Goal: Task Accomplishment & Management: Use online tool/utility

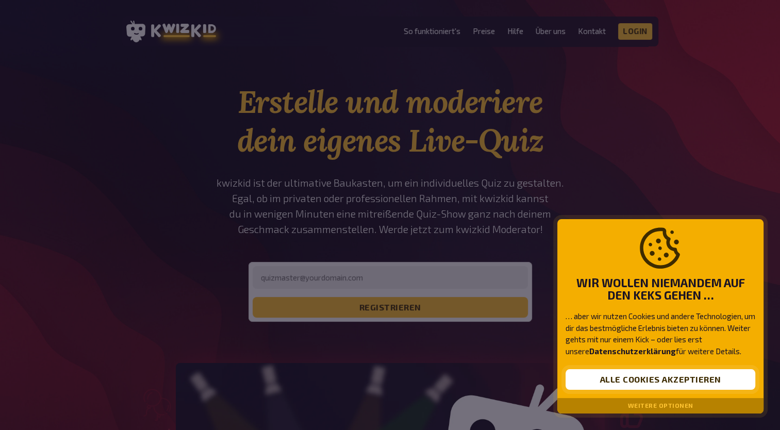
click at [652, 380] on button "Alle Cookies akzeptieren" at bounding box center [660, 379] width 190 height 21
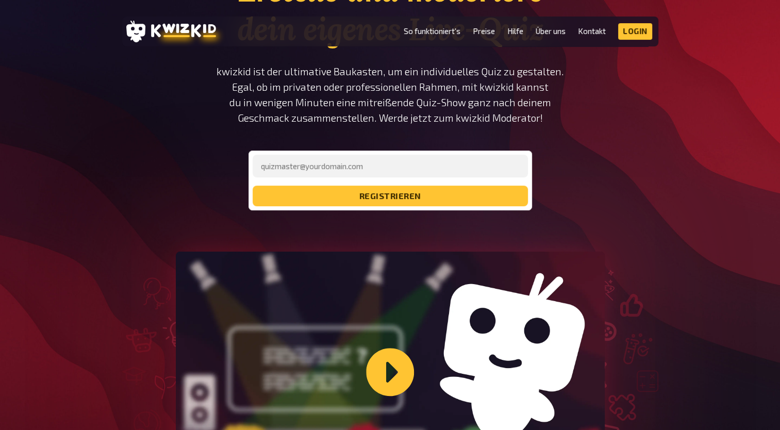
scroll to position [100, 0]
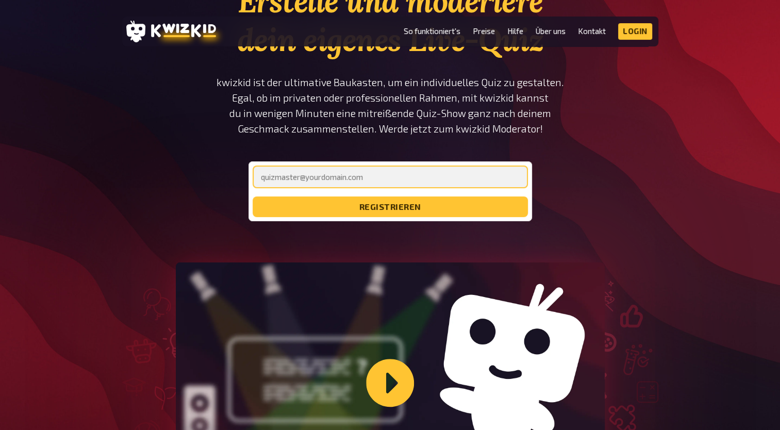
click at [309, 178] on input "email" at bounding box center [389, 176] width 275 height 23
type input "[PERSON_NAME][EMAIL_ADDRESS][DOMAIN_NAME]"
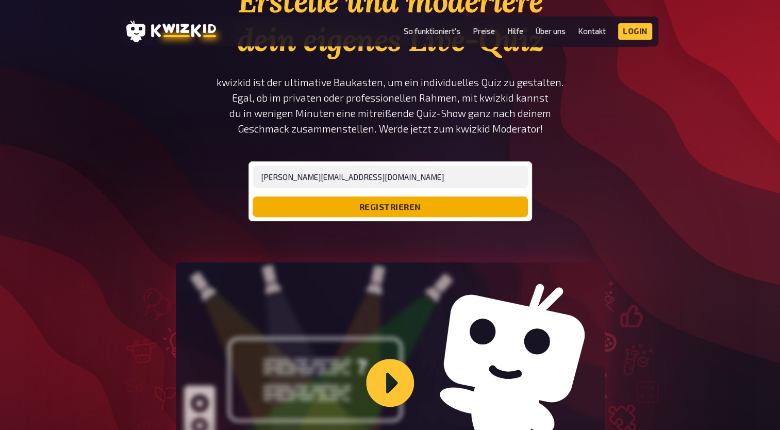
click at [375, 205] on button "registrieren" at bounding box center [389, 206] width 275 height 21
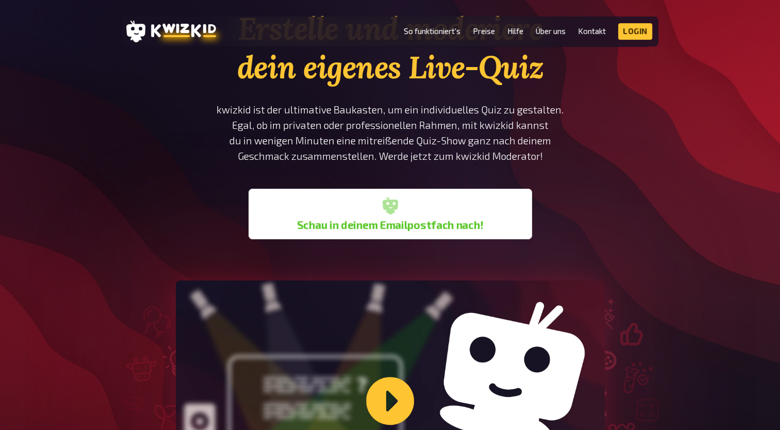
scroll to position [72, 0]
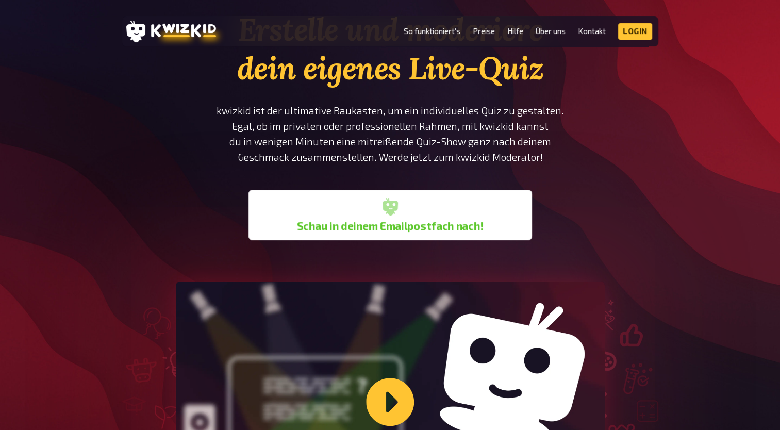
click at [441, 195] on div "Schau in deinem Emailpostfach nach!" at bounding box center [389, 215] width 275 height 42
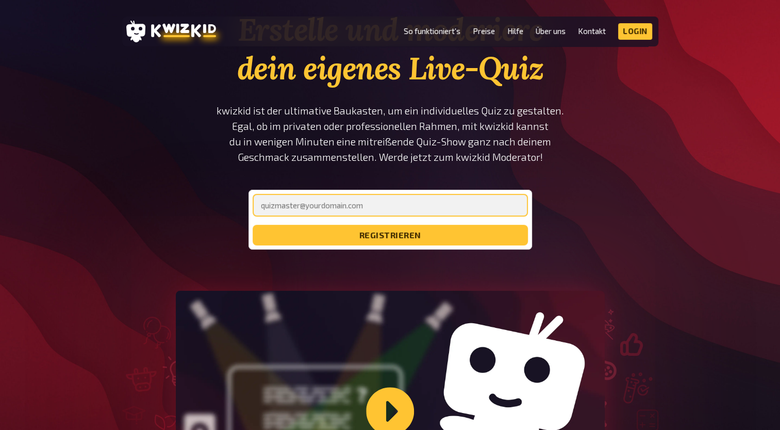
click at [315, 213] on input "email" at bounding box center [389, 205] width 275 height 23
type input "[PERSON_NAME][EMAIL_ADDRESS][DOMAIN_NAME]"
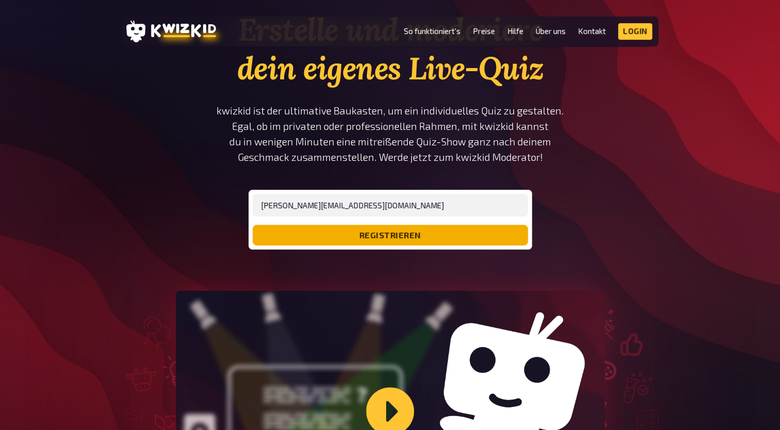
click at [346, 236] on button "registrieren" at bounding box center [389, 235] width 275 height 21
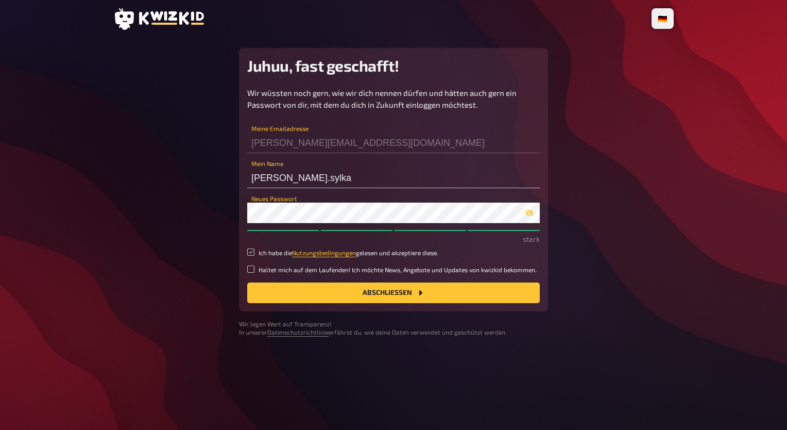
click at [248, 251] on input "Ich habe die Nutzungsbedingungen gelesen und akzeptiere diese." at bounding box center [250, 251] width 7 height 7
checkbox input "true"
click at [423, 295] on icon "Abschließen" at bounding box center [420, 293] width 8 height 8
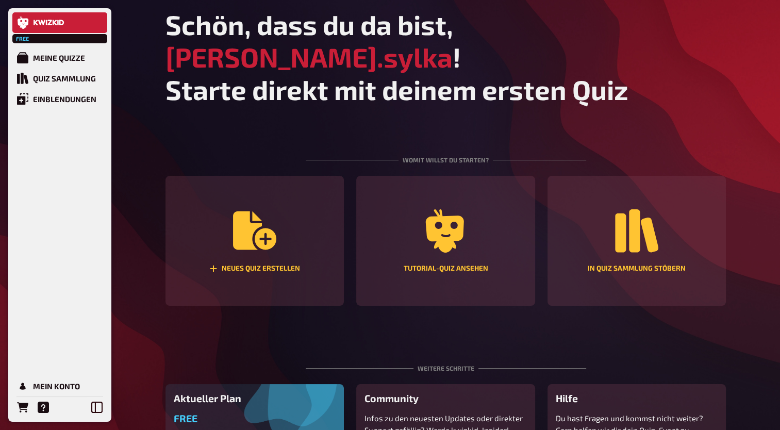
scroll to position [57, 0]
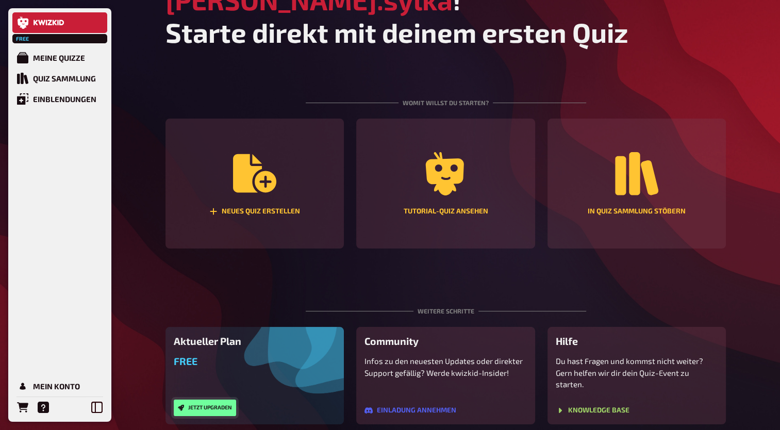
click at [217, 399] on button "Jetzt upgraden" at bounding box center [205, 407] width 62 height 16
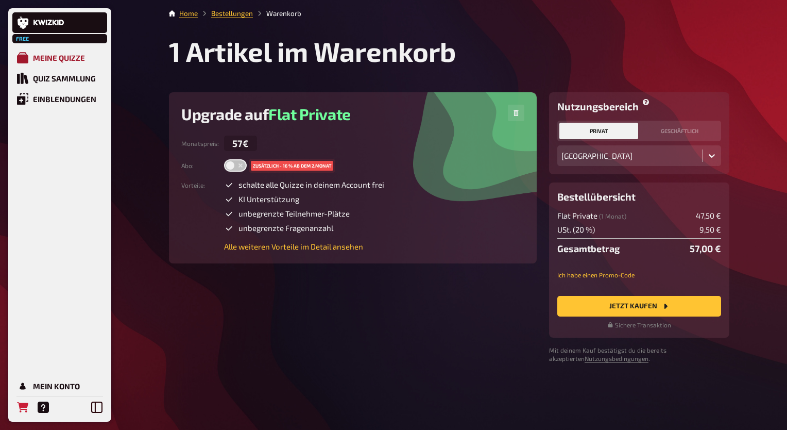
click at [45, 57] on div "Meine Quizze" at bounding box center [59, 57] width 52 height 9
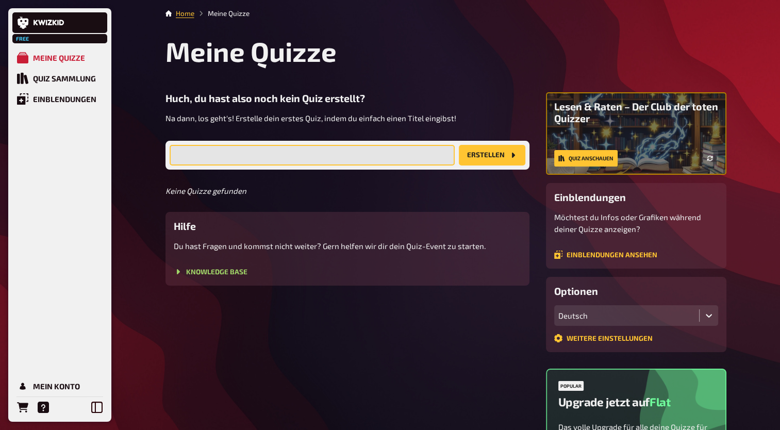
click at [282, 159] on input "text" at bounding box center [312, 155] width 285 height 21
type input "BBIG JAV2"
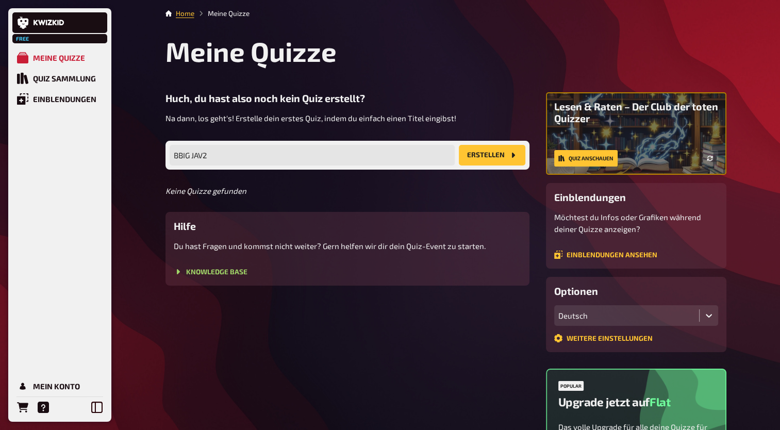
click at [507, 150] on button "Erstellen" at bounding box center [492, 155] width 66 height 21
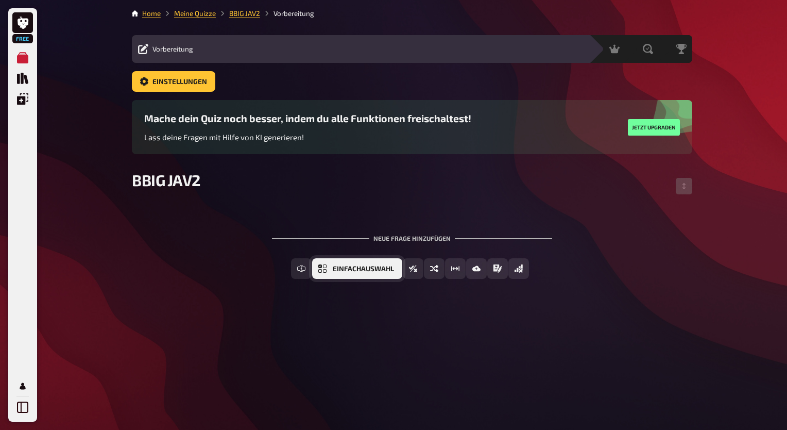
click at [385, 269] on span "Einfachauswahl" at bounding box center [363, 268] width 61 height 7
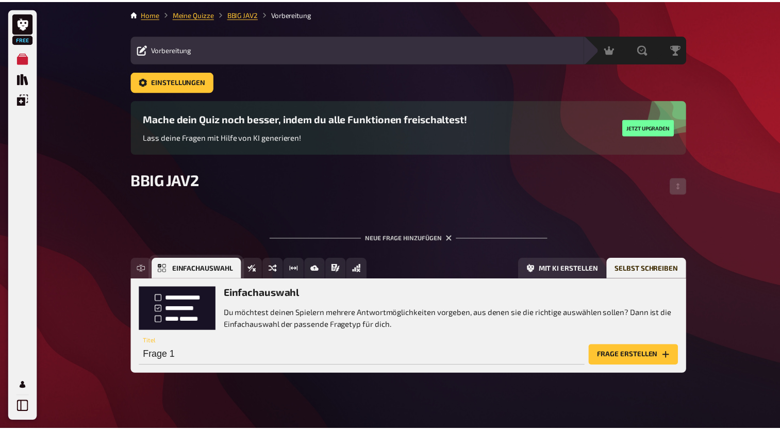
scroll to position [10, 0]
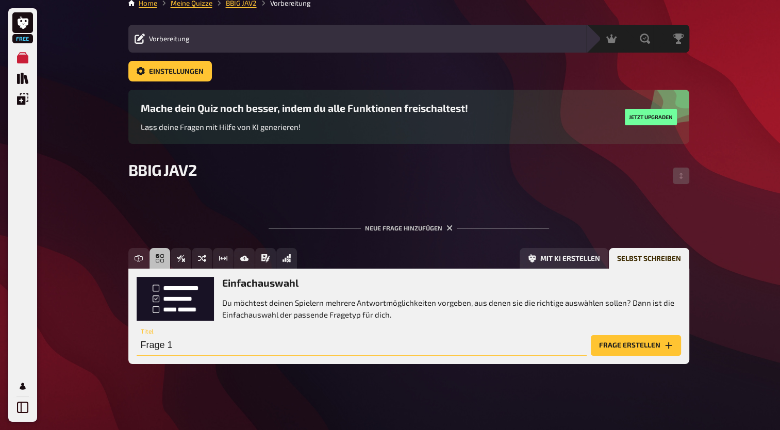
click at [214, 349] on input "Frage 1" at bounding box center [362, 345] width 450 height 21
type input "Ausbildungsordnung"
click at [625, 341] on button "Frage erstellen" at bounding box center [636, 345] width 90 height 21
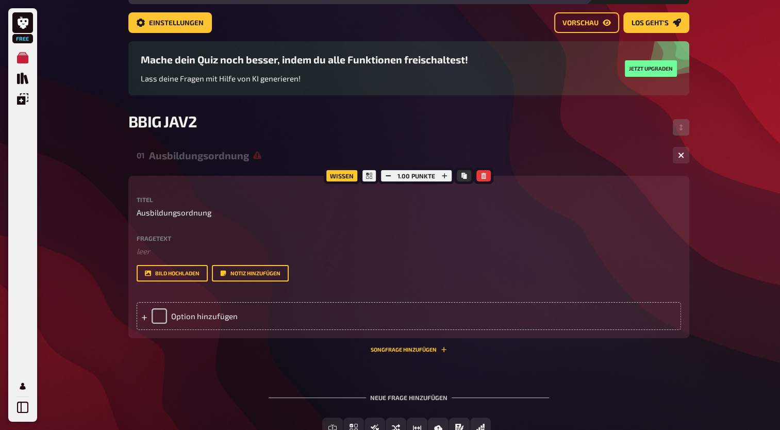
scroll to position [58, 0]
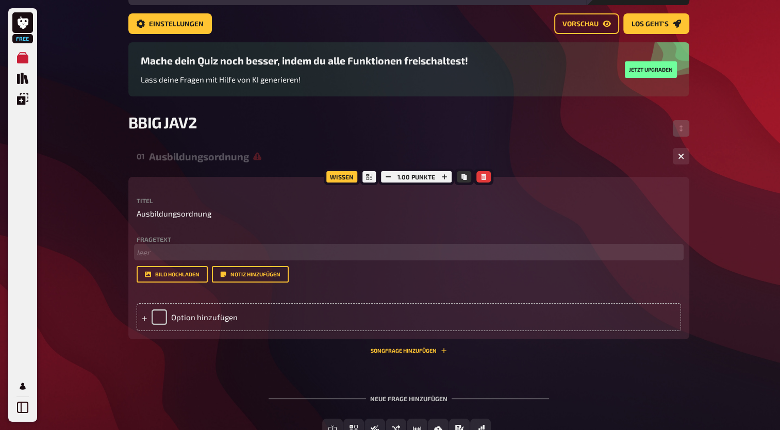
click at [157, 257] on p "﻿ leer" at bounding box center [409, 252] width 544 height 12
click at [208, 256] on p "Was ist in" at bounding box center [409, 252] width 544 height 12
click at [142, 252] on p "Was ist in §5 Abs.1 Nr.5 BBiG (Ausbildungsordnung) geregelt" at bounding box center [409, 252] width 544 height 12
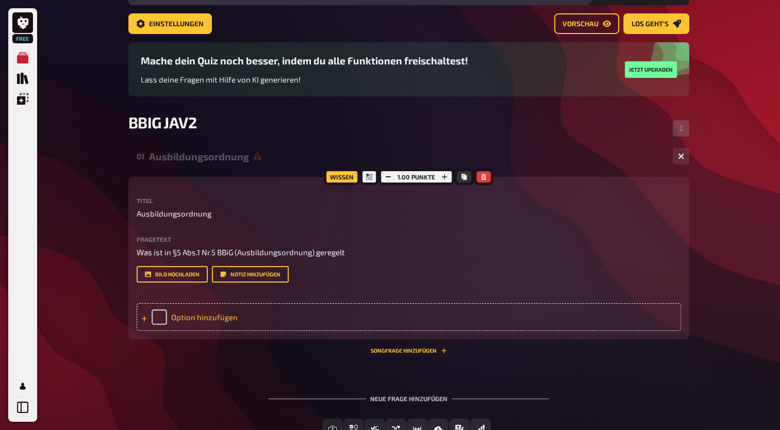
click at [208, 318] on div "Option hinzufügen" at bounding box center [409, 317] width 544 height 28
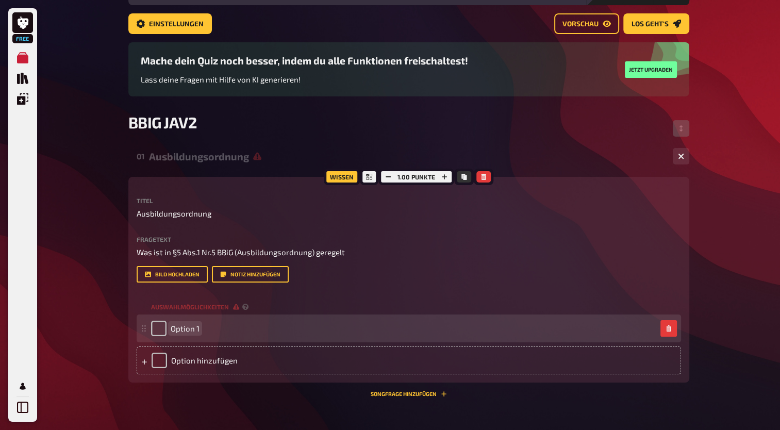
paste span
click at [200, 325] on div "Option 1" at bounding box center [403, 328] width 505 height 15
click at [197, 327] on span "Option 1" at bounding box center [185, 328] width 29 height 9
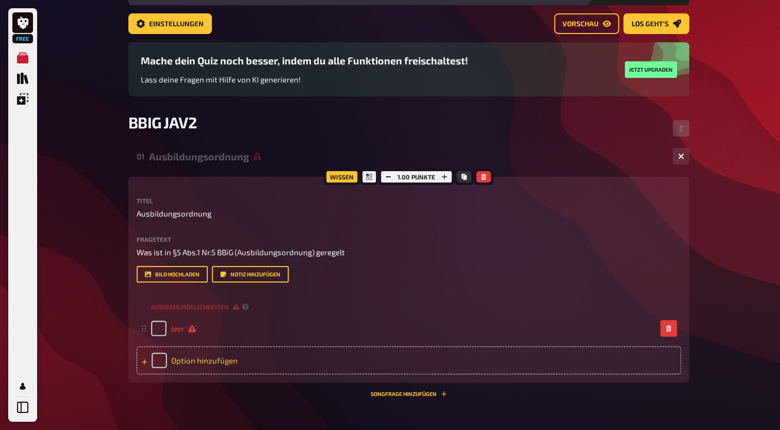
click at [195, 364] on div "Option hinzufügen" at bounding box center [409, 360] width 544 height 28
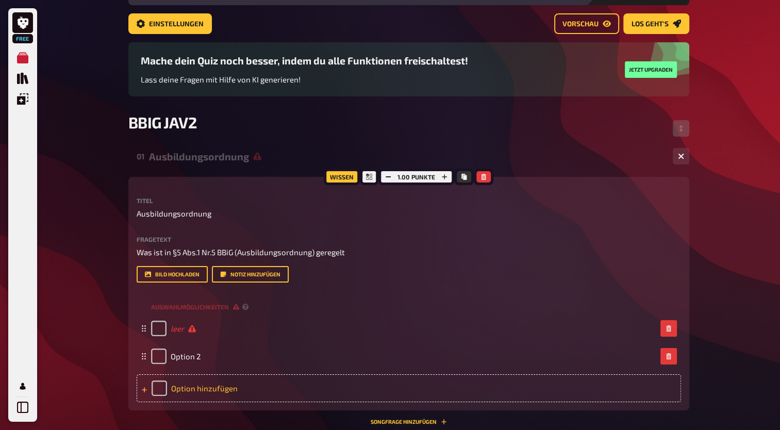
click at [196, 389] on div "Option hinzufügen" at bounding box center [409, 388] width 544 height 28
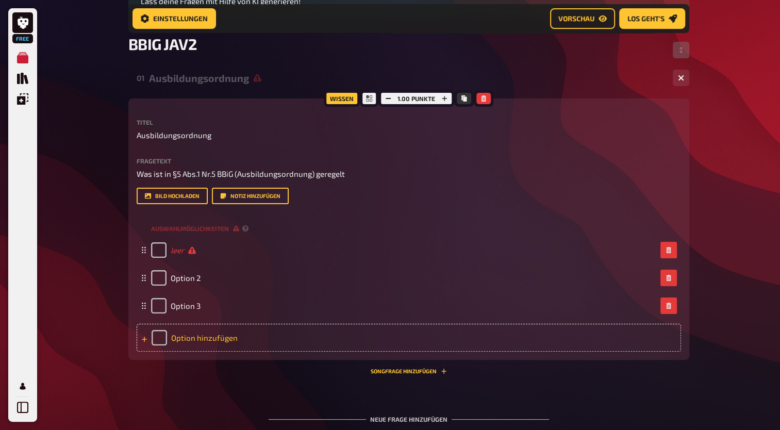
scroll to position [144, 0]
click at [206, 342] on div "Option hinzufügen" at bounding box center [409, 338] width 544 height 28
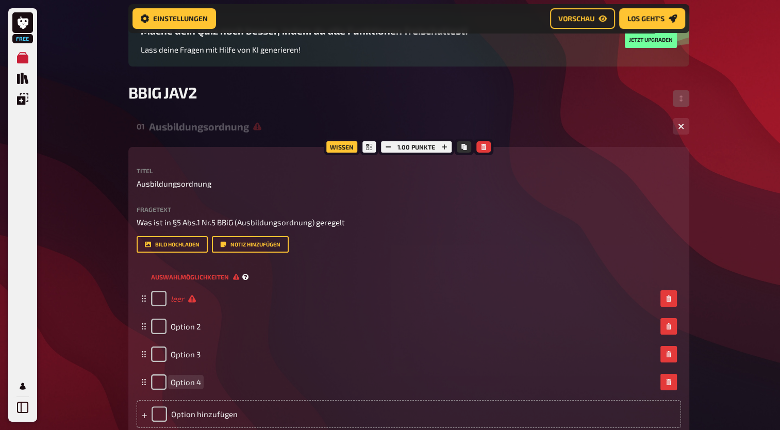
scroll to position [100, 0]
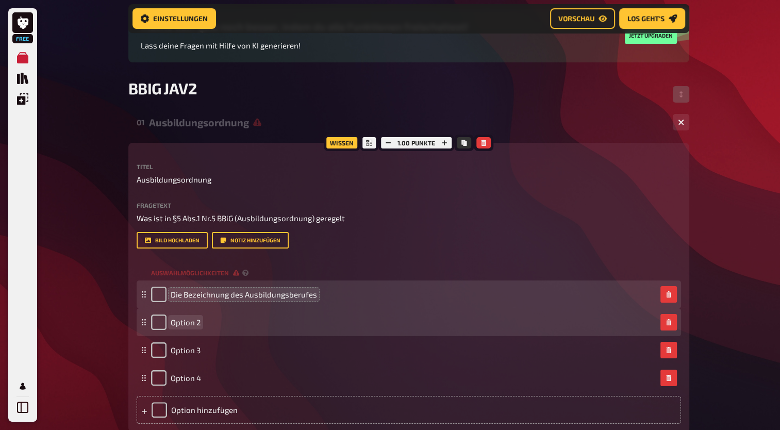
click at [189, 325] on span "Option 2" at bounding box center [186, 321] width 30 height 9
paste span
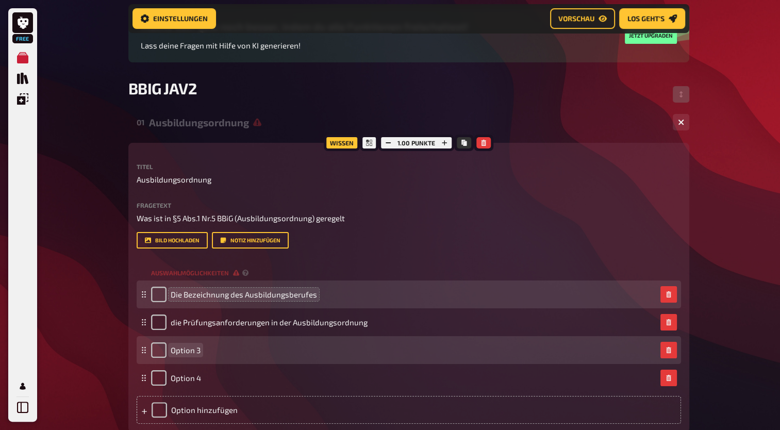
click at [199, 349] on span "Option 3" at bounding box center [186, 349] width 30 height 9
paste span
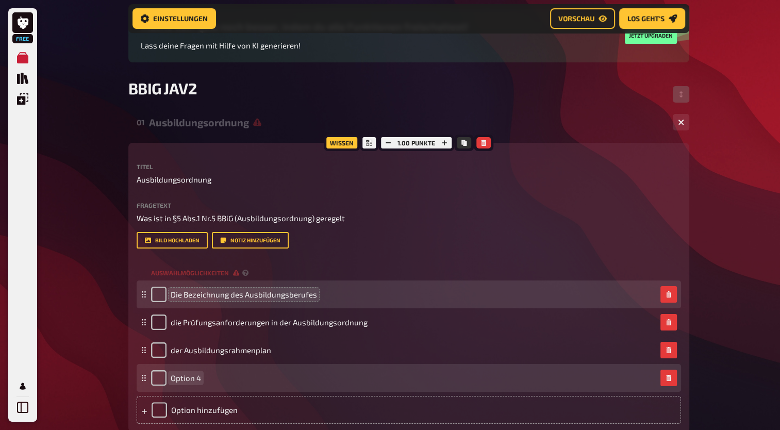
click at [200, 380] on span "Option 4" at bounding box center [186, 377] width 30 height 9
paste span
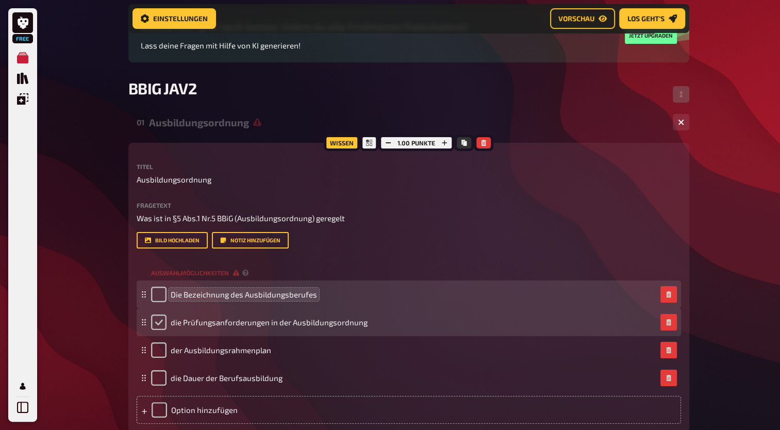
click at [158, 318] on input "checkbox" at bounding box center [158, 321] width 15 height 15
checkbox input "true"
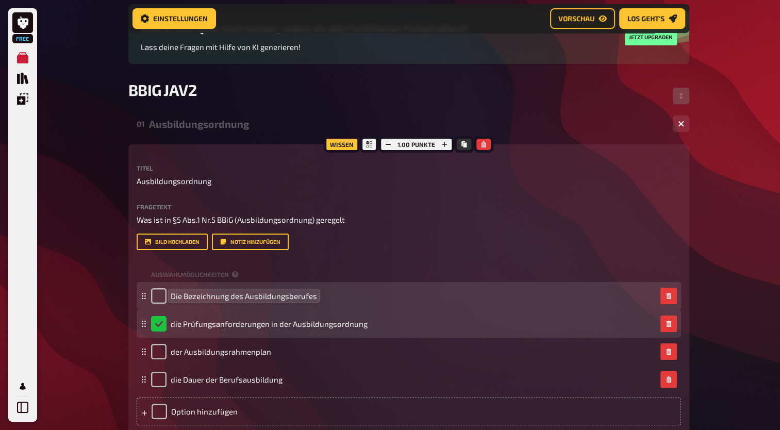
scroll to position [98, 0]
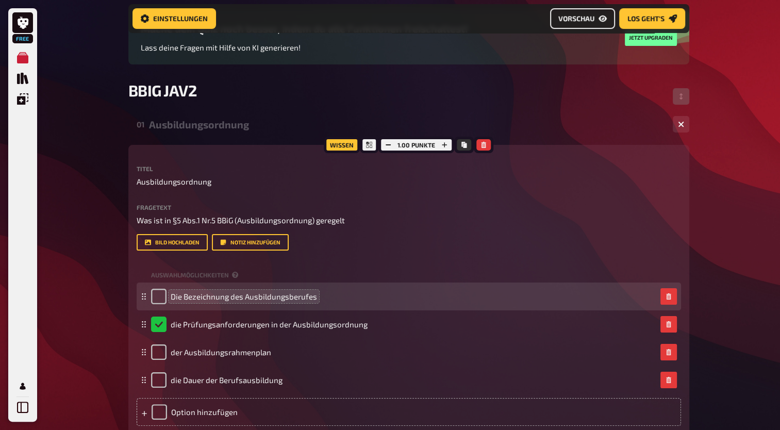
click at [572, 19] on span "Vorschau" at bounding box center [576, 18] width 36 height 7
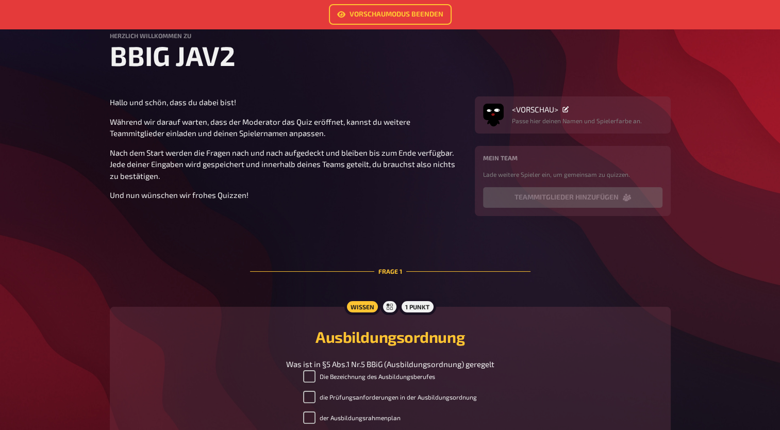
scroll to position [36, 0]
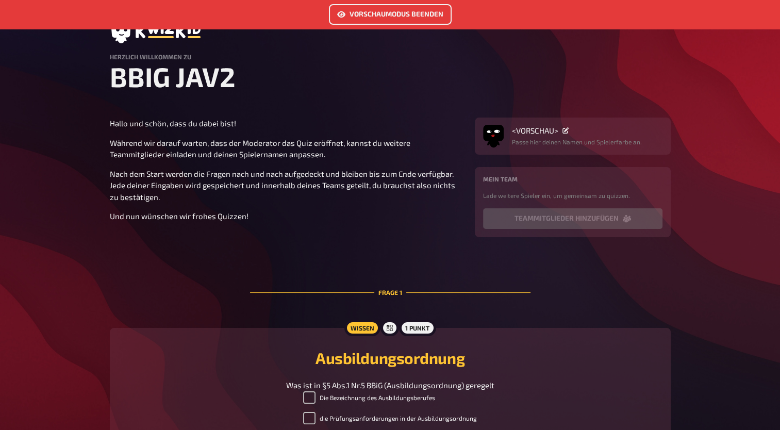
click at [417, 8] on link "Vorschaumodus beenden" at bounding box center [390, 14] width 123 height 21
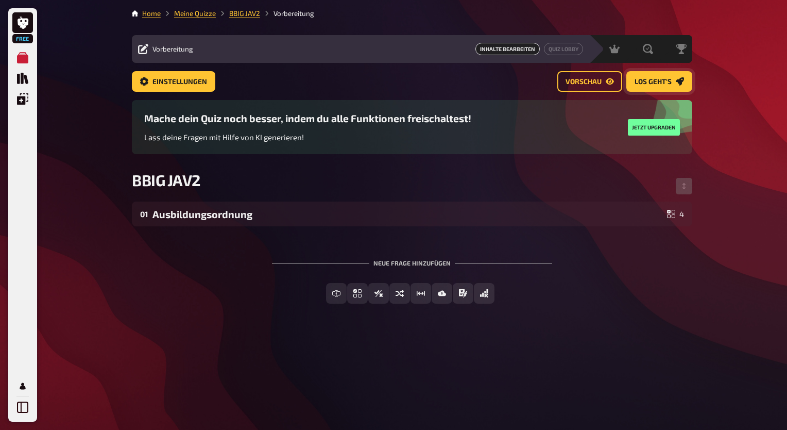
click at [662, 81] on span "Los geht's" at bounding box center [653, 81] width 37 height 7
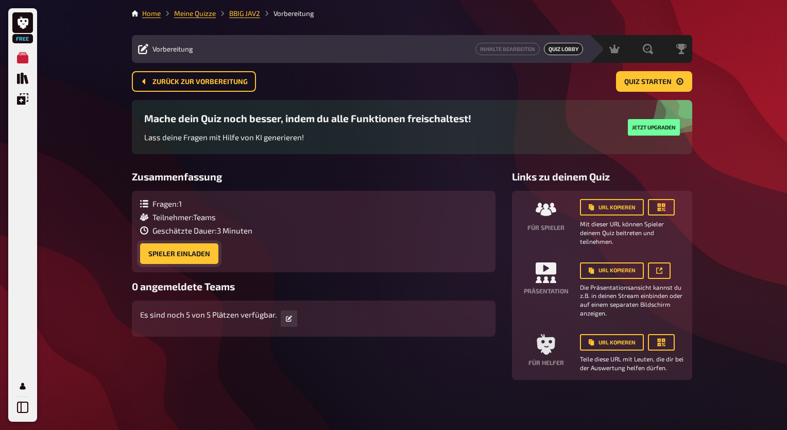
click at [185, 256] on button "Spieler einladen" at bounding box center [179, 253] width 78 height 21
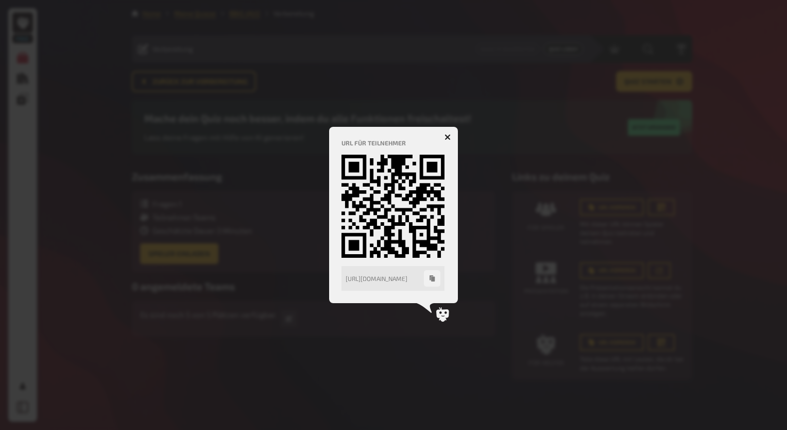
click at [447, 134] on icon "button" at bounding box center [448, 137] width 6 height 6
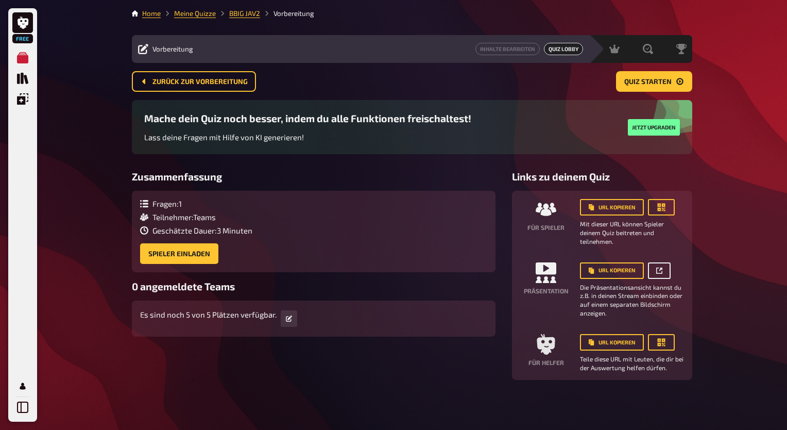
click at [653, 269] on link at bounding box center [659, 270] width 23 height 16
click at [241, 81] on span "Zurück zur Vorbereitung" at bounding box center [200, 81] width 95 height 7
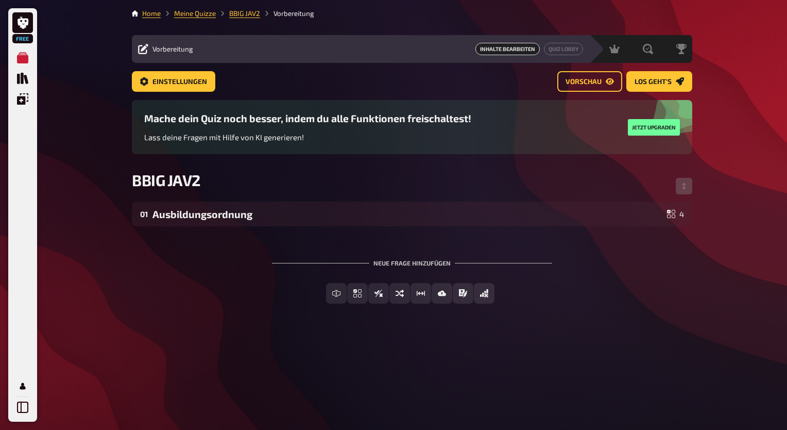
click at [398, 265] on div "Neue Frage hinzufügen" at bounding box center [412, 259] width 280 height 32
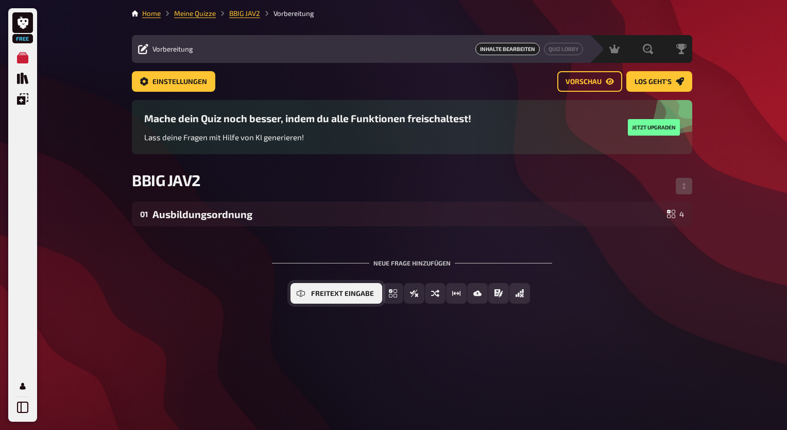
click at [314, 296] on span "Freitext Eingabe" at bounding box center [342, 293] width 63 height 7
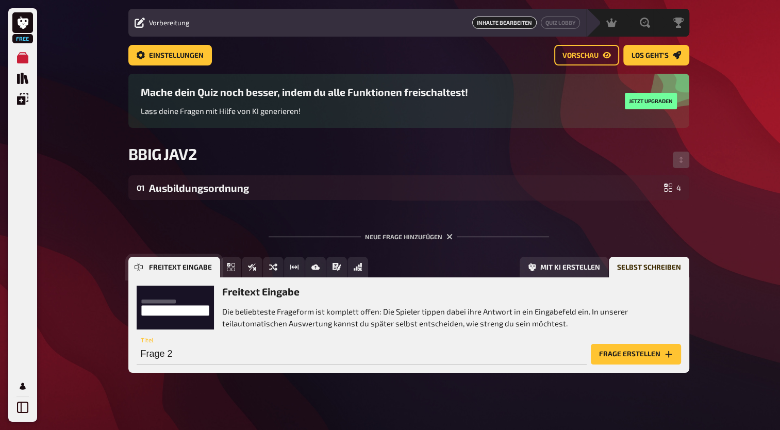
scroll to position [35, 0]
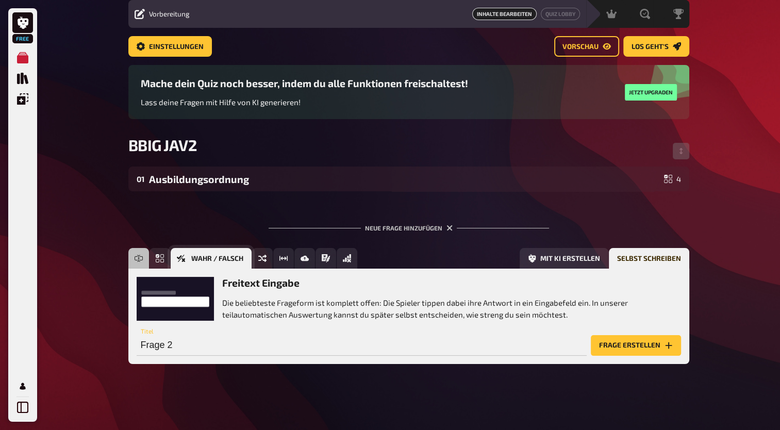
click at [187, 263] on button "Wahr / Falsch" at bounding box center [211, 258] width 81 height 21
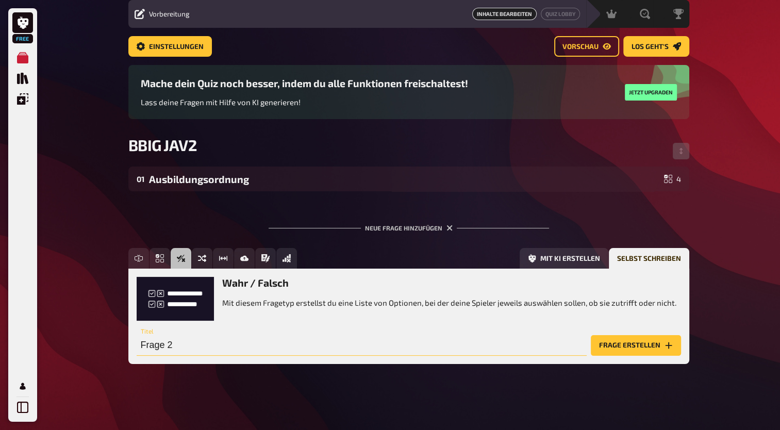
click at [173, 345] on input "Frage 2" at bounding box center [362, 345] width 450 height 21
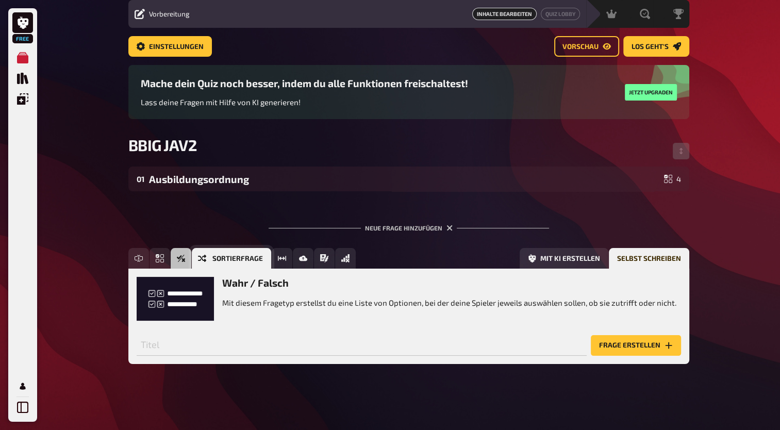
click at [206, 260] on button "Sortierfrage" at bounding box center [231, 258] width 79 height 21
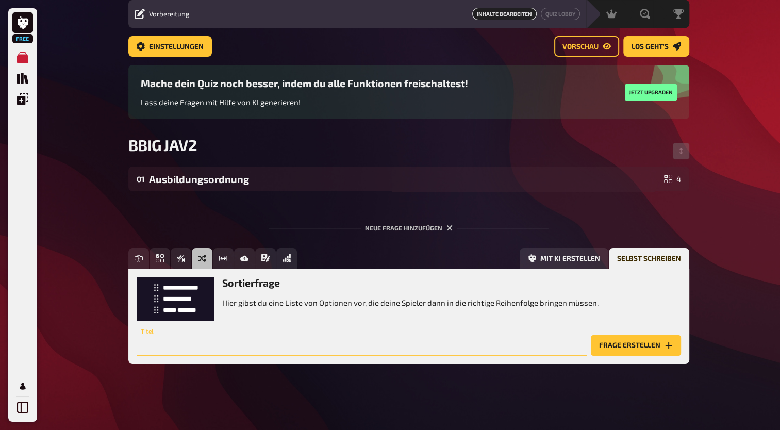
click at [199, 350] on input "text" at bounding box center [362, 345] width 450 height 21
click at [199, 350] on input "§" at bounding box center [362, 345] width 450 height 21
type input "§8 BBiG Verkürzung oder Verlängerung der AUsbildungsdauer"
drag, startPoint x: 405, startPoint y: 347, endPoint x: 136, endPoint y: 329, distance: 269.6
click at [136, 329] on div "Sortierfrage Hier gibst du eine Liste von Optionen vor, die deine Spieler dann …" at bounding box center [408, 315] width 561 height 95
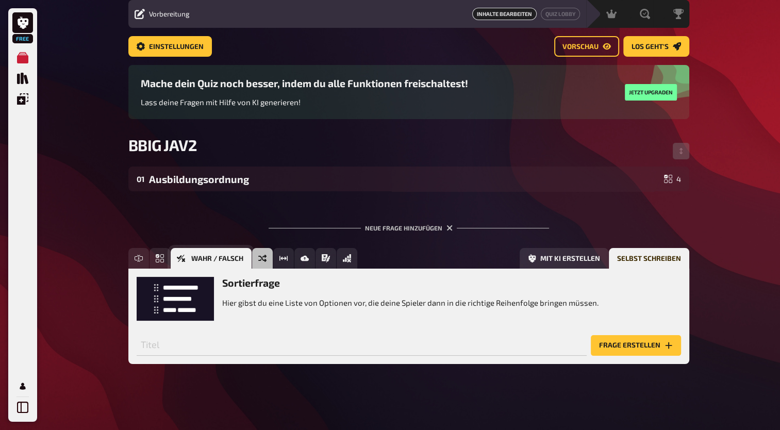
click at [235, 257] on span "Wahr / Falsch" at bounding box center [217, 258] width 52 height 7
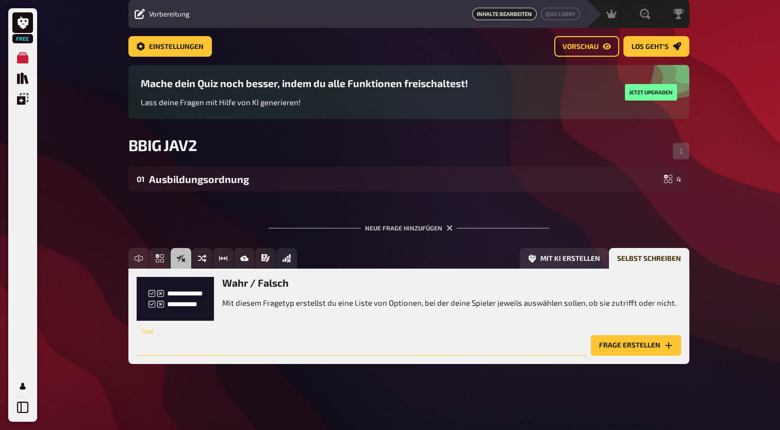
click at [201, 351] on input "text" at bounding box center [362, 345] width 450 height 21
click at [179, 344] on input "§8 BBiG Verkürzung oder Verlängerung der Ausbildungsdauer" at bounding box center [362, 345] width 450 height 21
click at [399, 344] on input "§8 BBiG (Verkürzung oder Verlängerung der Ausbildungsdauer" at bounding box center [362, 345] width 450 height 21
type input "§8 BBiG (Verkürzung oder Verlängerung der Ausbildungsdauer)"
click at [663, 340] on button "Frage erstellen" at bounding box center [636, 345] width 90 height 21
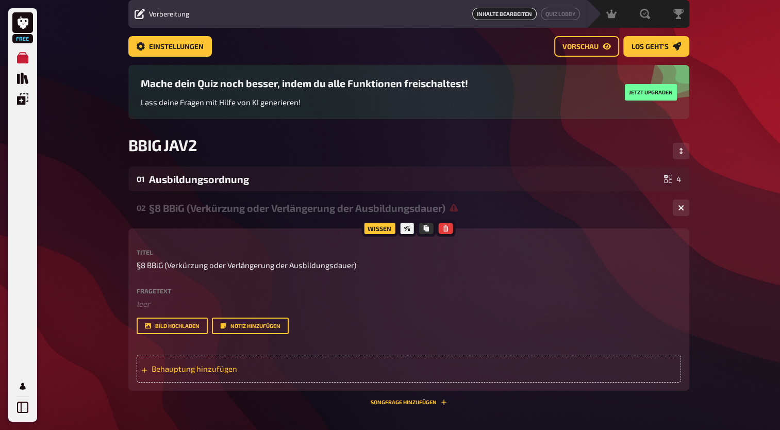
click at [271, 373] on span "Behauptung hinzufügen" at bounding box center [231, 368] width 160 height 9
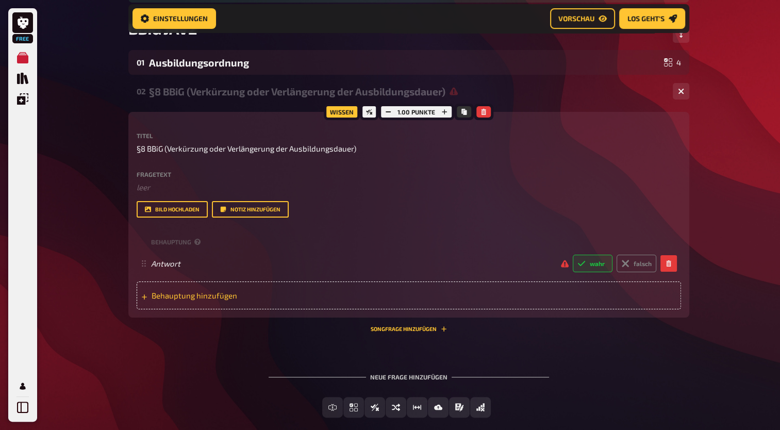
scroll to position [160, 0]
click at [227, 294] on span "Behauptung hinzufügen" at bounding box center [231, 294] width 160 height 9
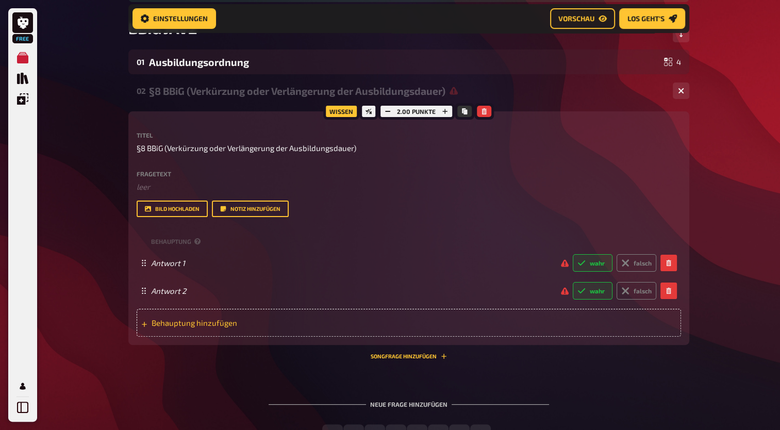
click at [223, 322] on span "Behauptung hinzufügen" at bounding box center [231, 322] width 160 height 9
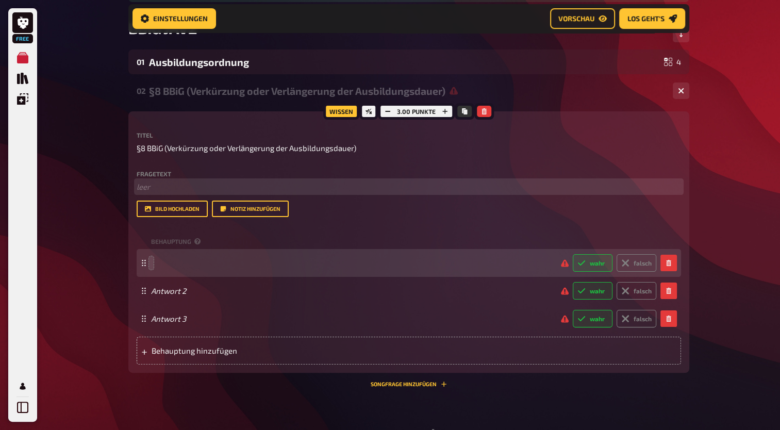
click at [151, 187] on p "﻿ leer" at bounding box center [409, 187] width 544 height 12
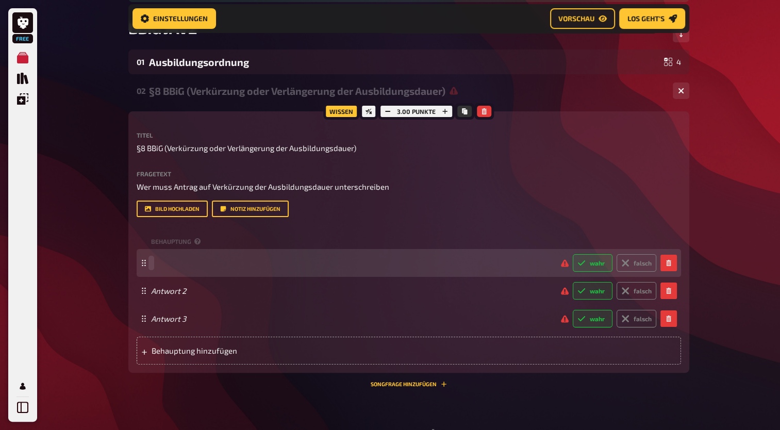
click at [184, 265] on span at bounding box center [351, 262] width 401 height 9
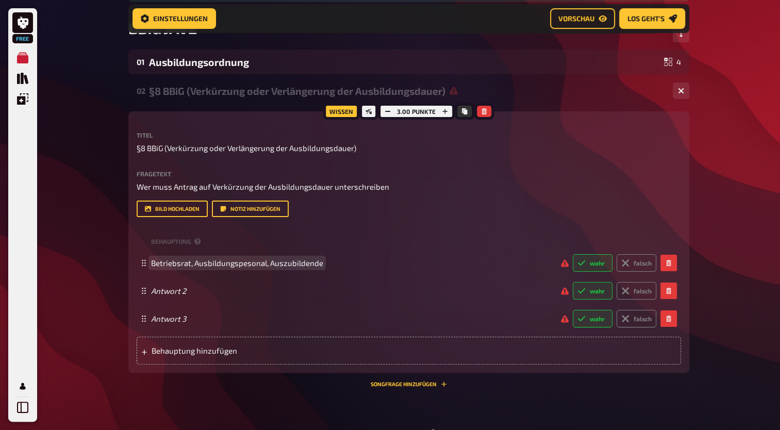
click at [231, 266] on span "Betriebsrat, Ausbildungspesonal, Auszubildende" at bounding box center [237, 262] width 172 height 9
drag, startPoint x: 231, startPoint y: 266, endPoint x: 221, endPoint y: 265, distance: 10.4
click at [221, 265] on span "Betriebsrat, Ausbildungspesonal, Auszubildende" at bounding box center [237, 262] width 172 height 9
click at [318, 267] on span "Betriebsrat, Ausbildungspesonal, Auszubildende" at bounding box center [237, 262] width 172 height 9
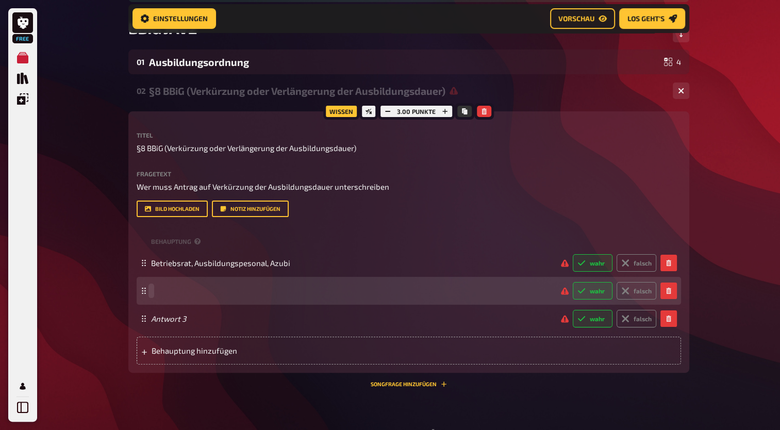
click at [221, 291] on span at bounding box center [351, 290] width 401 height 9
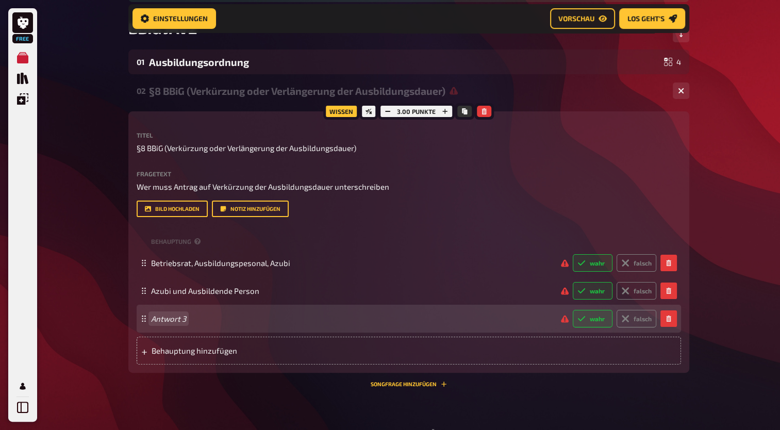
click at [194, 319] on span "Antwort 3" at bounding box center [351, 318] width 401 height 9
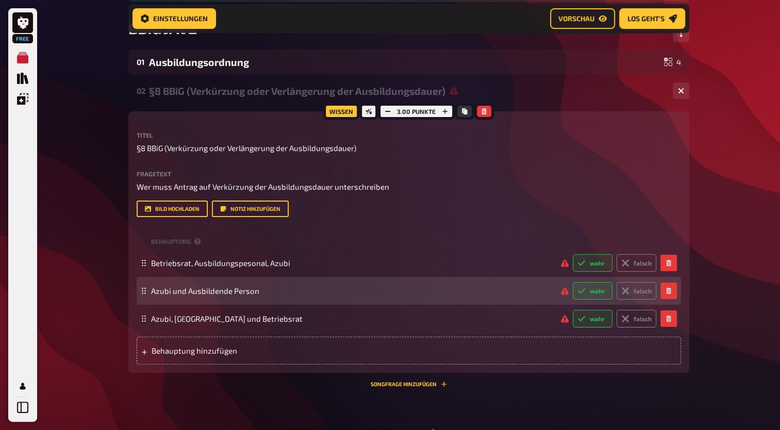
click at [598, 291] on label "wahr" at bounding box center [592, 291] width 40 height 18
click at [572, 282] on input "wahr" at bounding box center [572, 281] width 1 height 1
radio input "true"
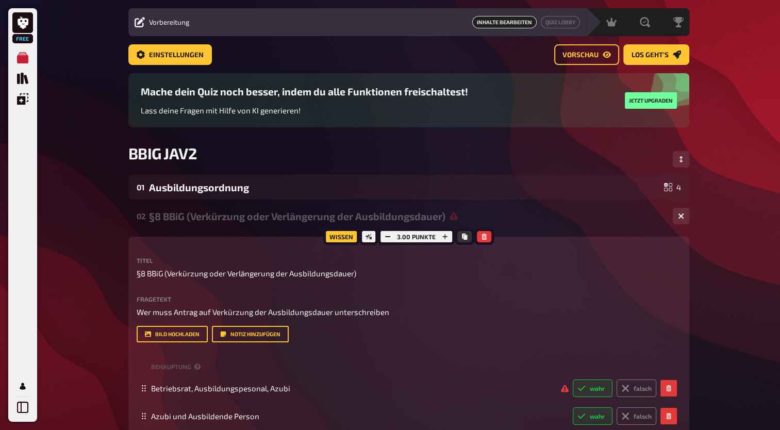
scroll to position [21, 0]
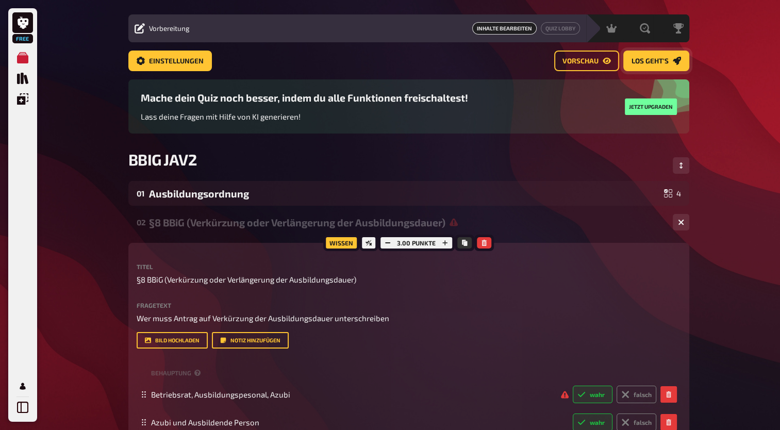
click at [660, 58] on span "Los geht's" at bounding box center [649, 61] width 37 height 7
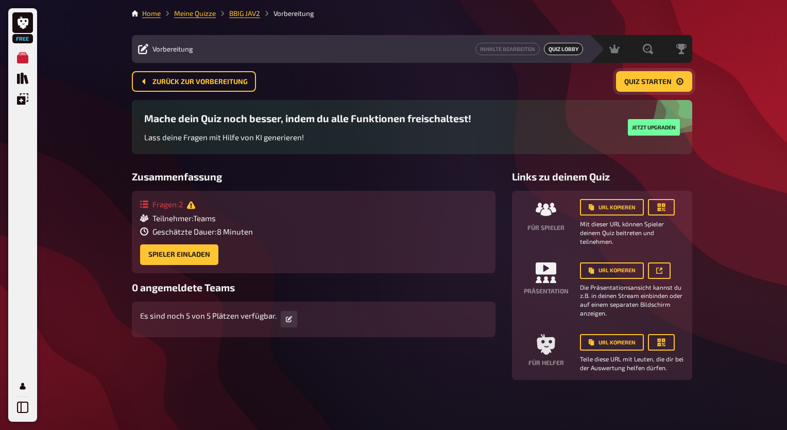
click at [657, 90] on button "Quiz starten" at bounding box center [654, 81] width 76 height 21
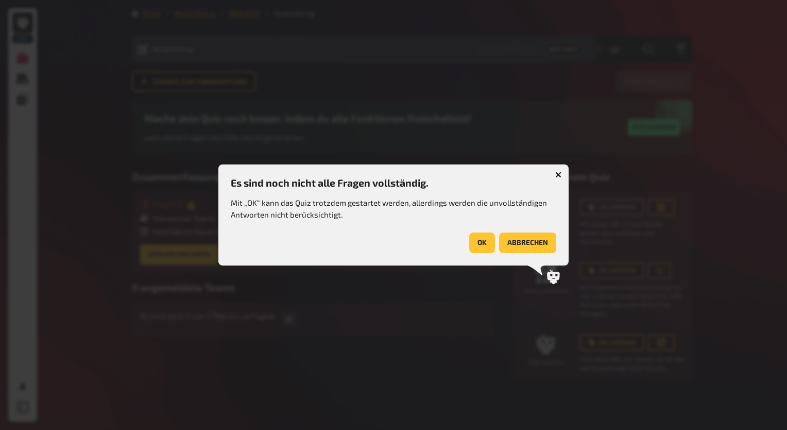
click at [493, 246] on button "OK" at bounding box center [482, 242] width 26 height 21
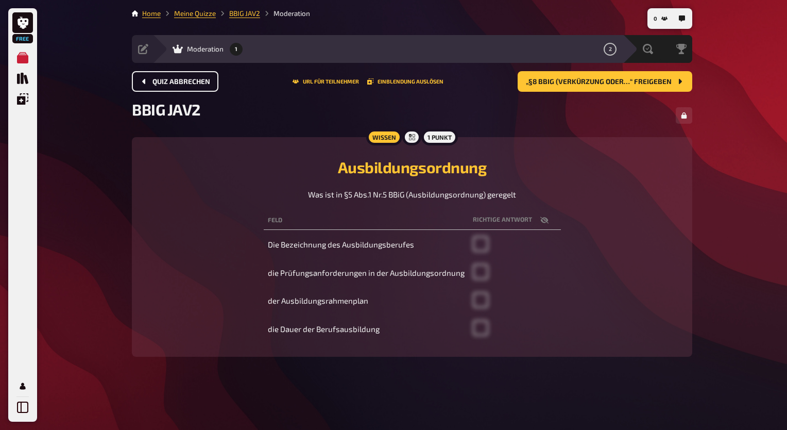
click at [180, 74] on button "Quiz abbrechen" at bounding box center [175, 81] width 87 height 21
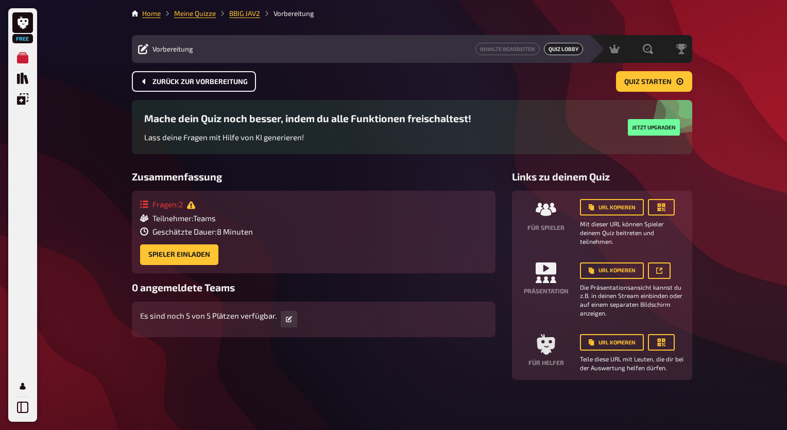
click at [185, 81] on span "Zurück zur Vorbereitung" at bounding box center [200, 81] width 95 height 7
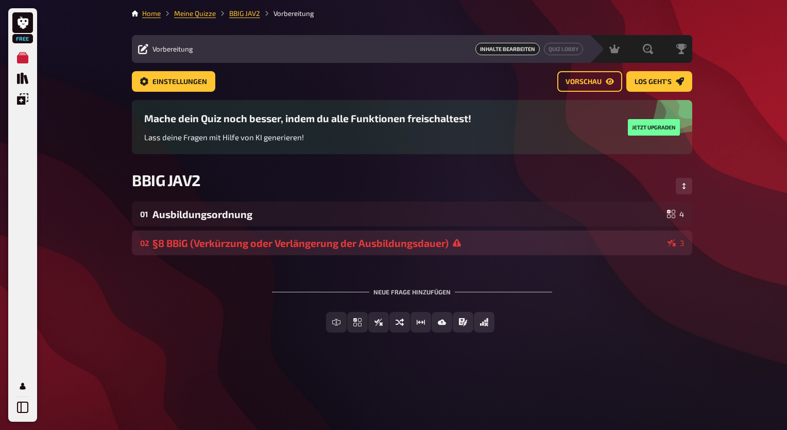
click at [290, 235] on div "02 §8 BBiG (Verkürzung oder Verlängerung der Ausbildungsdauer) 3" at bounding box center [412, 242] width 561 height 25
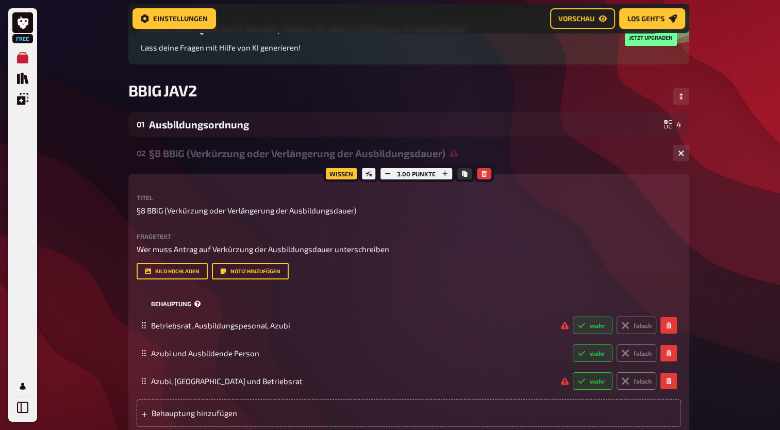
scroll to position [117, 0]
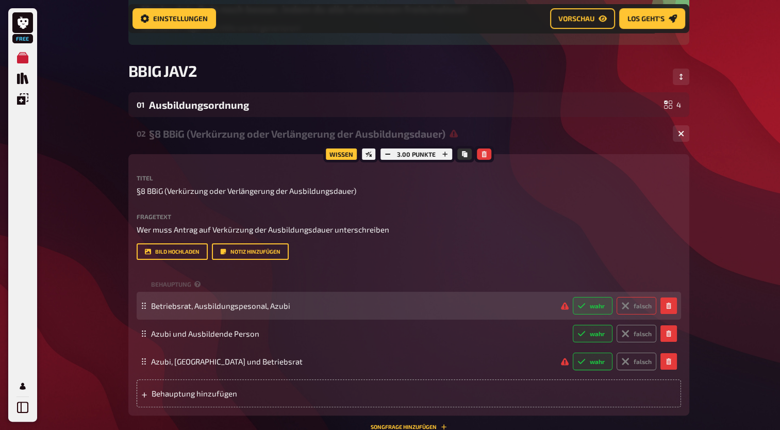
click at [633, 304] on label "falsch" at bounding box center [636, 306] width 40 height 18
click at [572, 297] on input "falsch" at bounding box center [572, 296] width 1 height 1
radio input "true"
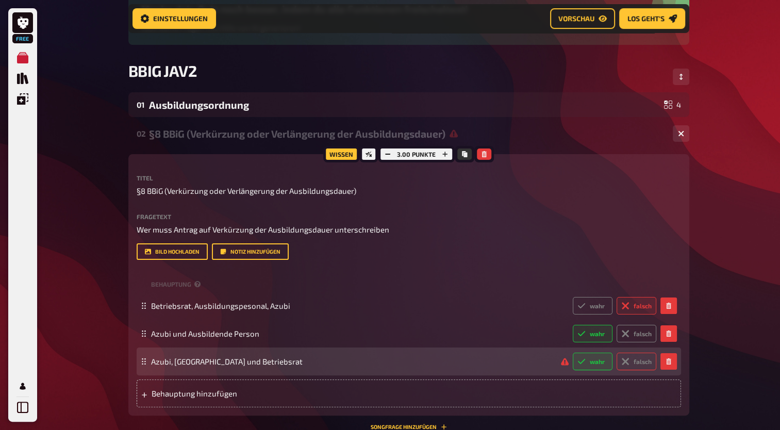
click at [631, 361] on label "falsch" at bounding box center [636, 361] width 40 height 18
click at [572, 352] on input "falsch" at bounding box center [572, 352] width 1 height 1
radio input "true"
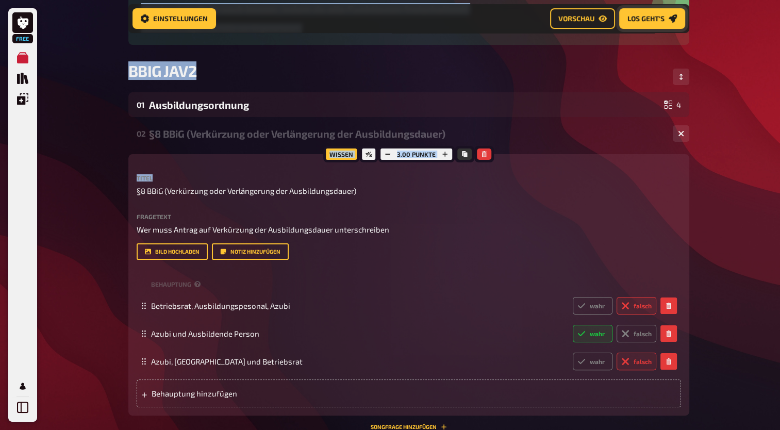
drag, startPoint x: 579, startPoint y: 173, endPoint x: 660, endPoint y: 22, distance: 170.8
click at [660, 22] on main "Home Meine Quizze BBIG JAV2 Vorbereitung Vorbereitung Inhalte Bearbeiten Quiz L…" at bounding box center [408, 211] width 561 height 641
click at [660, 22] on span "Los geht's" at bounding box center [645, 18] width 37 height 7
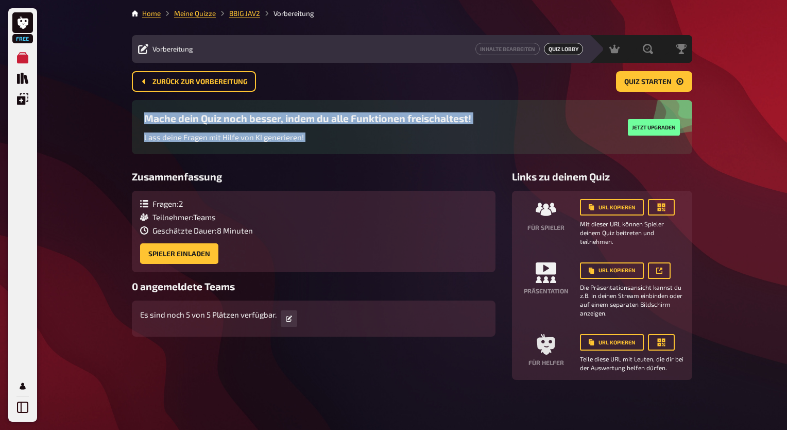
click at [720, 164] on div "Free Meine Quizze Quiz Sammlung Einblendungen Mein Konto Home Meine Quizze BBIG…" at bounding box center [393, 215] width 787 height 430
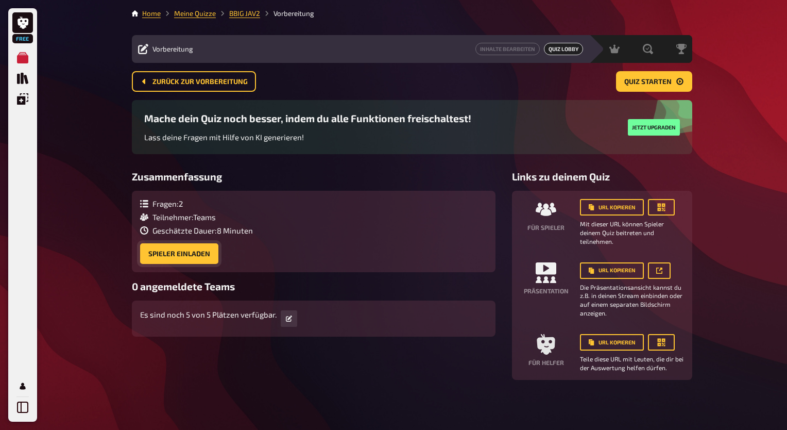
click at [202, 257] on button "Spieler einladen" at bounding box center [179, 253] width 78 height 21
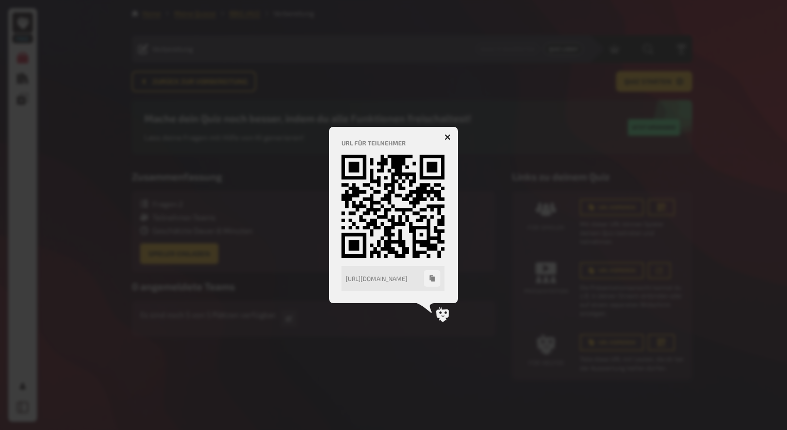
click at [446, 133] on button "button" at bounding box center [448, 137] width 16 height 16
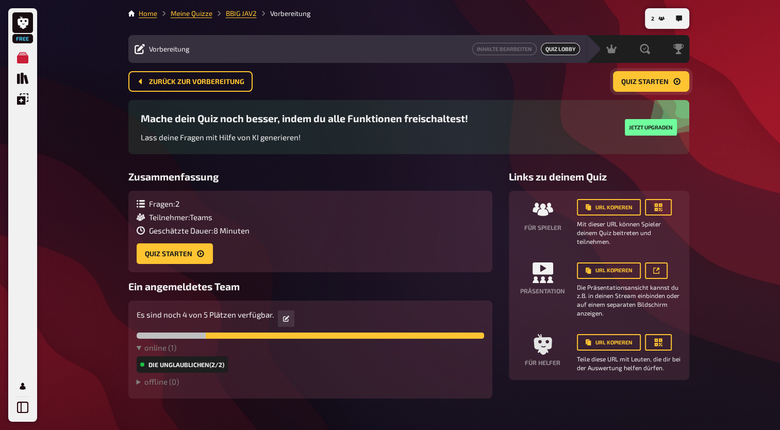
click at [648, 78] on span "Quiz starten" at bounding box center [644, 81] width 47 height 7
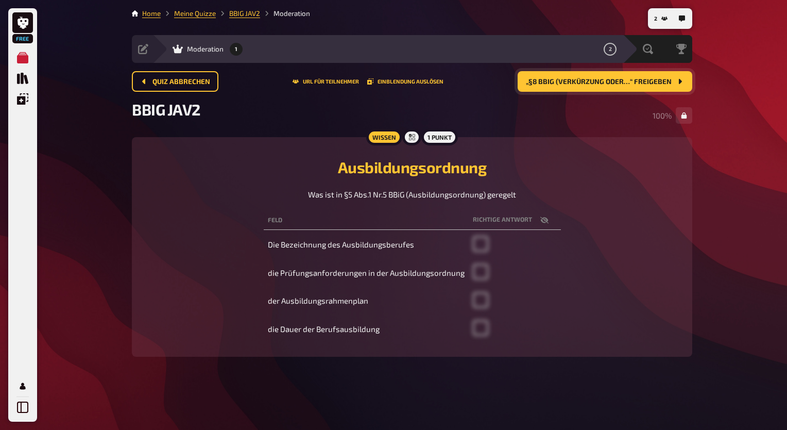
click at [650, 83] on span "„§8 BBiG (Verkürzung oder…“ freigeben" at bounding box center [599, 81] width 146 height 7
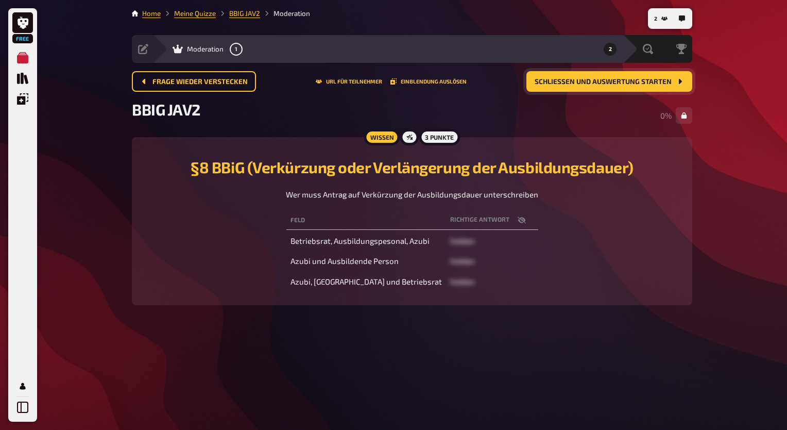
click at [635, 82] on span "Schließen und Auswertung starten" at bounding box center [603, 81] width 137 height 7
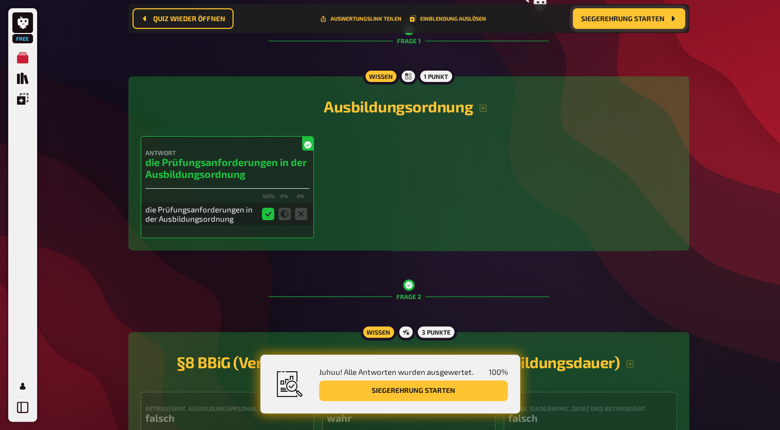
scroll to position [144, 0]
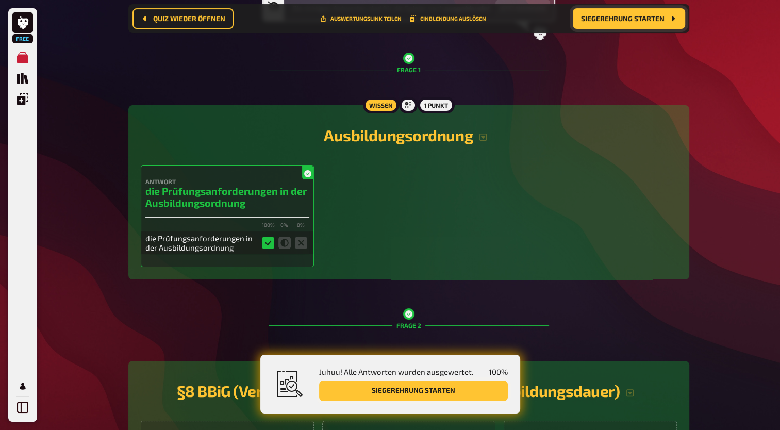
click at [400, 393] on button "Siegerehrung starten" at bounding box center [413, 390] width 189 height 21
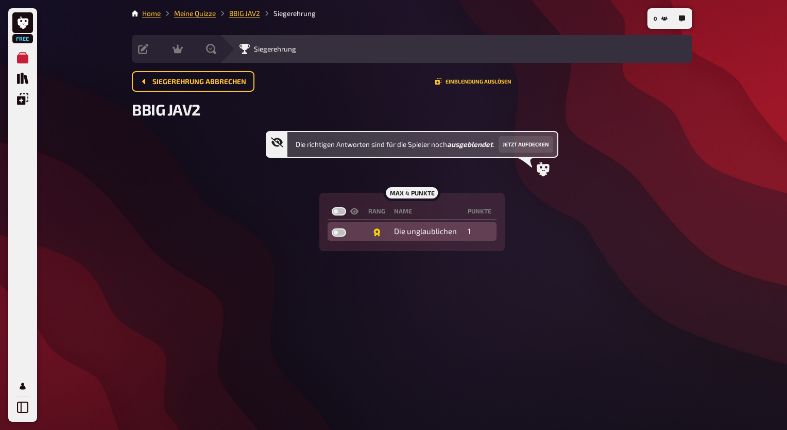
click at [341, 233] on label at bounding box center [339, 232] width 14 height 8
click at [332, 228] on input "checkbox" at bounding box center [331, 228] width 1 height 1
checkbox input "true"
click at [341, 233] on label at bounding box center [339, 232] width 14 height 8
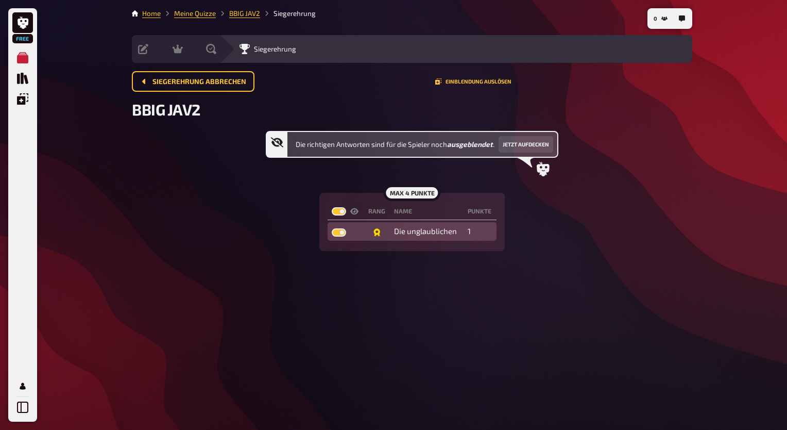
click at [332, 228] on input "checkbox" at bounding box center [331, 228] width 1 height 1
checkbox input "false"
click at [485, 80] on button "Einblendung auslösen" at bounding box center [473, 81] width 76 height 6
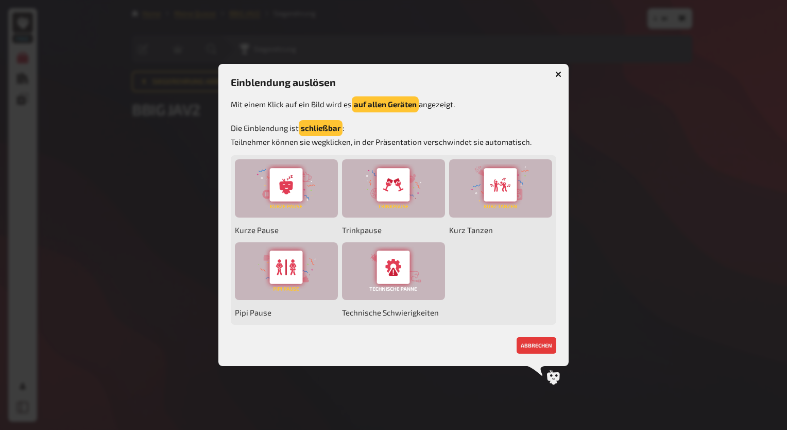
click at [561, 76] on icon "button" at bounding box center [559, 74] width 10 height 10
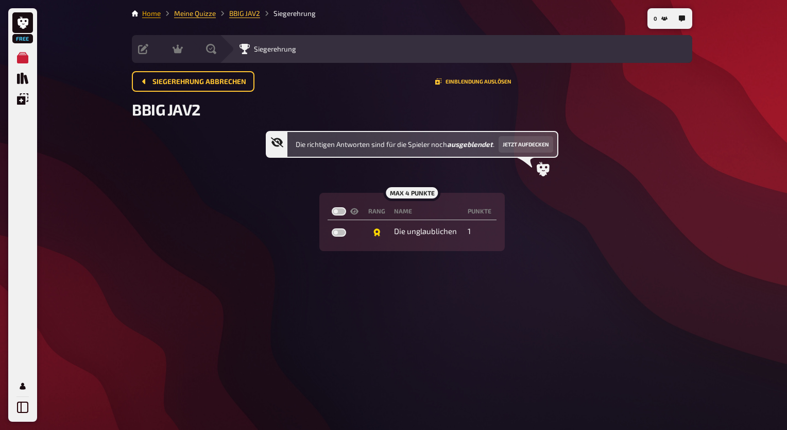
click at [149, 13] on link "Home" at bounding box center [151, 13] width 19 height 8
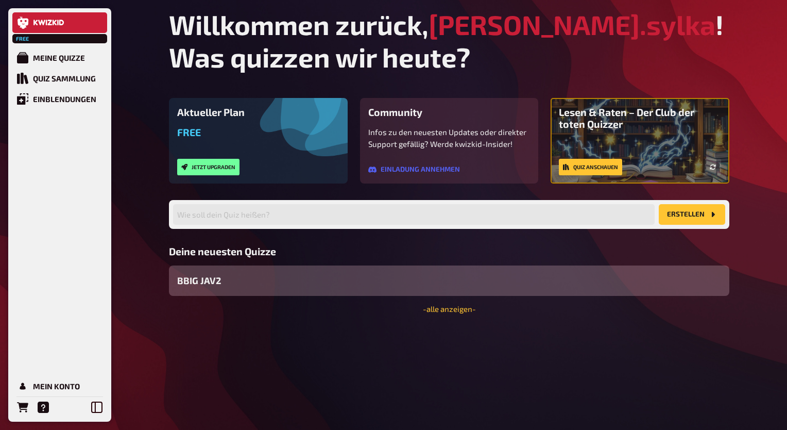
click at [336, 288] on div "BBIG JAV2" at bounding box center [449, 280] width 561 height 30
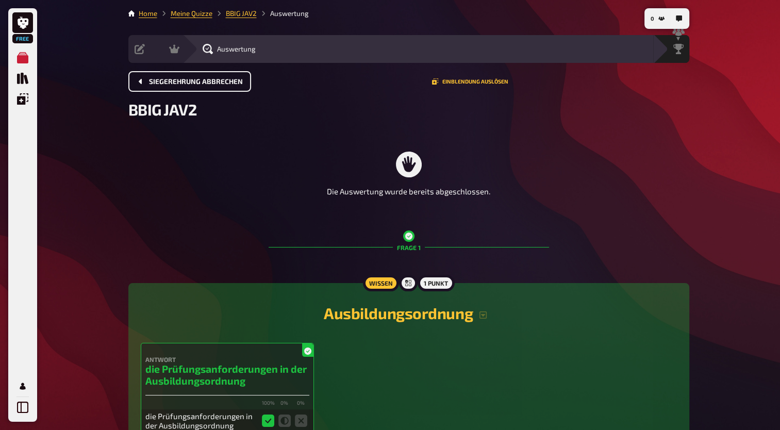
click at [208, 85] on span "Siegerehrung abbrechen" at bounding box center [196, 81] width 94 height 7
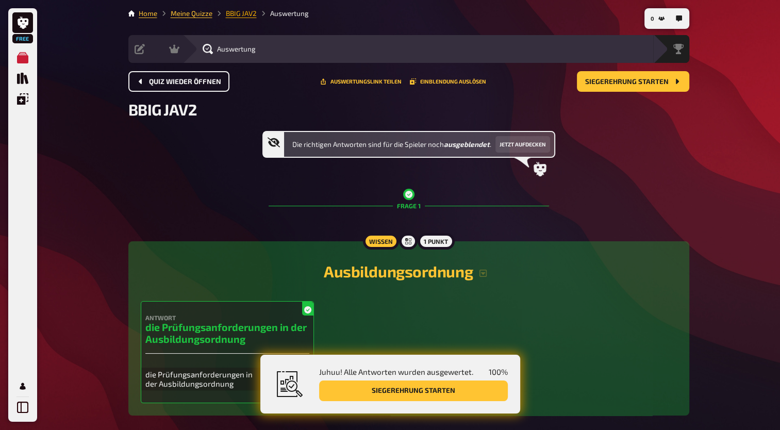
click at [238, 16] on link "BBIG JAV2" at bounding box center [241, 13] width 31 height 8
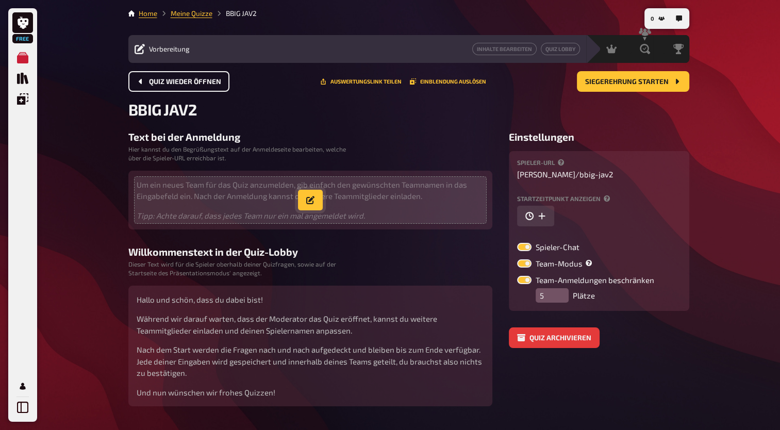
scroll to position [26, 0]
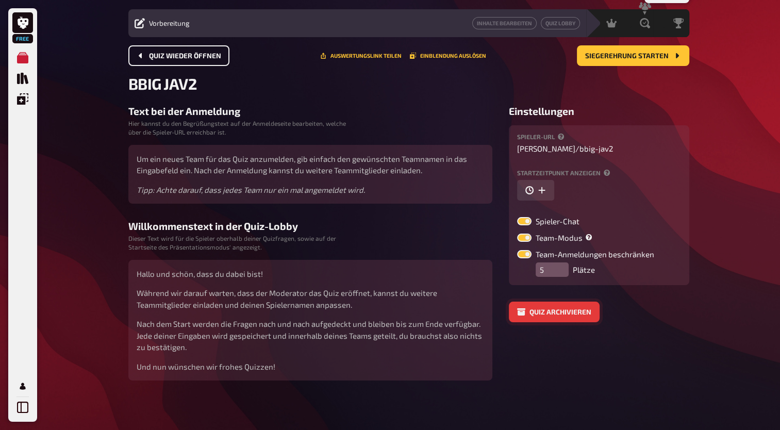
click at [544, 310] on button "Quiz archivieren" at bounding box center [554, 311] width 91 height 21
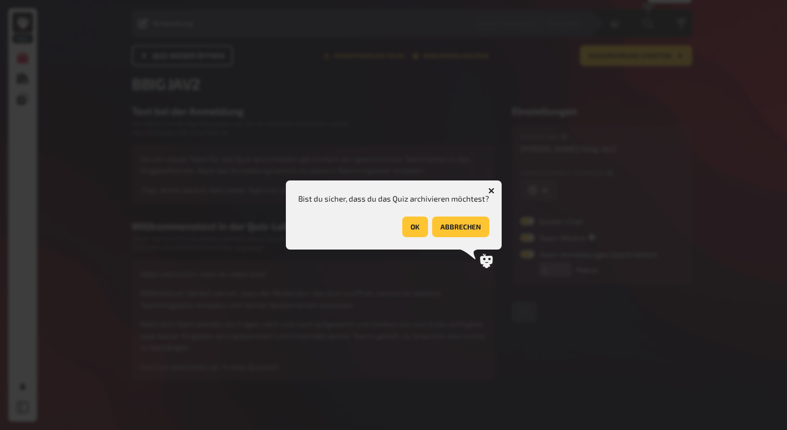
click at [408, 232] on button "OK" at bounding box center [415, 226] width 26 height 21
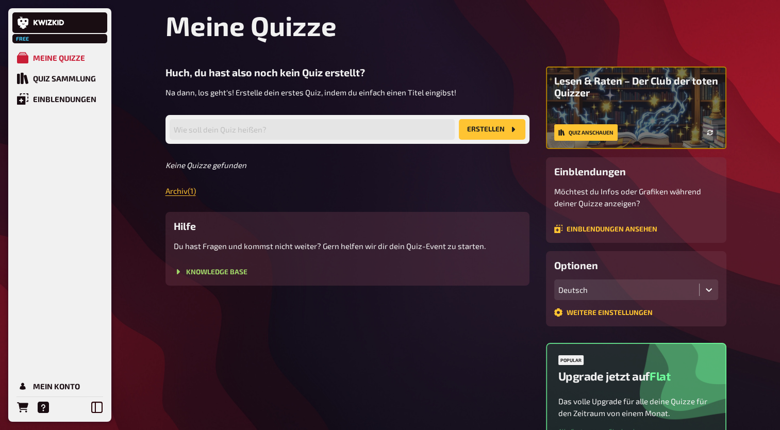
click at [182, 197] on div "Huch, du hast also noch kein Quiz erstellt? Na dann, los geht's! Erstelle dein …" at bounding box center [347, 175] width 364 height 219
click at [183, 194] on link "Archiv ( 1 )" at bounding box center [180, 190] width 30 height 9
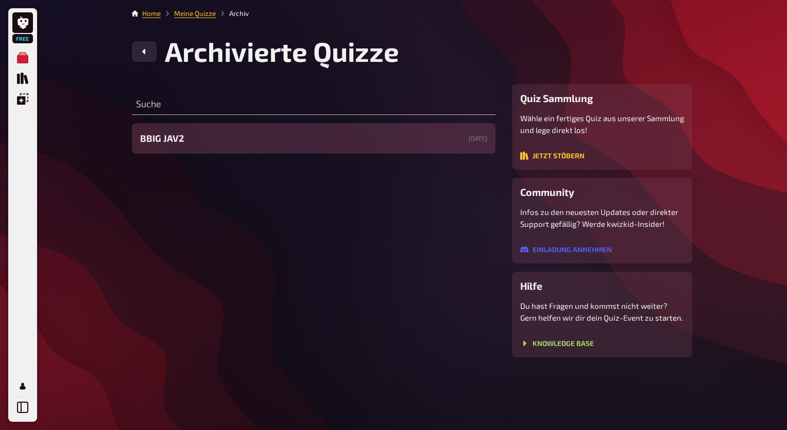
click at [259, 140] on div "BBIG JAV2 [DATE]" at bounding box center [314, 138] width 364 height 30
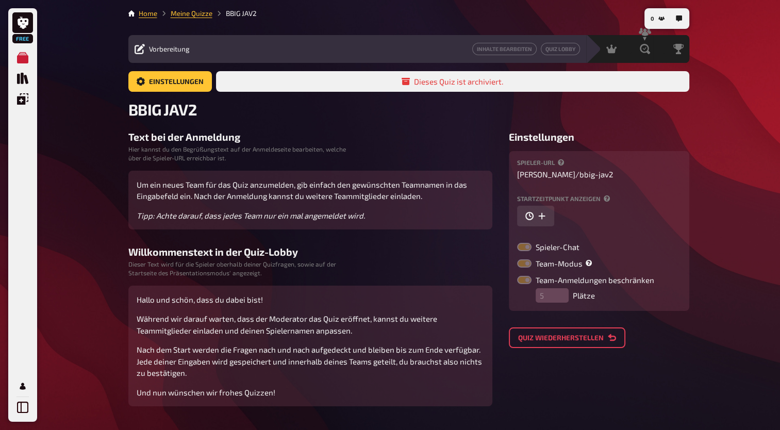
click at [570, 339] on button "Quiz wiederherstellen" at bounding box center [567, 337] width 116 height 21
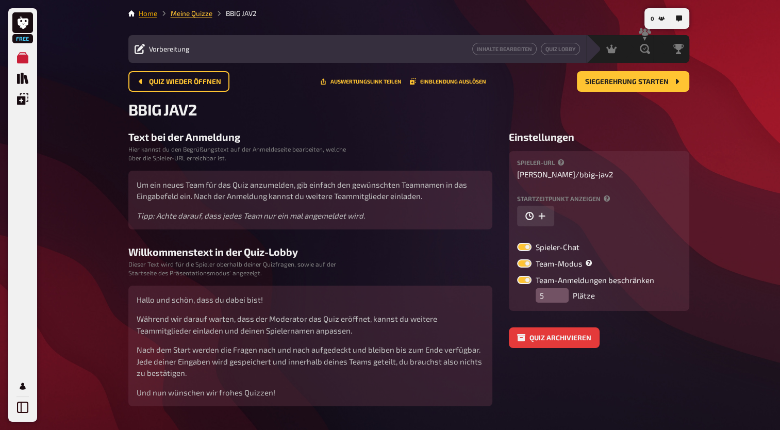
click at [153, 13] on link "Home" at bounding box center [148, 13] width 19 height 8
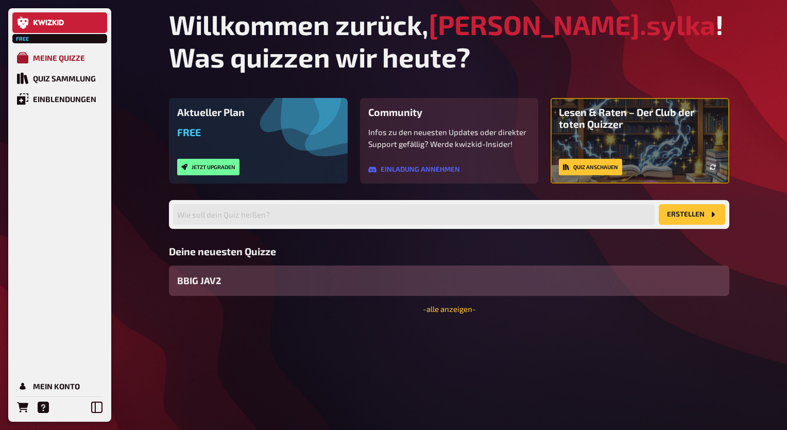
click at [62, 63] on link "Meine Quizze" at bounding box center [59, 57] width 95 height 21
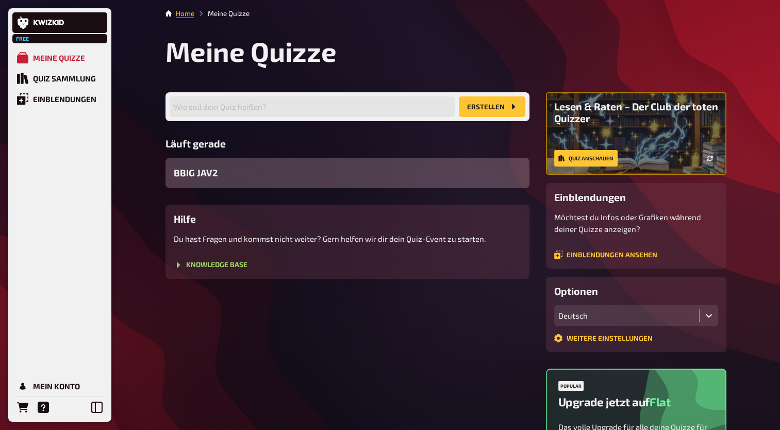
click at [307, 180] on div "BBIG JAV2" at bounding box center [347, 173] width 364 height 30
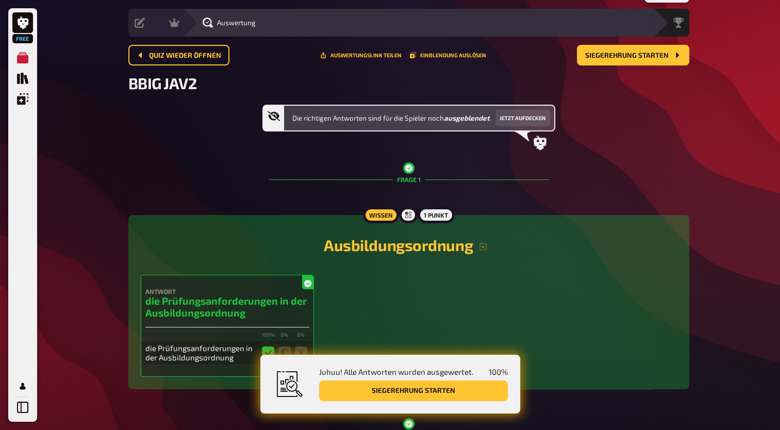
scroll to position [25, 0]
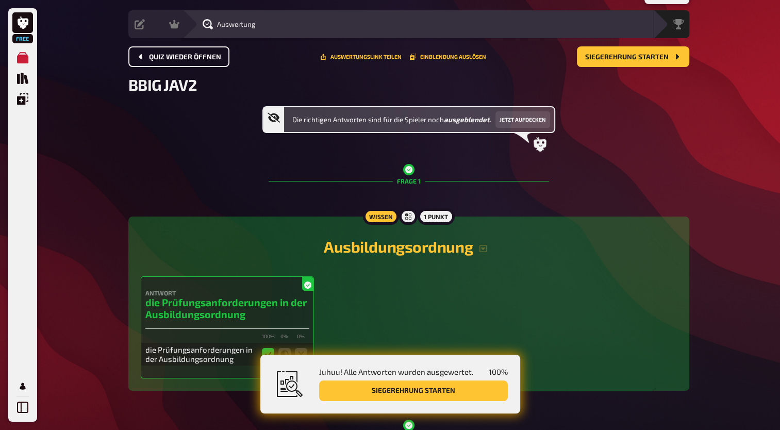
click at [173, 58] on span "Quiz wieder öffnen" at bounding box center [185, 57] width 72 height 7
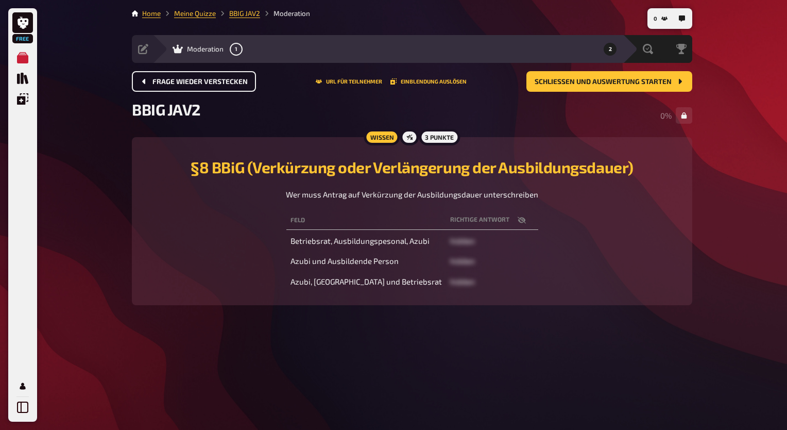
click at [167, 83] on span "Frage wieder verstecken" at bounding box center [200, 81] width 95 height 7
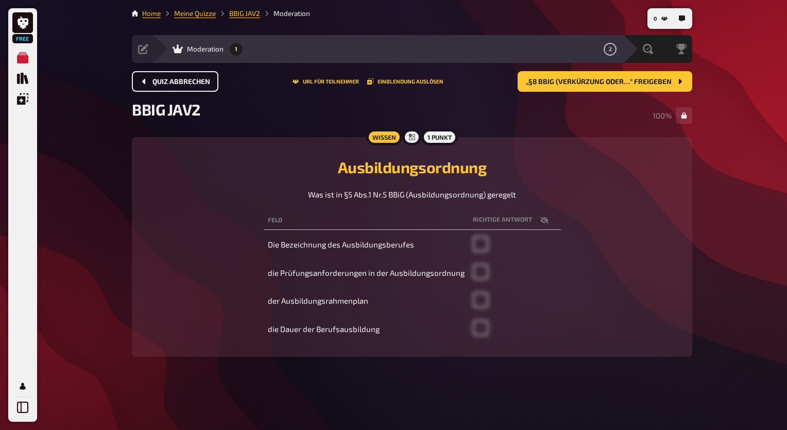
click at [167, 83] on span "Quiz abbrechen" at bounding box center [182, 81] width 58 height 7
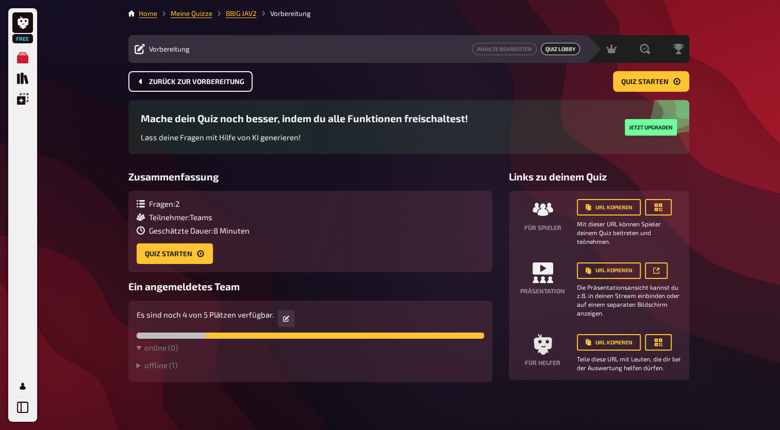
click at [167, 83] on span "Zurück zur Vorbereitung" at bounding box center [196, 81] width 95 height 7
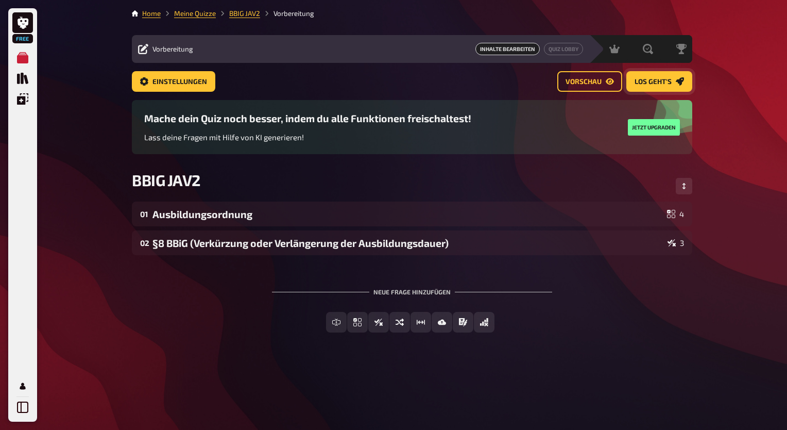
click at [678, 81] on icon "Los geht's" at bounding box center [680, 81] width 8 height 8
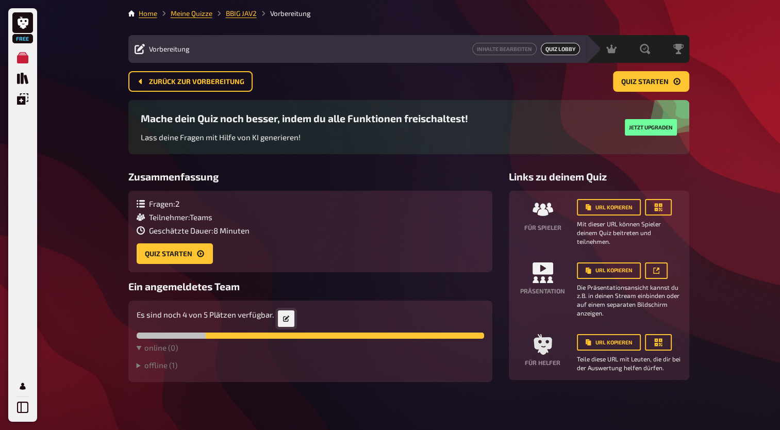
click at [284, 322] on icon at bounding box center [286, 318] width 6 height 6
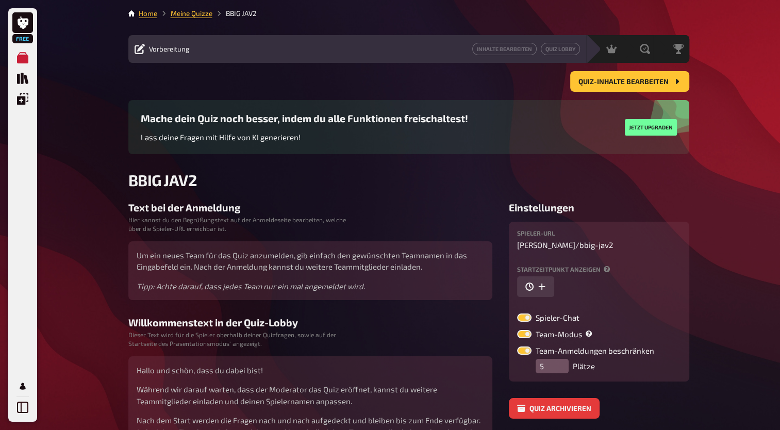
click at [161, 50] on span "Vorbereitung" at bounding box center [169, 49] width 41 height 8
click at [628, 83] on span "Quiz-Inhalte bearbeiten" at bounding box center [623, 81] width 90 height 7
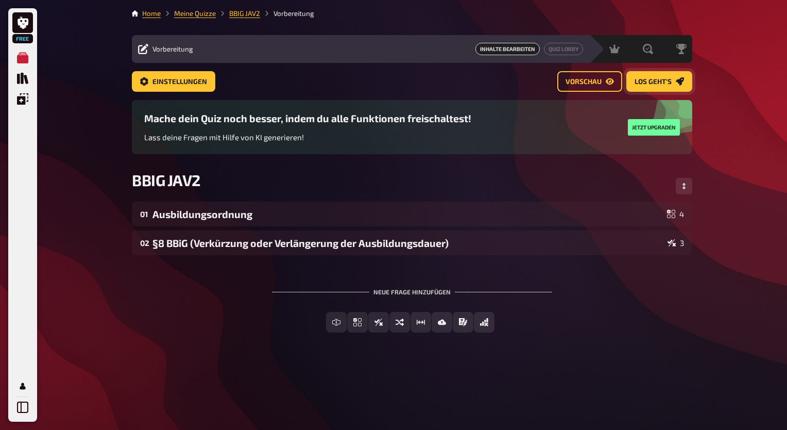
click at [652, 81] on span "Los geht's" at bounding box center [653, 81] width 37 height 7
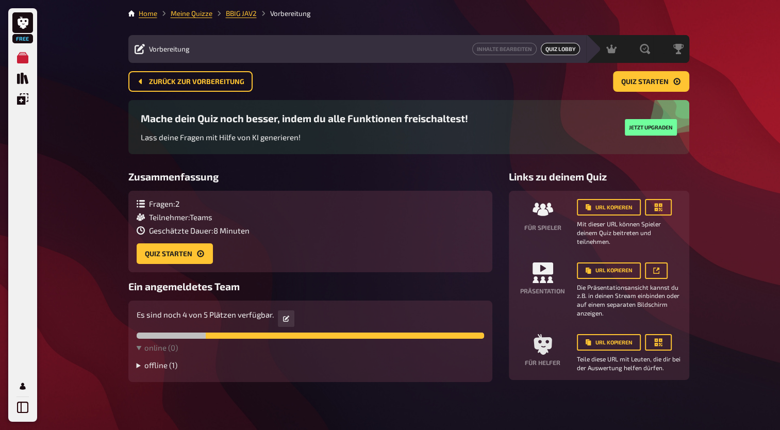
click at [146, 369] on summary "offline ( 1 )" at bounding box center [310, 364] width 347 height 9
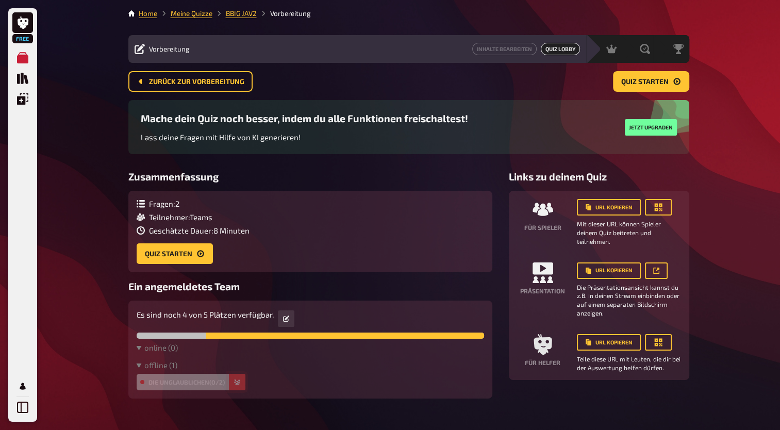
click at [237, 383] on icon "button" at bounding box center [237, 382] width 6 height 6
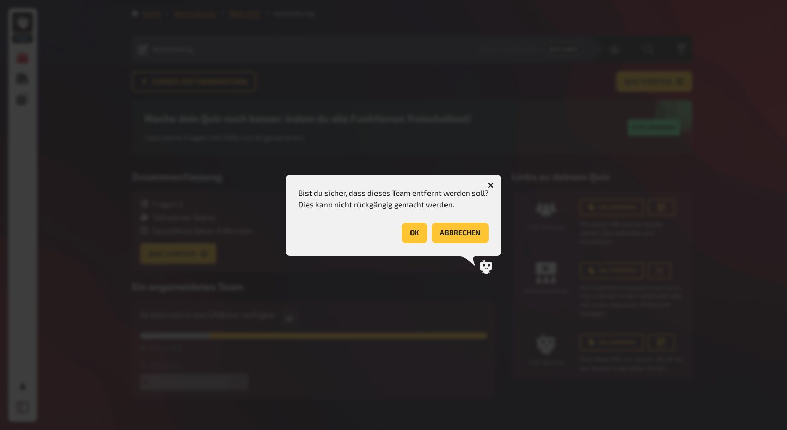
click at [416, 225] on button "OK" at bounding box center [415, 233] width 26 height 21
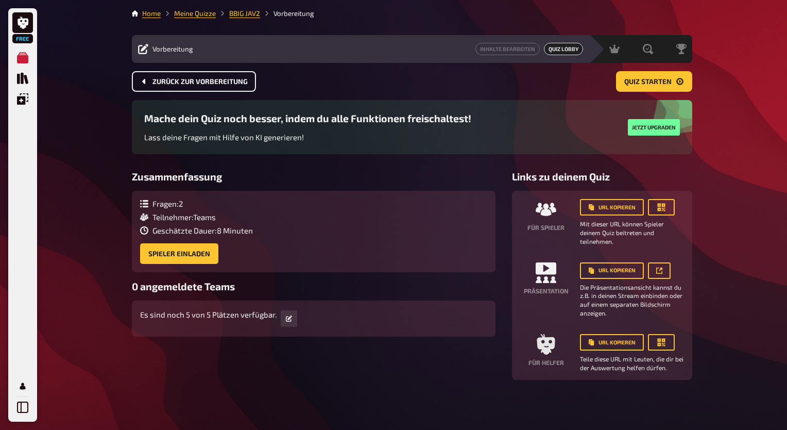
click at [196, 85] on span "Zurück zur Vorbereitung" at bounding box center [200, 81] width 95 height 7
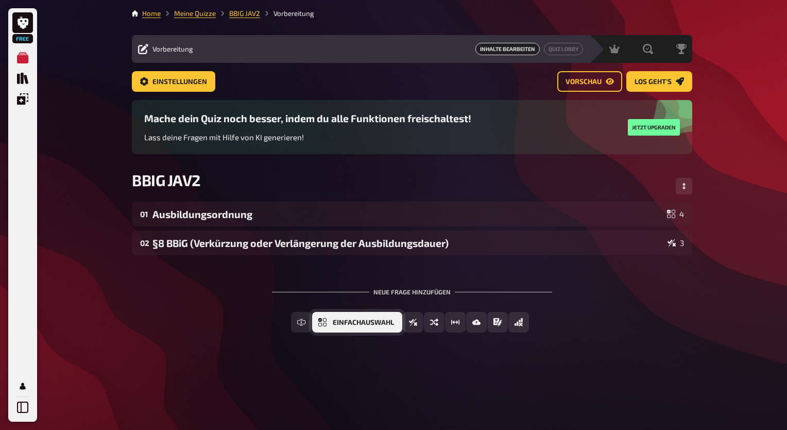
click at [384, 322] on span "Einfachauswahl" at bounding box center [363, 322] width 61 height 7
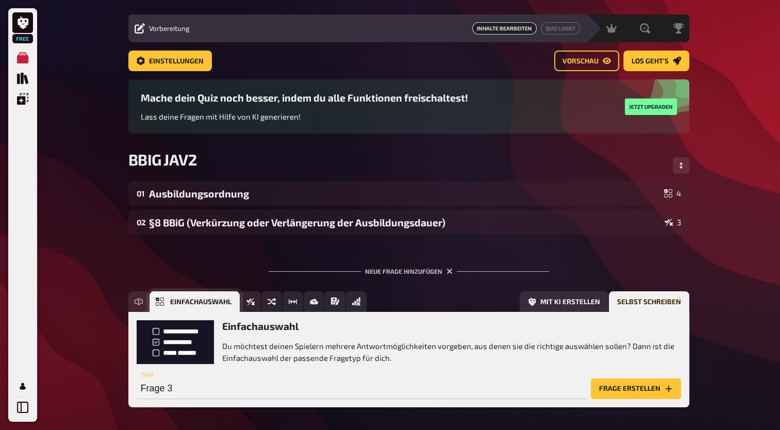
scroll to position [64, 0]
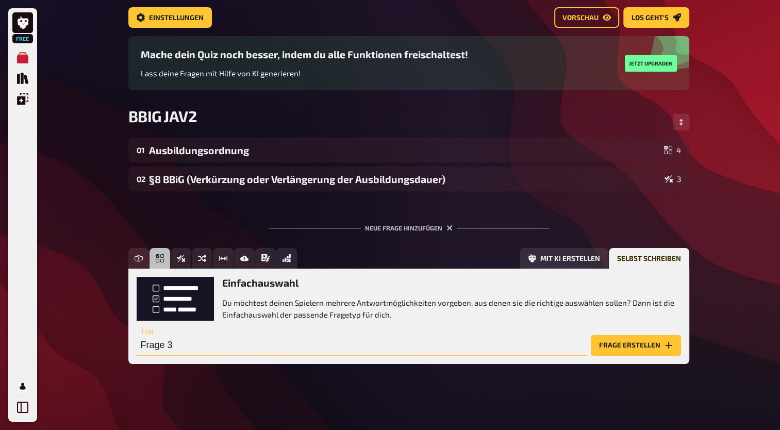
click at [184, 348] on input "Frage 3" at bounding box center [362, 345] width 450 height 21
type input "Sonderfrage 1"
click at [644, 339] on button "Frage erstellen" at bounding box center [636, 345] width 90 height 21
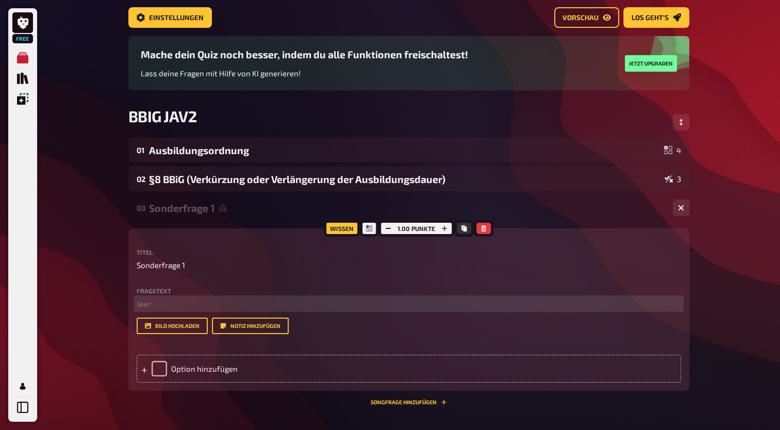
click at [162, 300] on p "﻿ leer" at bounding box center [409, 304] width 544 height 12
click at [145, 305] on p "Was passiert, wenn du ChatGPT nach dem Sinn des Lebens fragst?" at bounding box center [409, 304] width 544 height 12
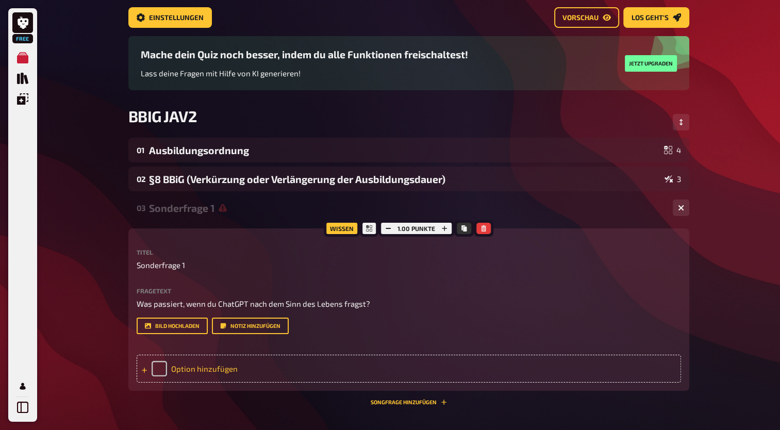
click at [196, 366] on div "Option hinzufügen" at bounding box center [409, 369] width 544 height 28
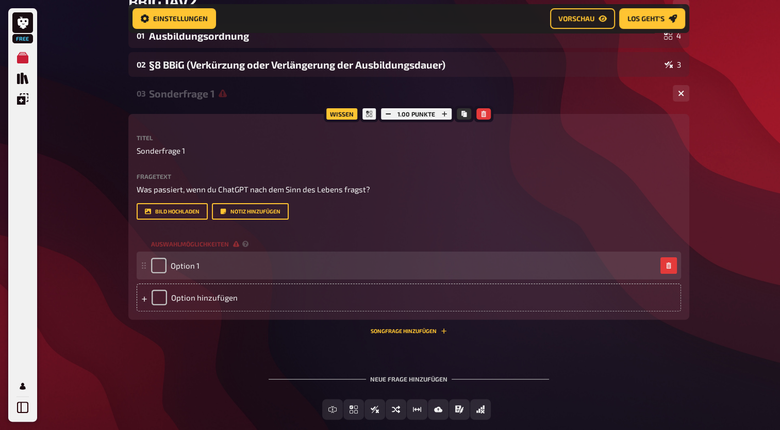
scroll to position [190, 0]
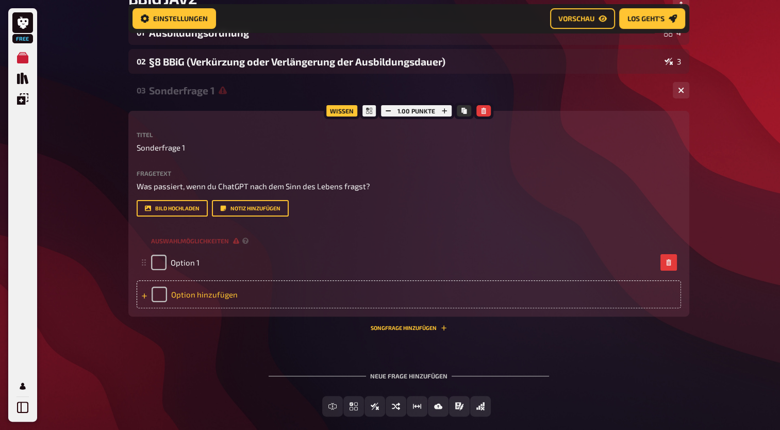
click at [196, 290] on div "Option hinzufügen" at bounding box center [409, 294] width 544 height 28
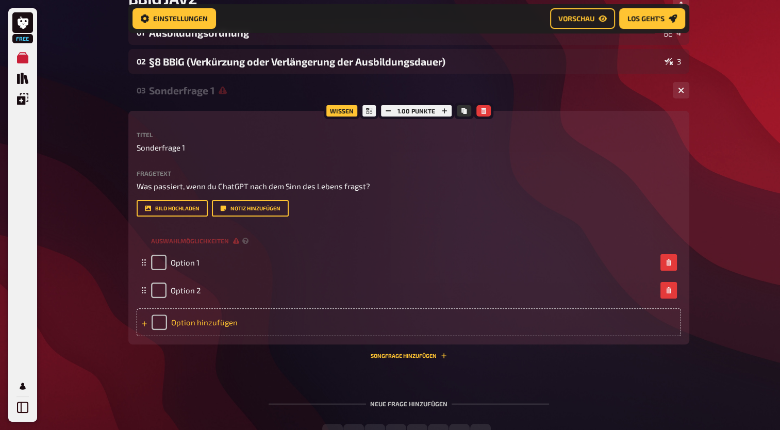
click at [197, 326] on div "Option hinzufügen" at bounding box center [409, 322] width 544 height 28
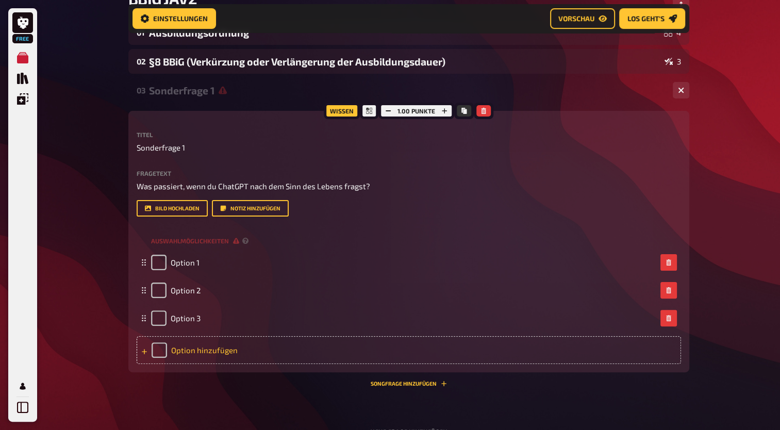
click at [196, 351] on div "Option hinzufügen" at bounding box center [409, 350] width 544 height 28
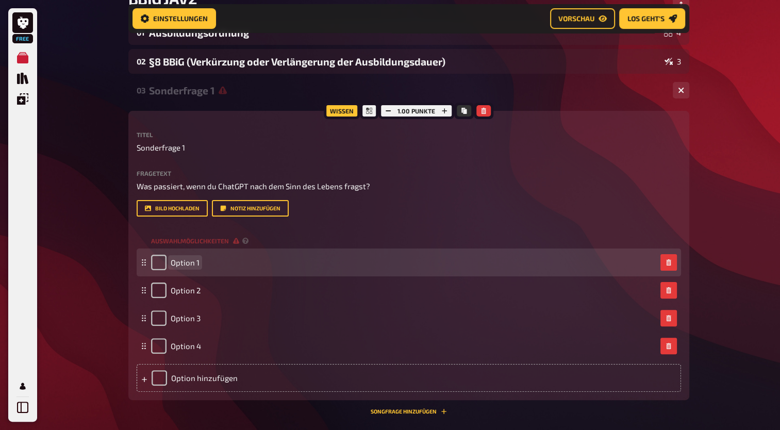
click at [187, 271] on div "Option 1" at bounding box center [409, 262] width 544 height 28
paste span
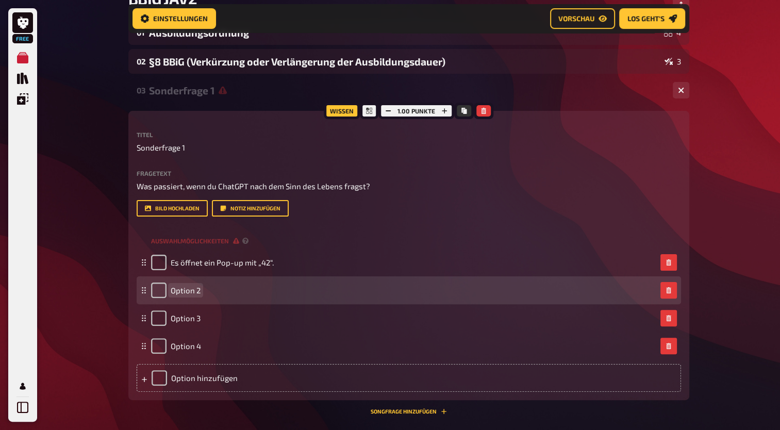
click at [187, 288] on span "Option 2" at bounding box center [186, 289] width 30 height 9
paste span
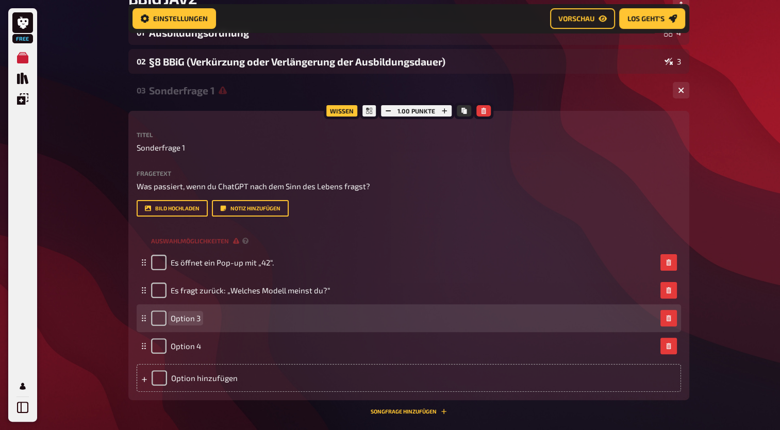
click at [192, 321] on span "Option 3" at bounding box center [186, 317] width 30 height 9
paste span
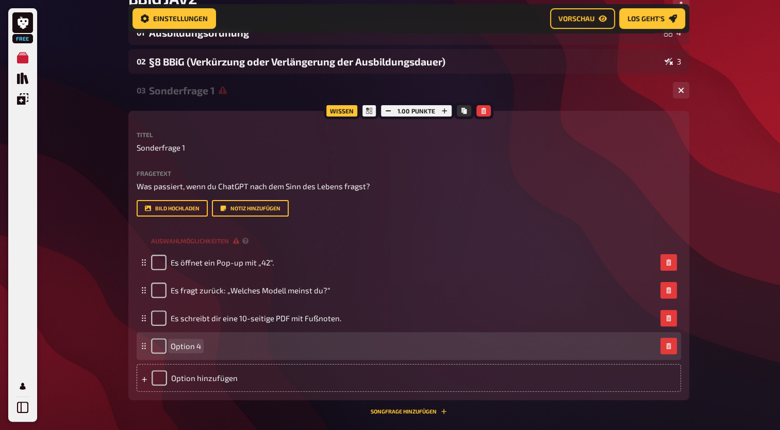
click at [192, 349] on span "Option 4" at bounding box center [186, 345] width 30 height 9
paste span
click at [157, 345] on input "checkbox" at bounding box center [158, 345] width 15 height 15
checkbox input "true"
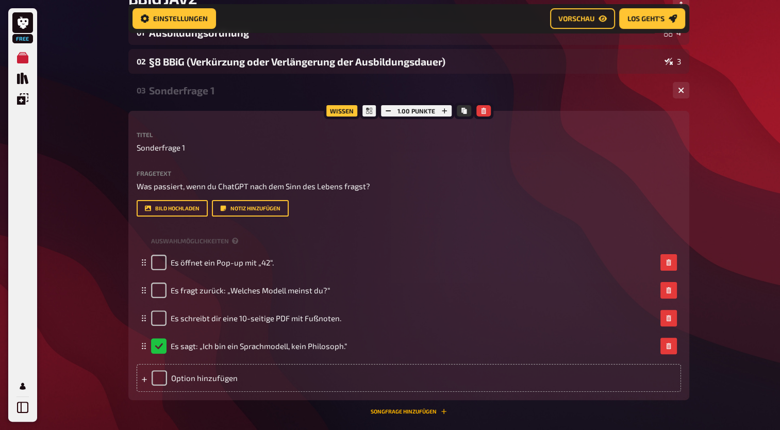
click at [404, 411] on button "Songfrage hinzufügen" at bounding box center [408, 411] width 76 height 6
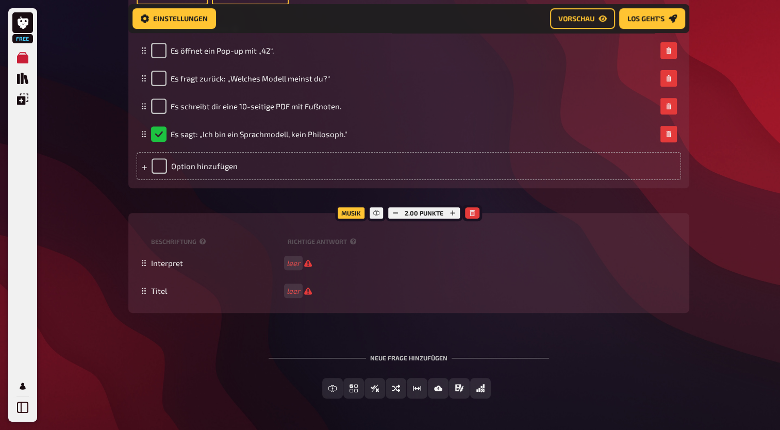
scroll to position [399, 0]
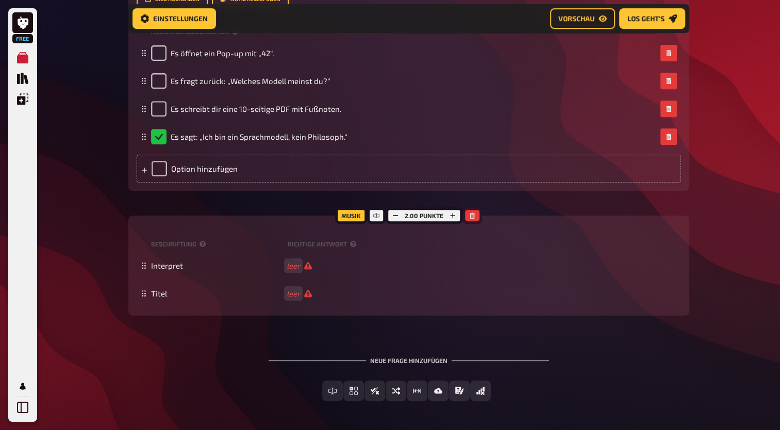
click at [474, 215] on icon "button" at bounding box center [472, 215] width 6 height 6
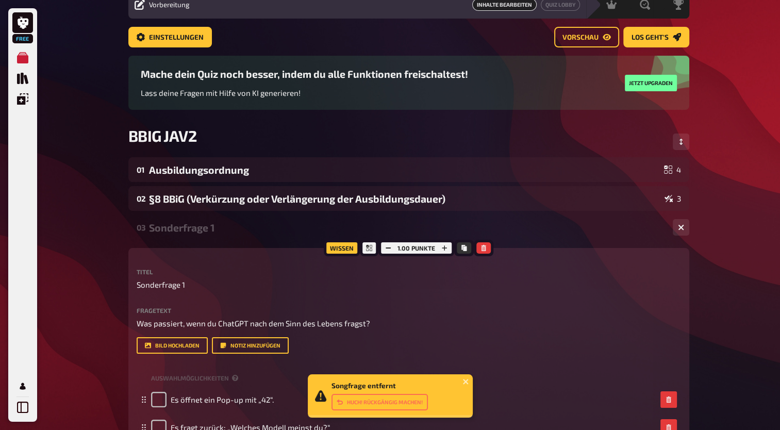
scroll to position [0, 0]
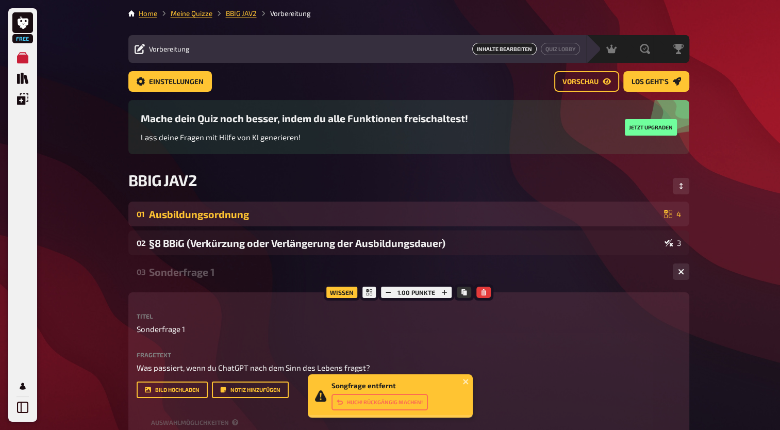
click at [376, 211] on div "Ausbildungsordnung" at bounding box center [404, 214] width 511 height 12
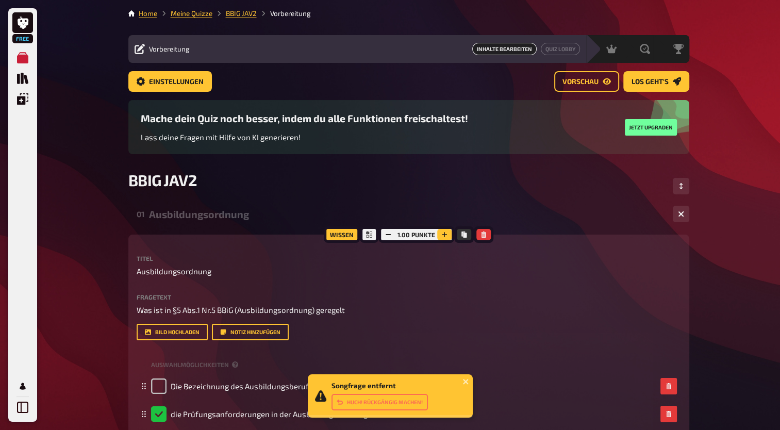
click at [446, 232] on icon "button" at bounding box center [444, 234] width 6 height 6
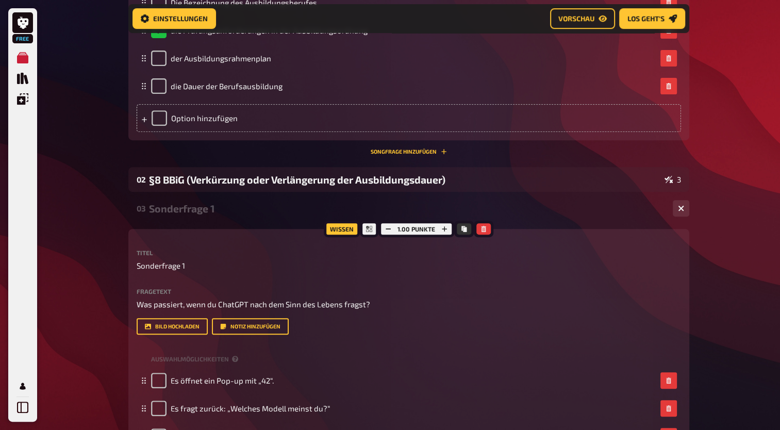
scroll to position [393, 0]
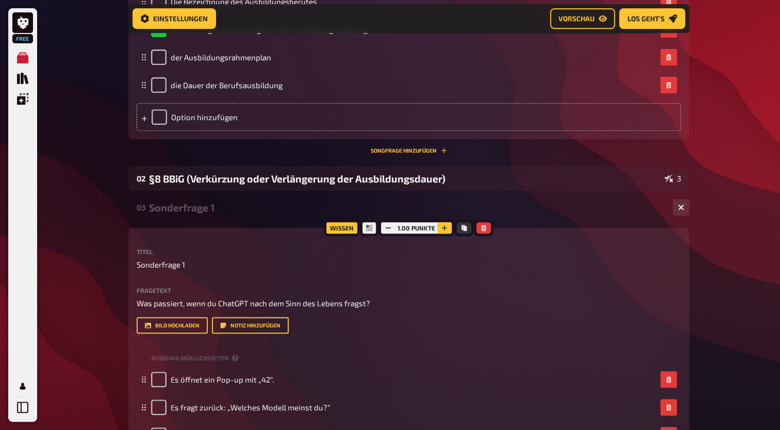
click at [444, 229] on icon "button" at bounding box center [444, 227] width 5 height 5
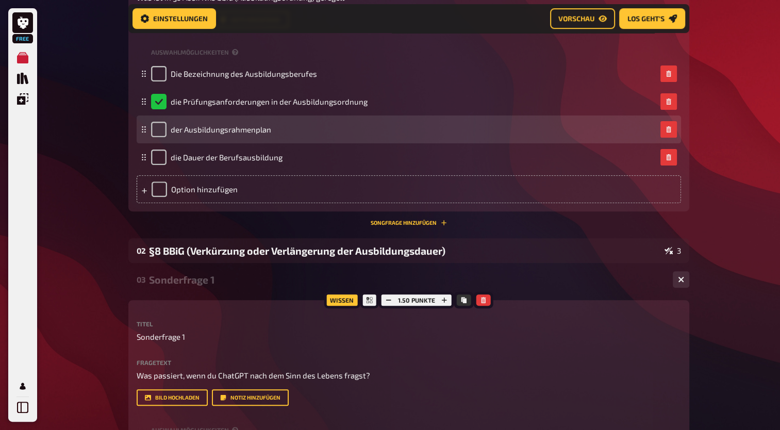
scroll to position [317, 0]
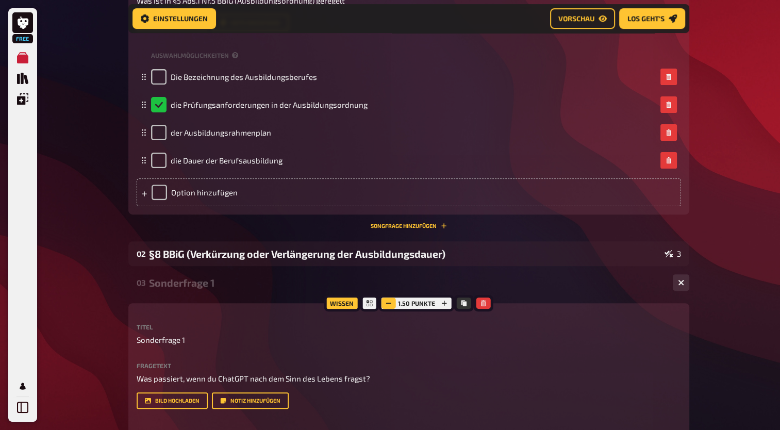
click at [386, 300] on icon "button" at bounding box center [388, 303] width 6 height 6
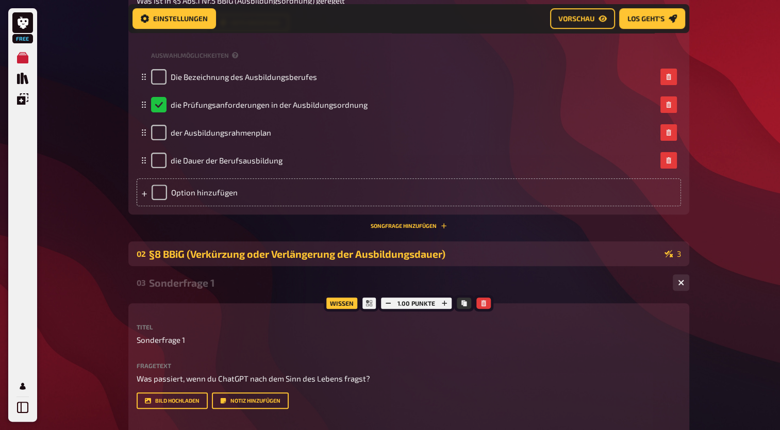
click at [372, 254] on div "§8 BBiG (Verkürzung oder Verlängerung der Ausbildungsdauer)" at bounding box center [404, 254] width 511 height 12
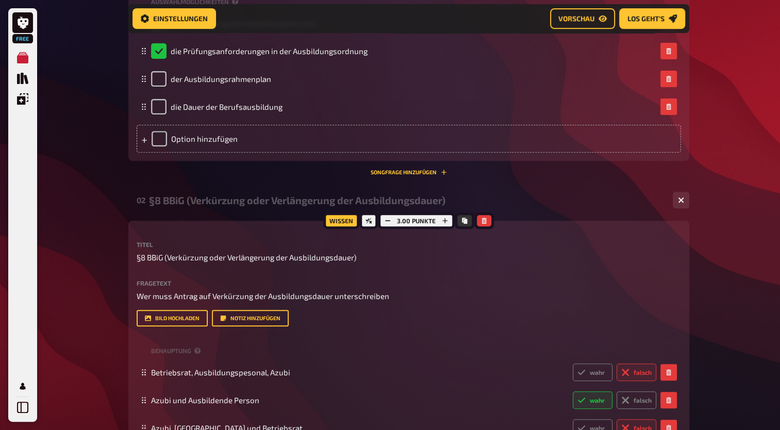
scroll to position [363, 0]
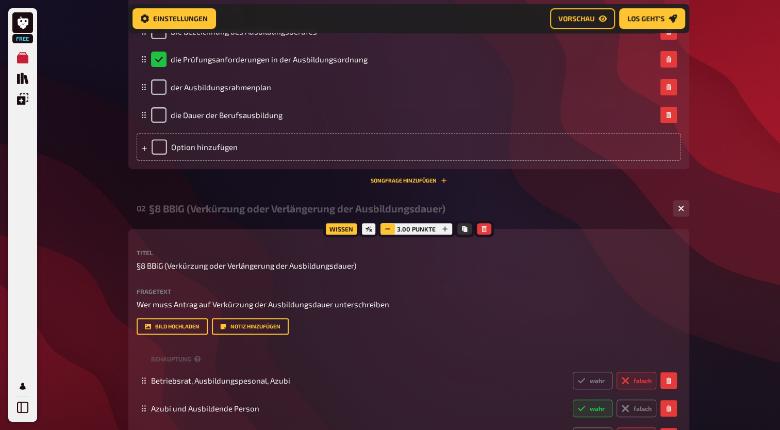
click at [385, 230] on icon "button" at bounding box center [387, 229] width 6 height 6
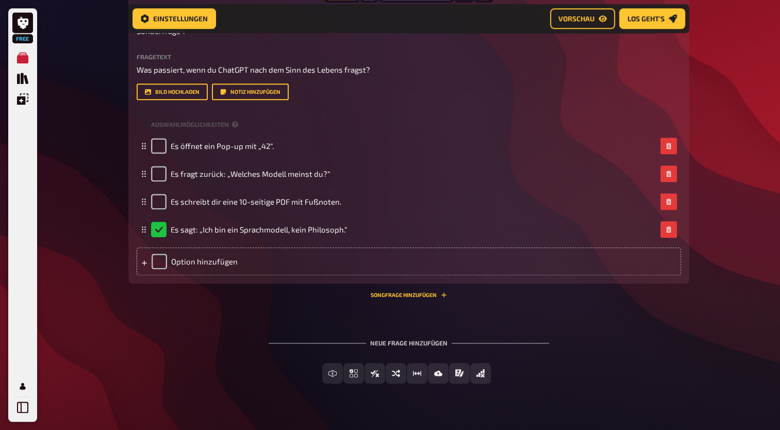
scroll to position [938, 0]
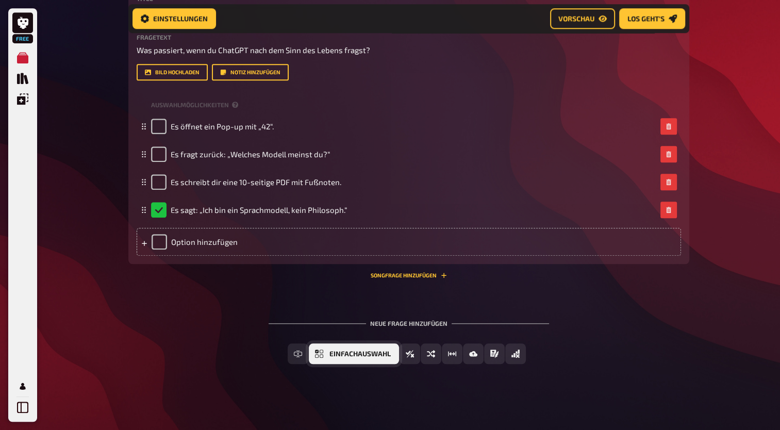
click at [368, 356] on span "Einfachauswahl" at bounding box center [359, 353] width 61 height 7
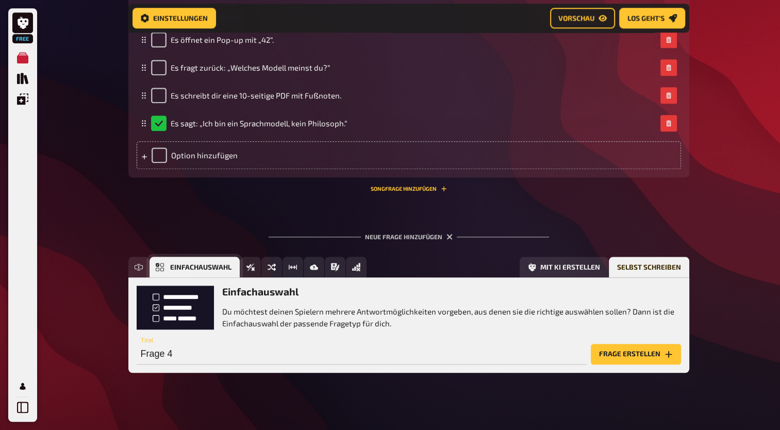
scroll to position [1033, 0]
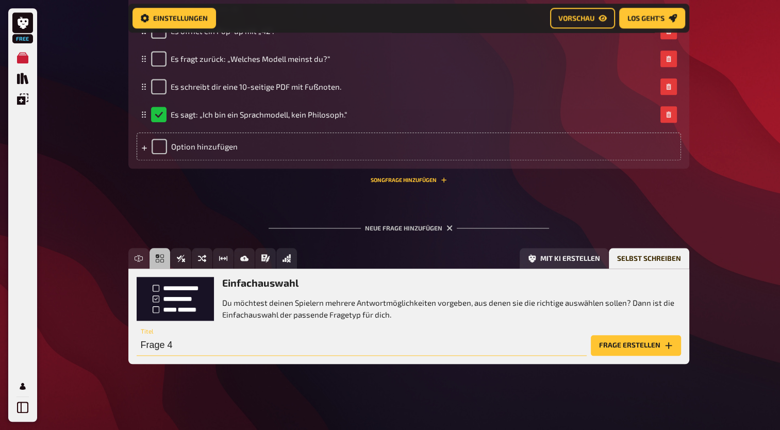
click at [198, 343] on input "Frage 4" at bounding box center [362, 345] width 450 height 21
type input "In welchem § im BBiG ist die Mindestausbildungsvergütung geregelt"
click at [609, 346] on button "Frage erstellen" at bounding box center [636, 345] width 90 height 21
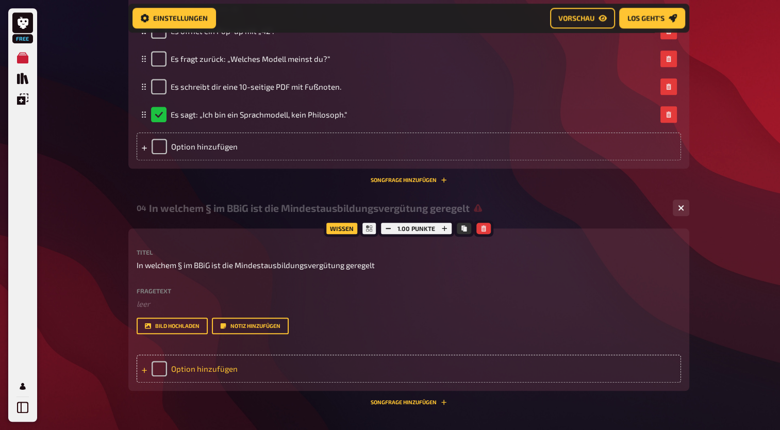
click at [206, 376] on div "Option hinzufügen" at bounding box center [409, 369] width 544 height 28
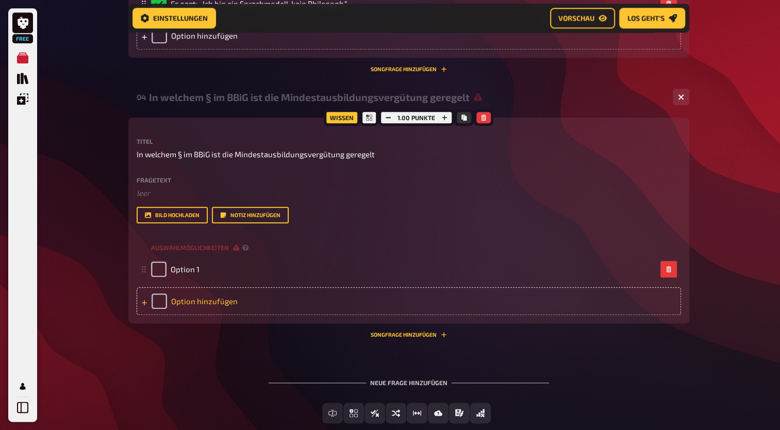
scroll to position [1144, 0]
click at [203, 289] on div "Option hinzufügen" at bounding box center [409, 301] width 544 height 28
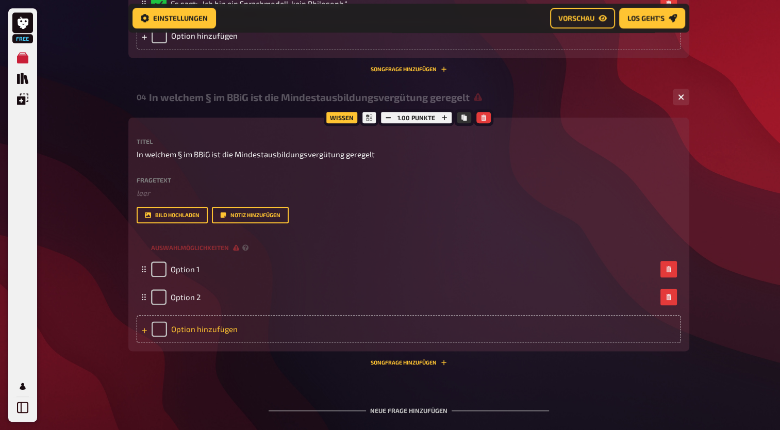
click at [202, 325] on div "Option hinzufügen" at bounding box center [409, 329] width 544 height 28
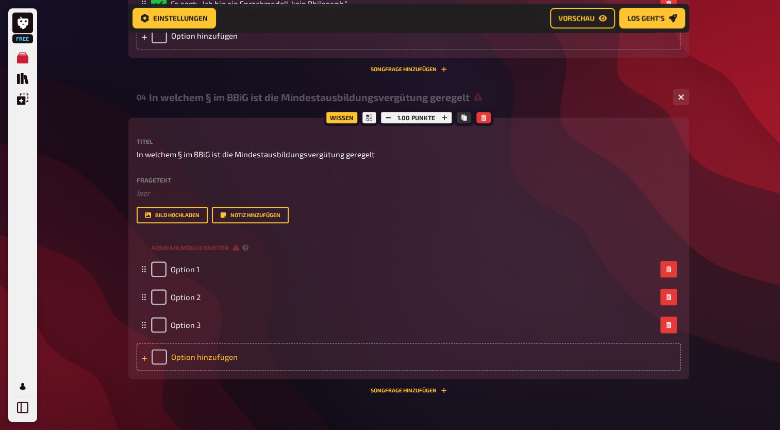
click at [209, 360] on div "Option hinzufügen" at bounding box center [409, 357] width 544 height 28
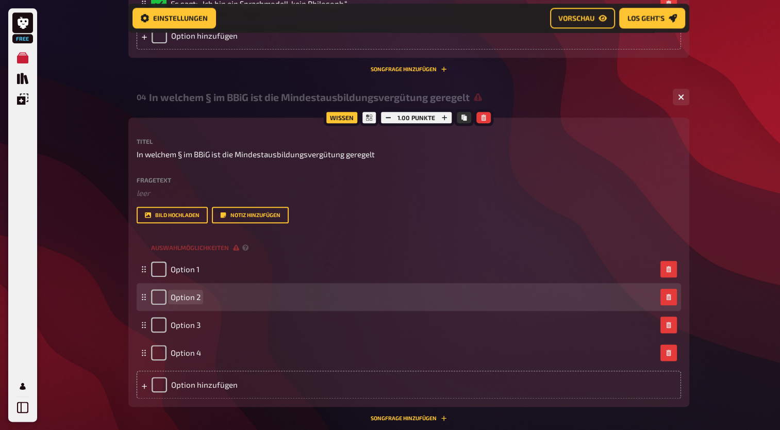
click at [188, 296] on span "Option 2" at bounding box center [186, 296] width 30 height 9
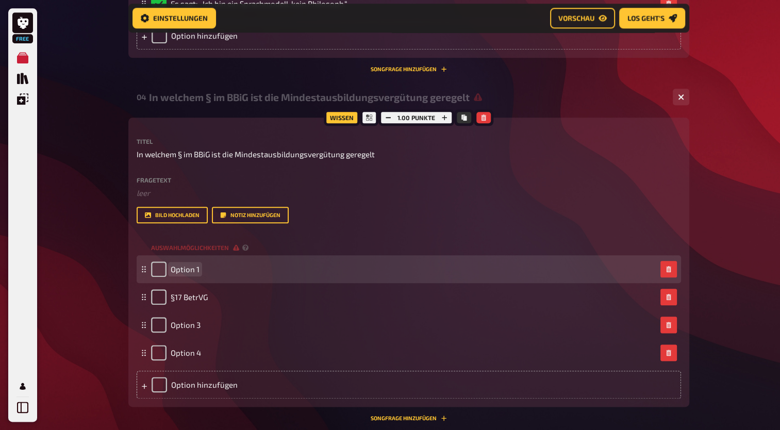
click at [188, 268] on span "Option 1" at bounding box center [185, 268] width 29 height 9
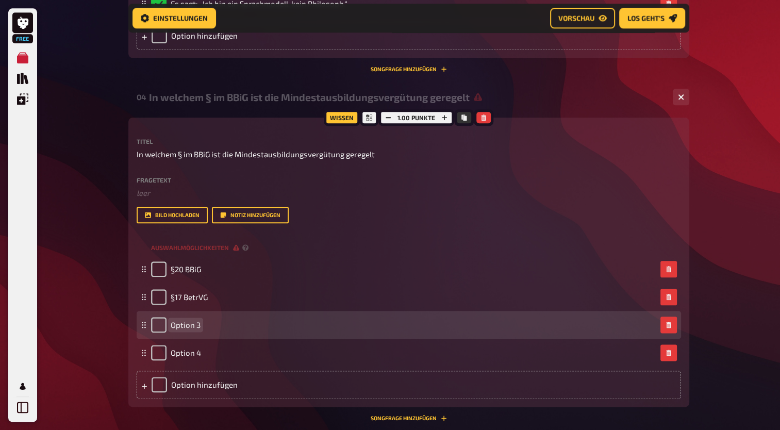
click at [192, 325] on span "Option 3" at bounding box center [186, 324] width 30 height 9
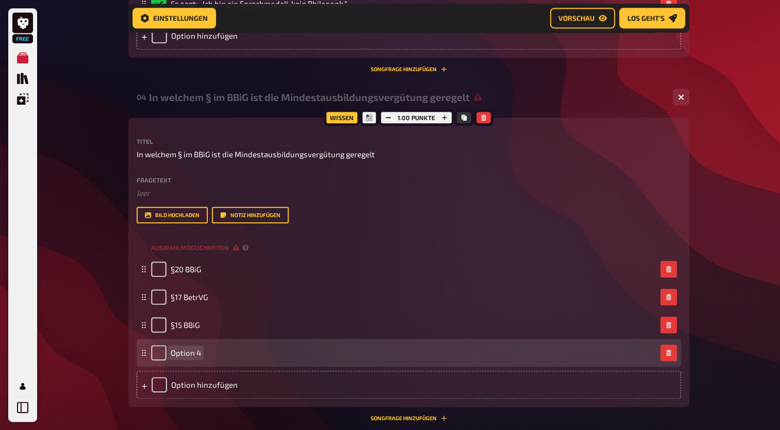
click at [177, 354] on span "Option 4" at bounding box center [186, 352] width 30 height 9
click at [154, 353] on input "checkbox" at bounding box center [158, 352] width 15 height 15
checkbox input "true"
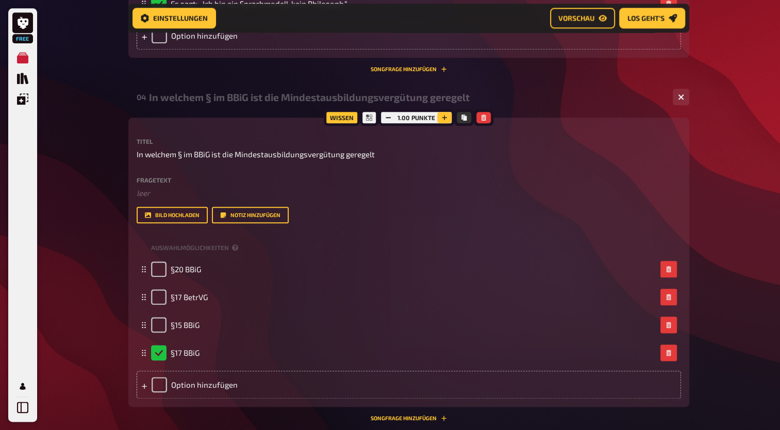
click at [444, 117] on icon "button" at bounding box center [444, 117] width 5 height 5
click at [393, 417] on button "Songfrage hinzufügen" at bounding box center [408, 418] width 76 height 6
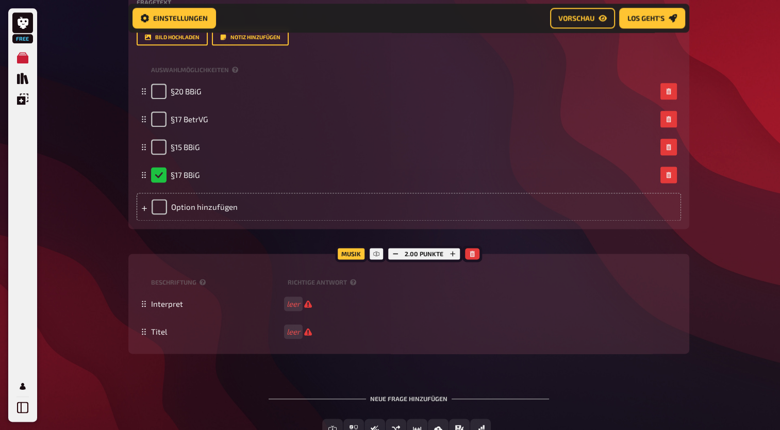
scroll to position [1321, 0]
click at [467, 256] on button "button" at bounding box center [472, 253] width 14 height 11
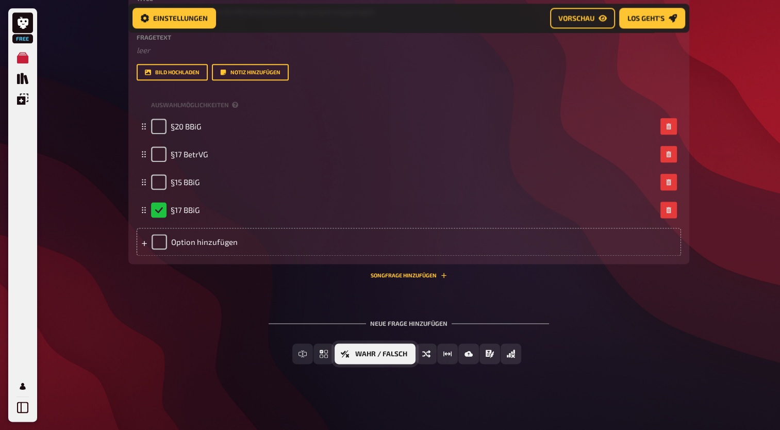
click at [357, 356] on span "Wahr / Falsch" at bounding box center [381, 353] width 52 height 7
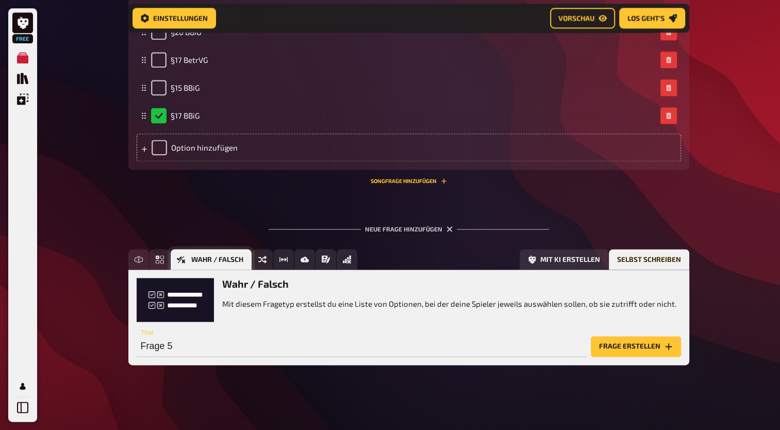
scroll to position [1382, 0]
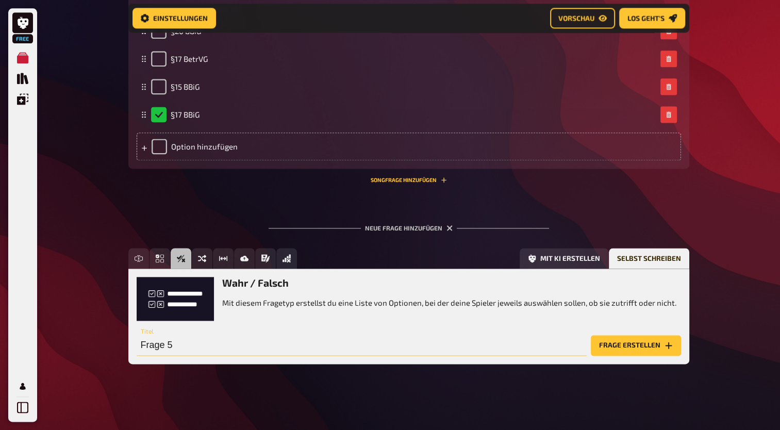
click at [200, 341] on input "Frage 5" at bounding box center [362, 345] width 450 height 21
type input "Probezeit BBiG"
click at [640, 349] on button "Frage erstellen" at bounding box center [636, 345] width 90 height 21
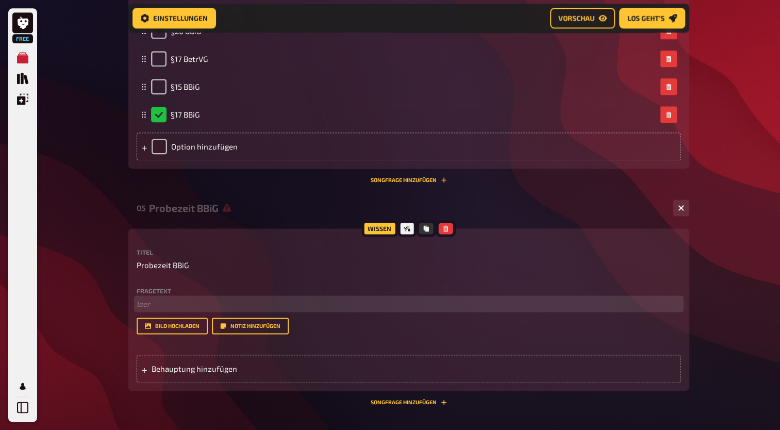
click at [167, 302] on p "﻿ leer" at bounding box center [409, 304] width 544 height 12
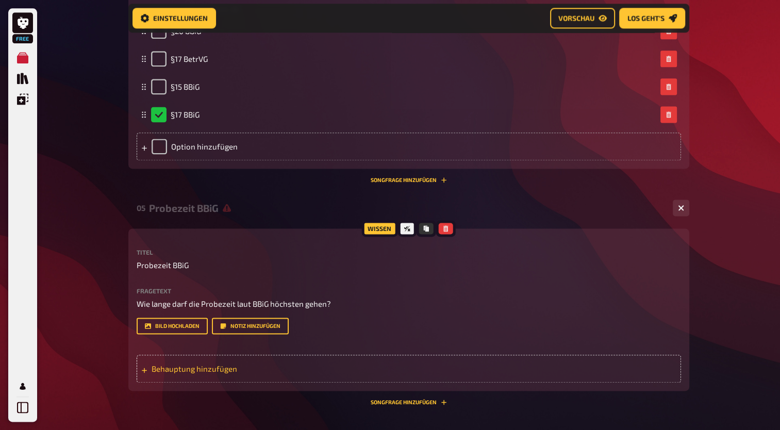
click at [214, 376] on div "Behauptung hinzufügen" at bounding box center [409, 369] width 544 height 28
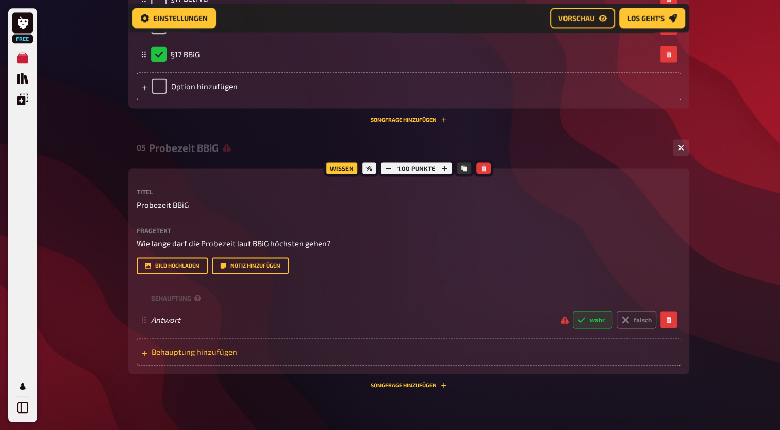
scroll to position [1453, 0]
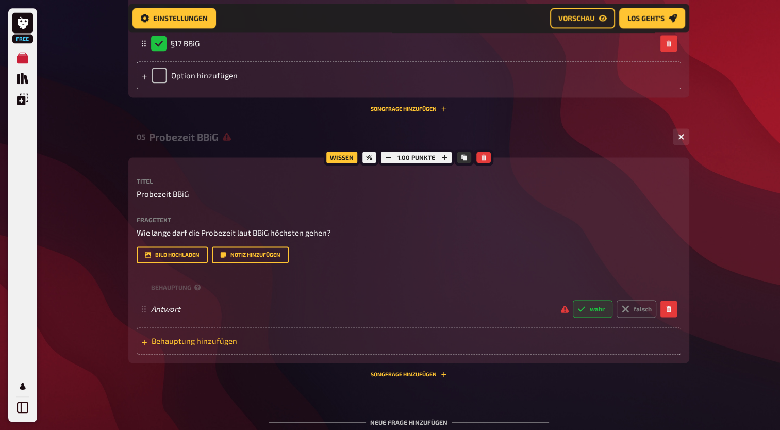
click at [212, 344] on span "Behauptung hinzufügen" at bounding box center [231, 340] width 160 height 9
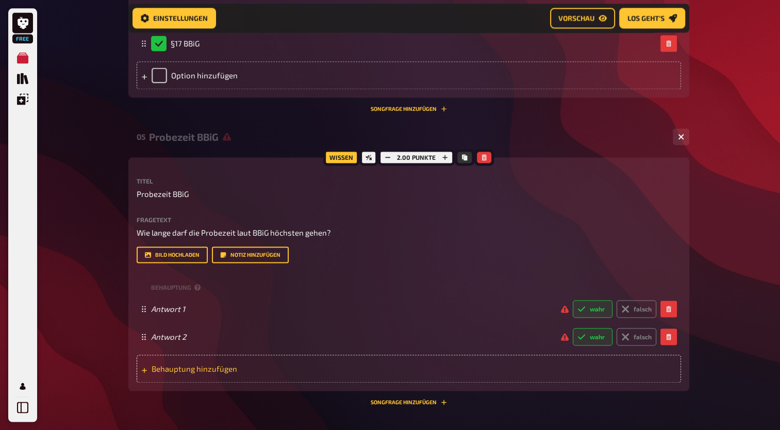
click at [212, 368] on span "Behauptung hinzufügen" at bounding box center [231, 368] width 160 height 9
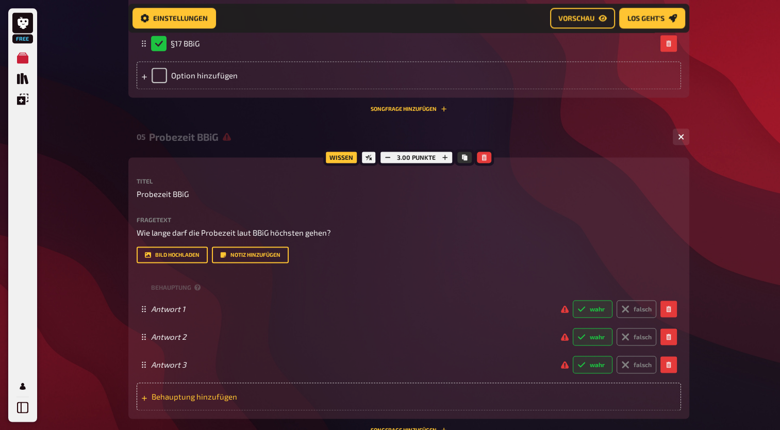
scroll to position [1501, 0]
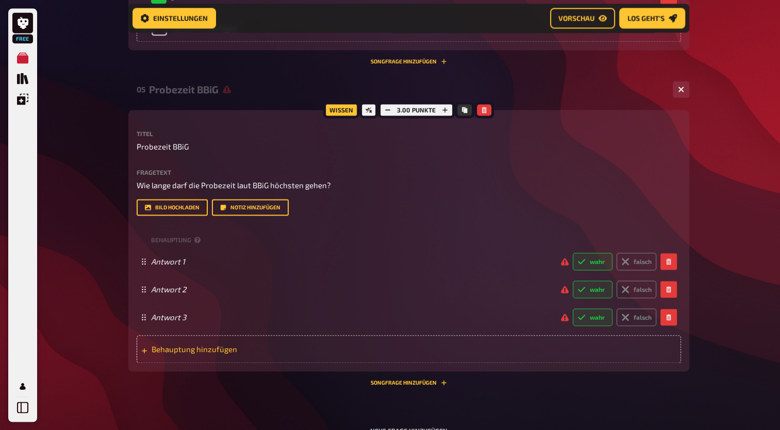
click at [206, 356] on div "Behauptung hinzufügen" at bounding box center [409, 349] width 544 height 28
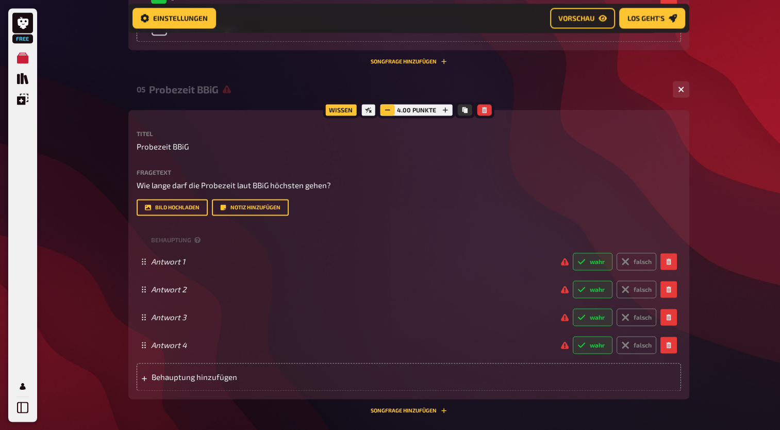
click at [389, 111] on icon "button" at bounding box center [387, 110] width 6 height 6
click at [403, 110] on div "2.00 Punkte" at bounding box center [416, 110] width 77 height 16
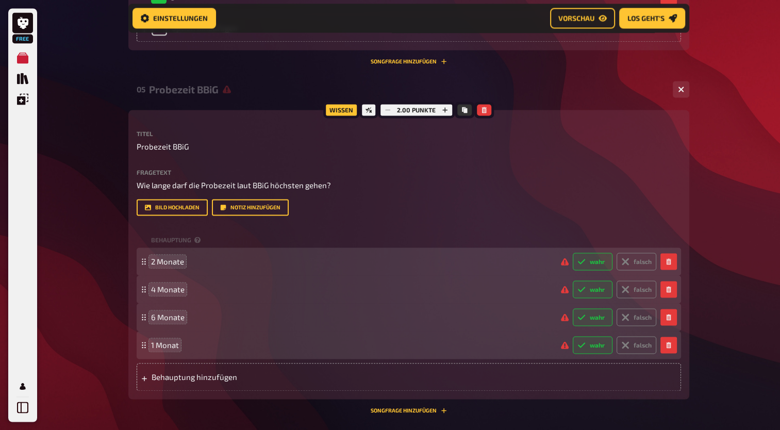
click at [602, 292] on label "wahr" at bounding box center [592, 289] width 40 height 18
click at [572, 280] on input "wahr" at bounding box center [572, 280] width 1 height 1
radio input "true"
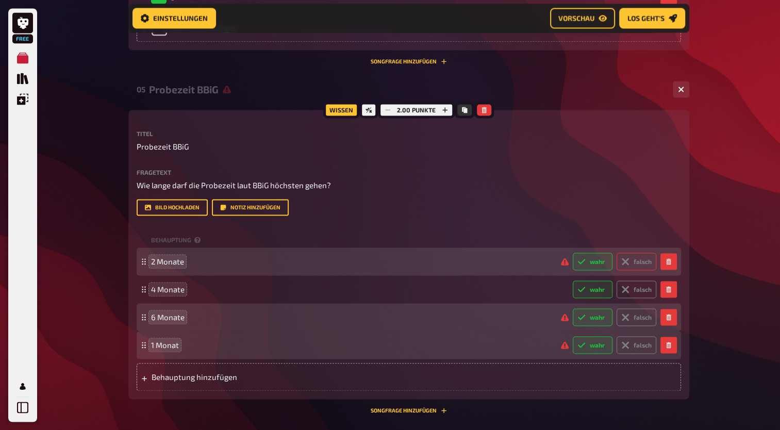
click at [642, 263] on label "falsch" at bounding box center [636, 261] width 40 height 18
click at [572, 252] on input "falsch" at bounding box center [572, 252] width 1 height 1
radio input "true"
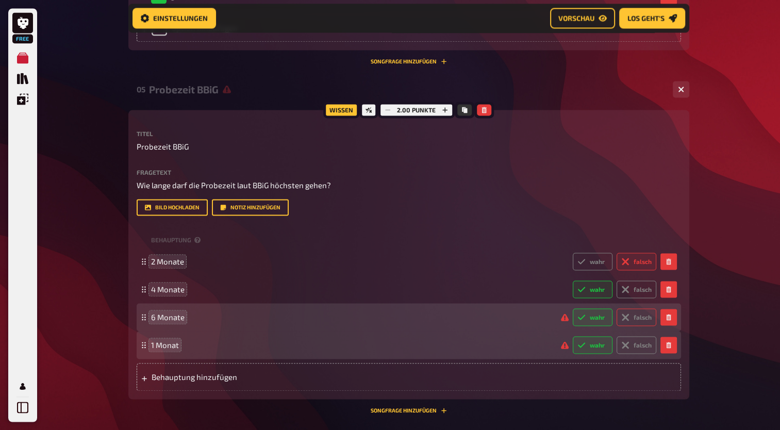
click at [635, 319] on label "falsch" at bounding box center [636, 317] width 40 height 18
click at [572, 308] on input "falsch" at bounding box center [572, 308] width 1 height 1
radio input "true"
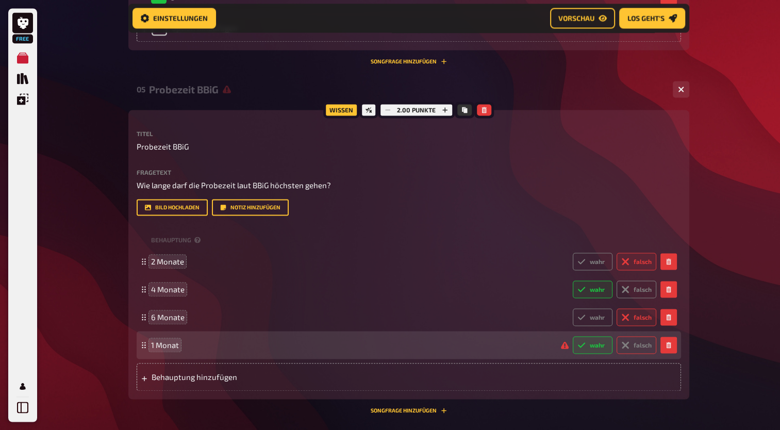
click at [634, 346] on label "falsch" at bounding box center [636, 345] width 40 height 18
click at [572, 336] on input "falsch" at bounding box center [572, 335] width 1 height 1
radio input "true"
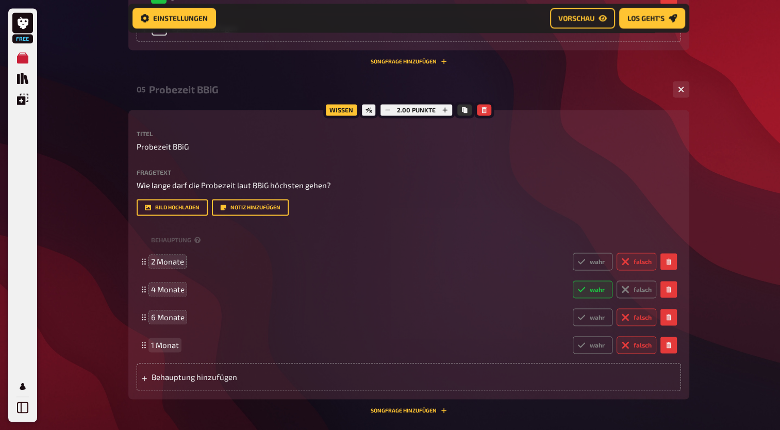
click at [156, 345] on span "1 Monat" at bounding box center [165, 344] width 28 height 9
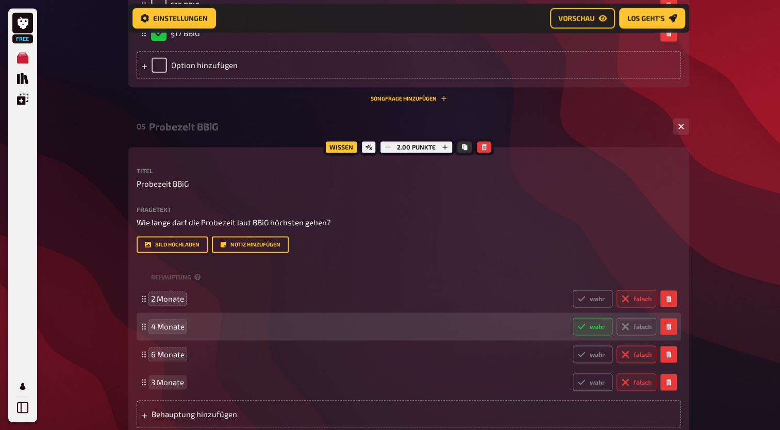
scroll to position [1454, 0]
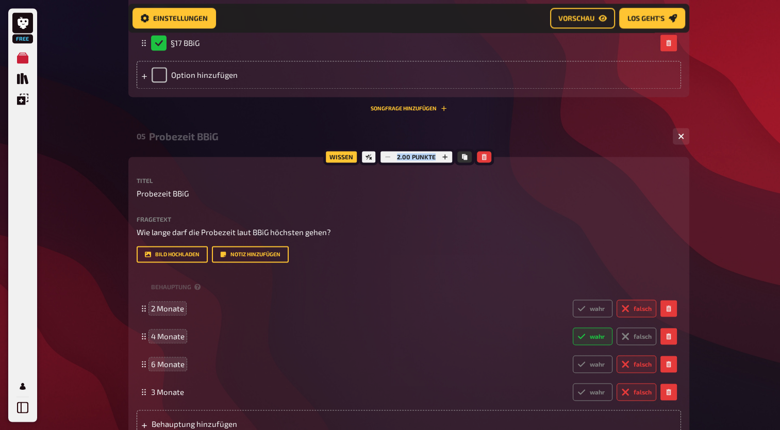
drag, startPoint x: 434, startPoint y: 156, endPoint x: 398, endPoint y: 158, distance: 36.6
click at [398, 158] on div "2.00 Punkte" at bounding box center [416, 156] width 77 height 16
drag, startPoint x: 398, startPoint y: 158, endPoint x: 431, endPoint y: 189, distance: 45.6
click at [431, 189] on p "Probezeit BBiG" at bounding box center [409, 194] width 544 height 12
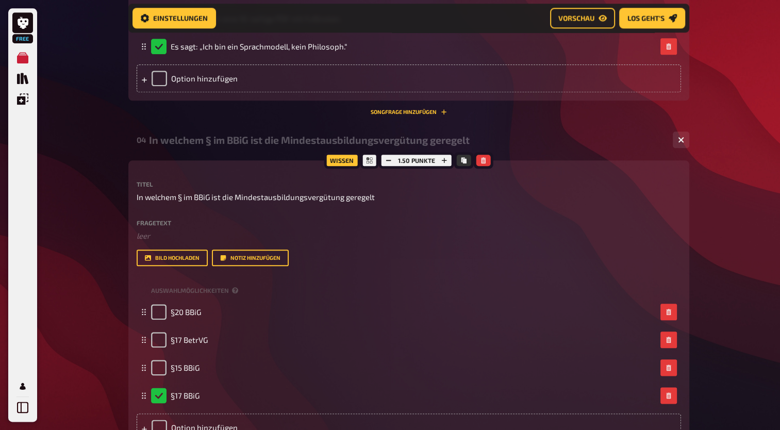
scroll to position [1079, 0]
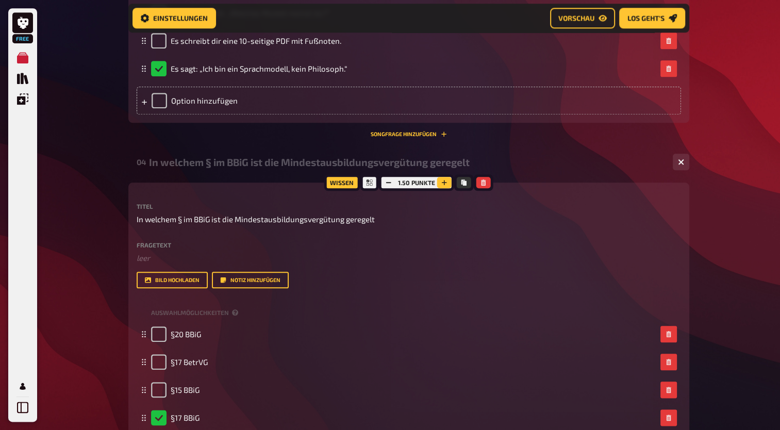
click at [442, 182] on icon "button" at bounding box center [444, 182] width 5 height 5
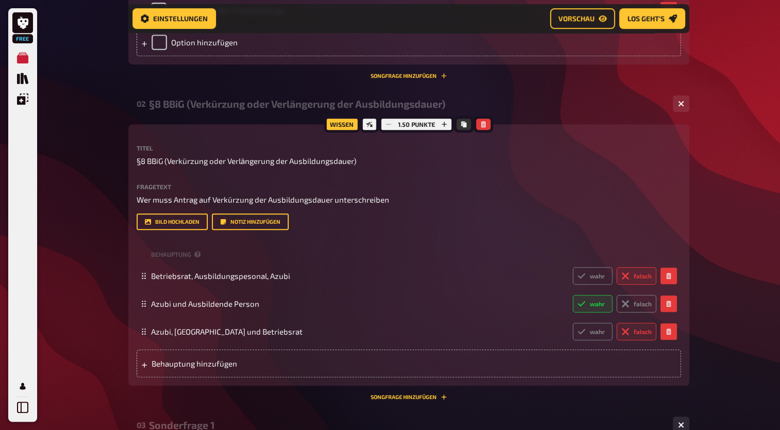
scroll to position [466, 0]
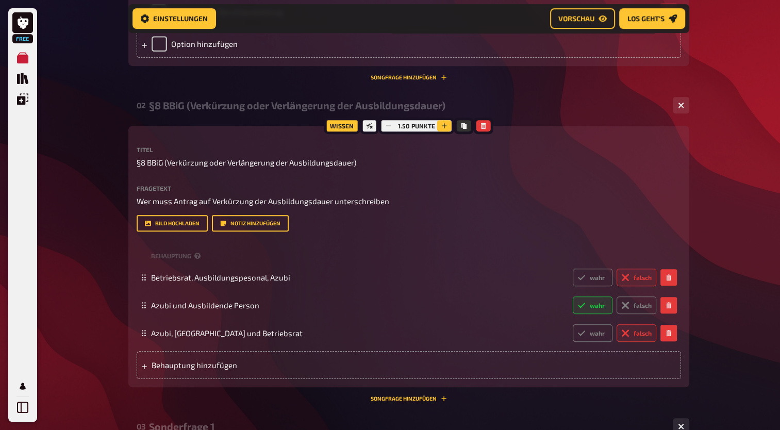
click at [445, 128] on icon "button" at bounding box center [444, 126] width 6 height 6
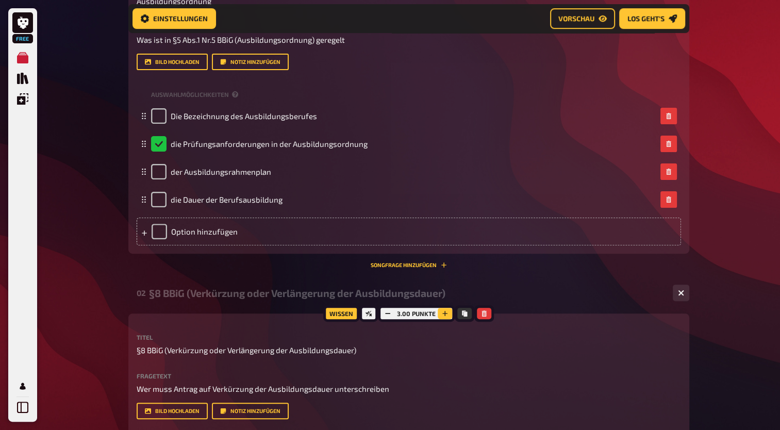
scroll to position [280, 0]
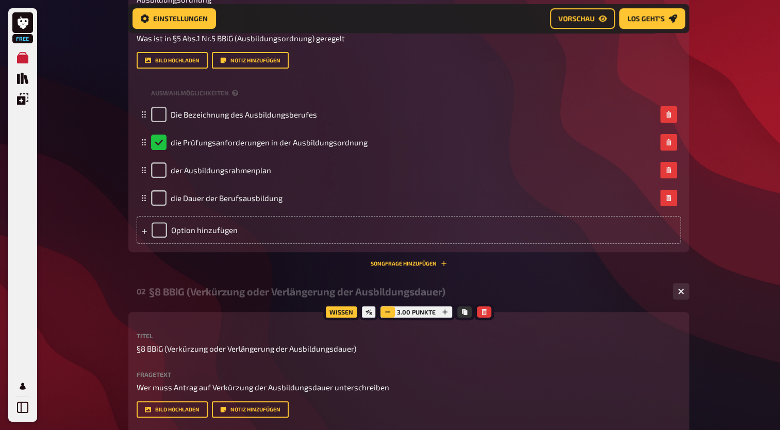
click at [385, 312] on icon "button" at bounding box center [387, 312] width 6 height 6
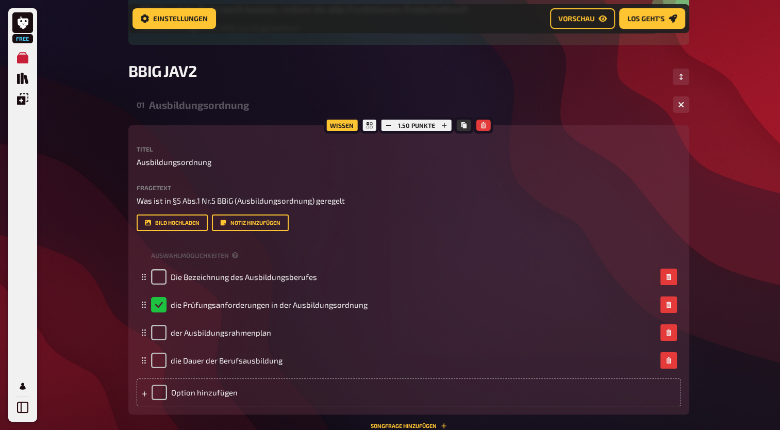
scroll to position [117, 0]
click at [446, 127] on icon "button" at bounding box center [444, 126] width 6 height 6
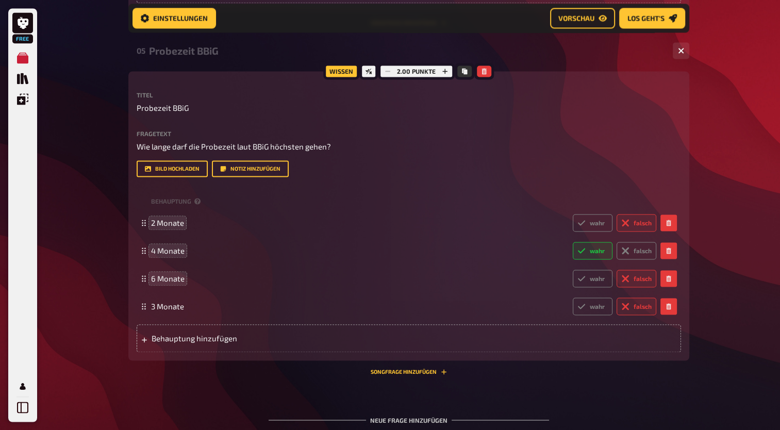
scroll to position [1636, 0]
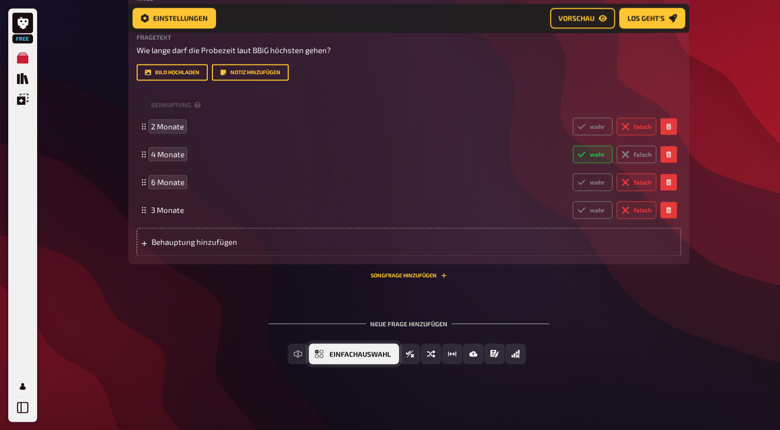
click at [370, 353] on span "Einfachauswahl" at bounding box center [359, 353] width 61 height 7
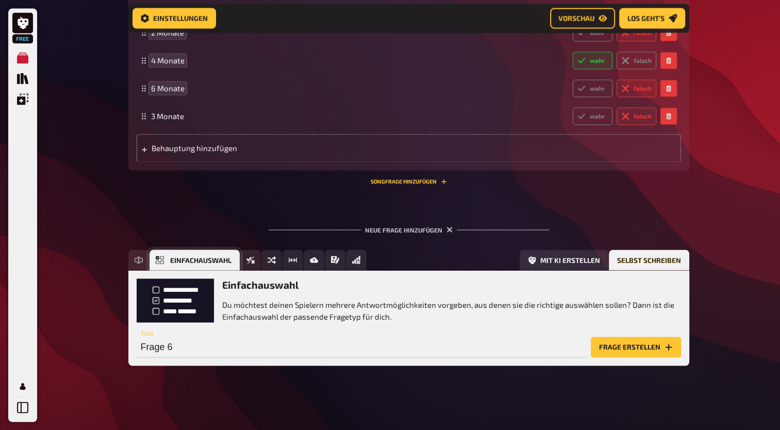
scroll to position [1731, 0]
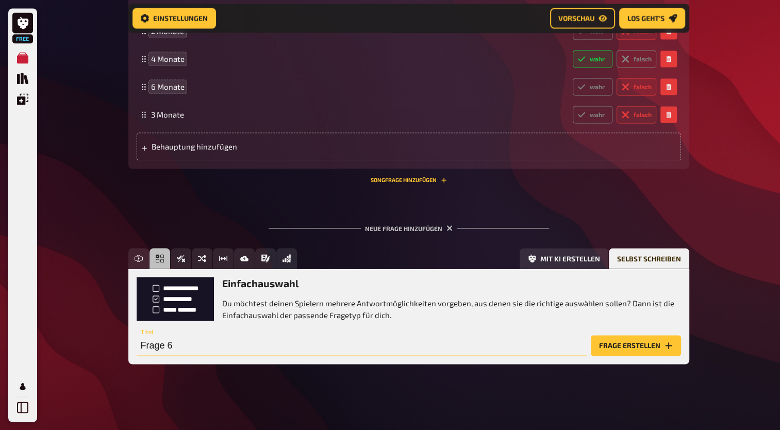
click at [263, 345] on input "Frage 6" at bounding box center [362, 345] width 450 height 21
type input "Sonderfrage 2"
click at [616, 347] on button "Frage erstellen" at bounding box center [636, 345] width 90 height 21
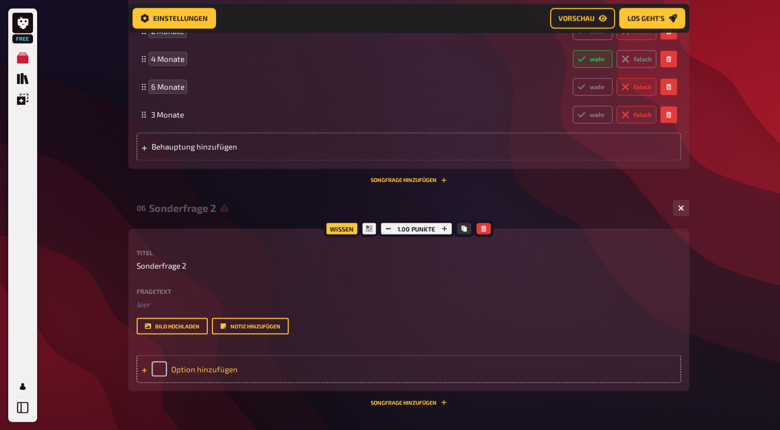
click at [232, 371] on div "Option hinzufügen" at bounding box center [409, 369] width 544 height 28
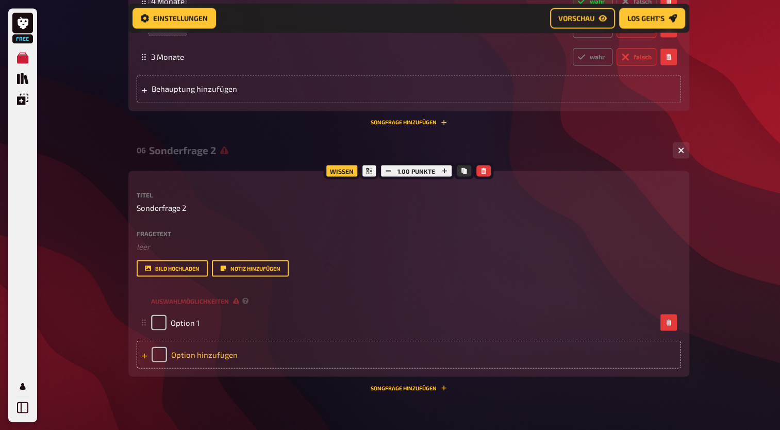
scroll to position [1805, 0]
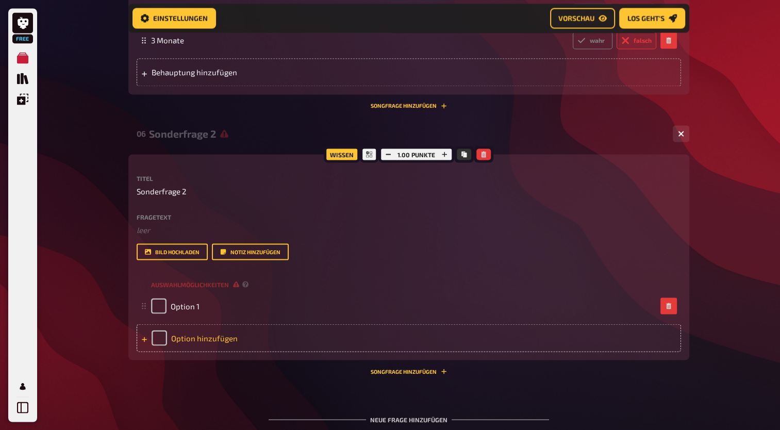
click at [209, 343] on div "Option hinzufügen" at bounding box center [409, 338] width 544 height 28
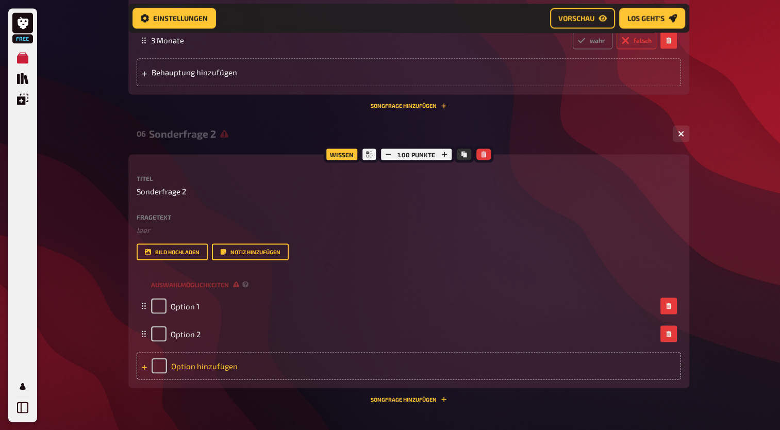
click at [208, 367] on div "Option hinzufügen" at bounding box center [409, 365] width 544 height 28
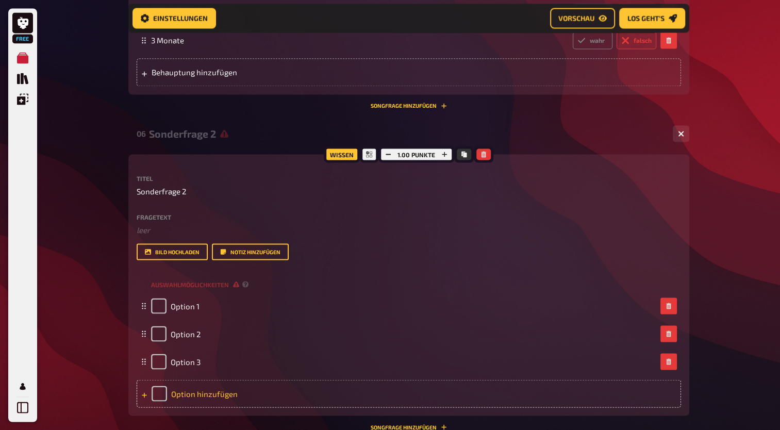
click at [195, 395] on div "Option hinzufügen" at bounding box center [409, 393] width 544 height 28
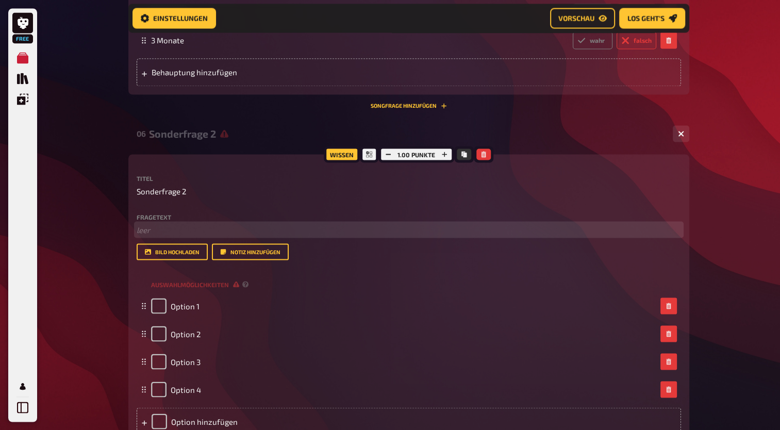
click at [155, 229] on p "﻿ leer" at bounding box center [409, 230] width 544 height 12
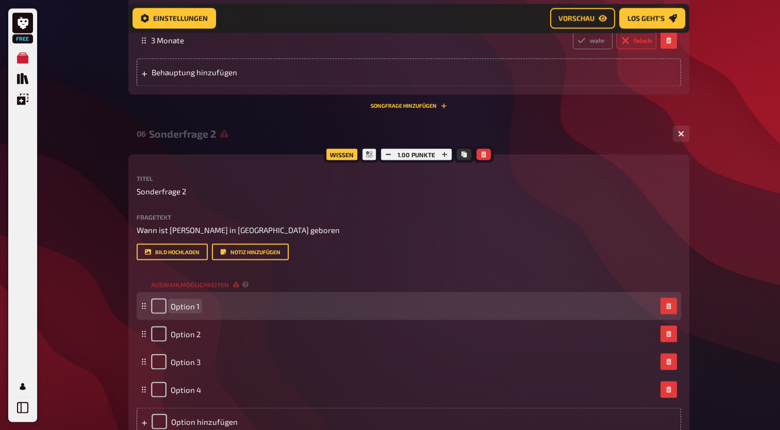
click at [181, 304] on span "Option 1" at bounding box center [185, 305] width 29 height 9
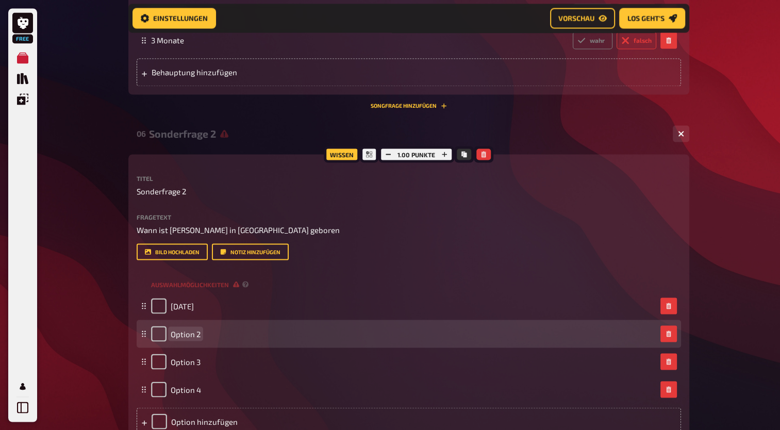
click at [183, 338] on span "Option 2" at bounding box center [186, 333] width 30 height 9
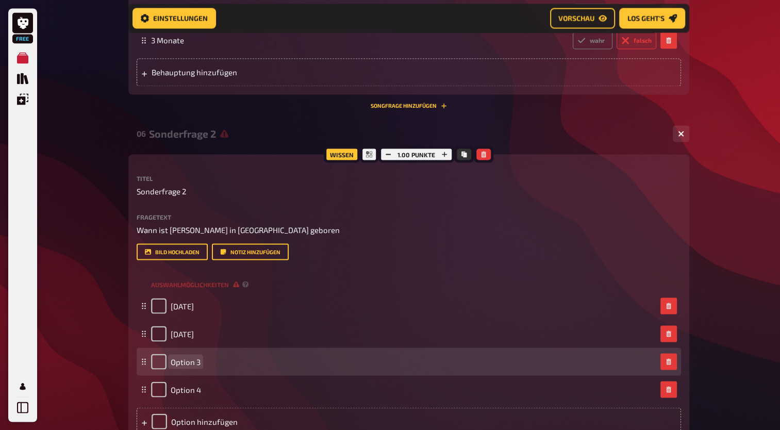
click at [189, 360] on span "Option 3" at bounding box center [186, 361] width 30 height 9
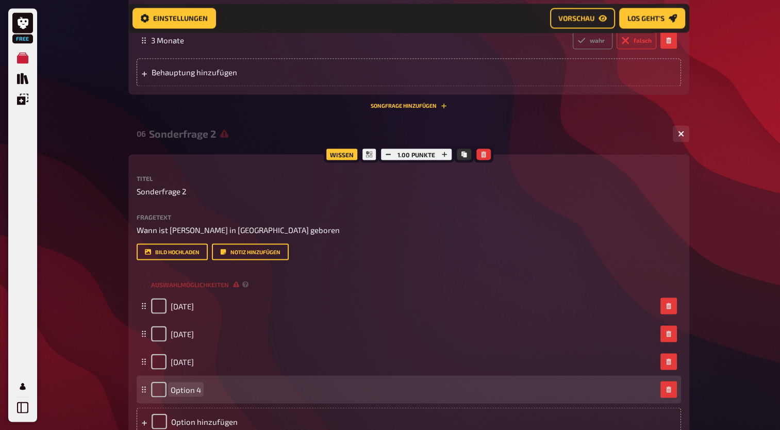
click at [186, 391] on span "Option 4" at bounding box center [186, 388] width 30 height 9
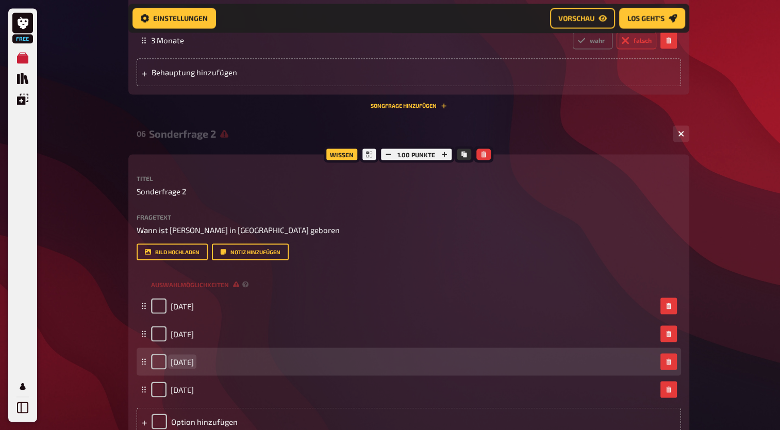
click at [194, 362] on span "[DATE]" at bounding box center [182, 361] width 23 height 9
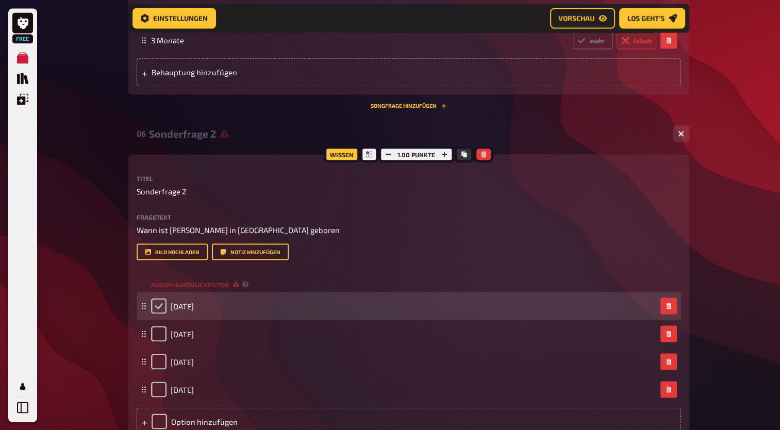
click at [159, 306] on input "checkbox" at bounding box center [158, 305] width 15 height 15
checkbox input "true"
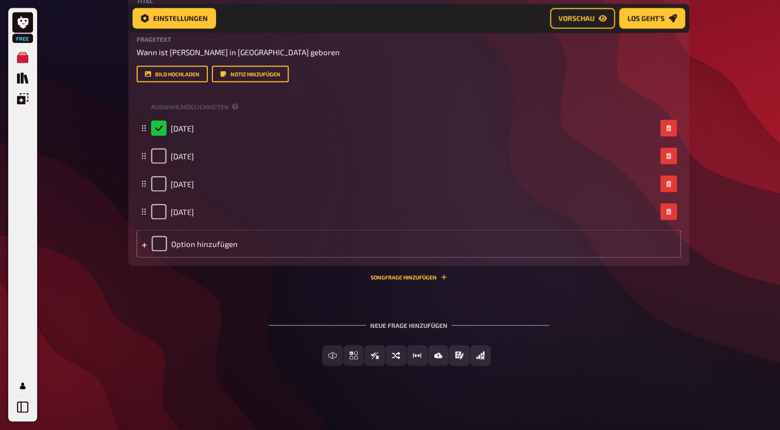
scroll to position [1982, 0]
click at [376, 360] on button "Wahr / Falsch" at bounding box center [374, 356] width 81 height 21
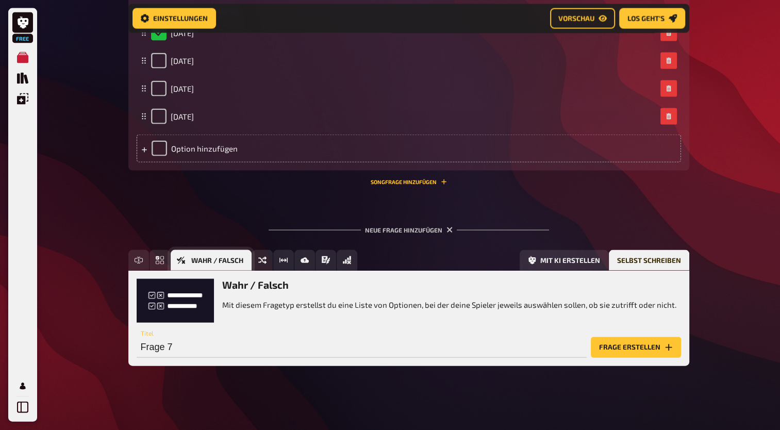
scroll to position [2080, 0]
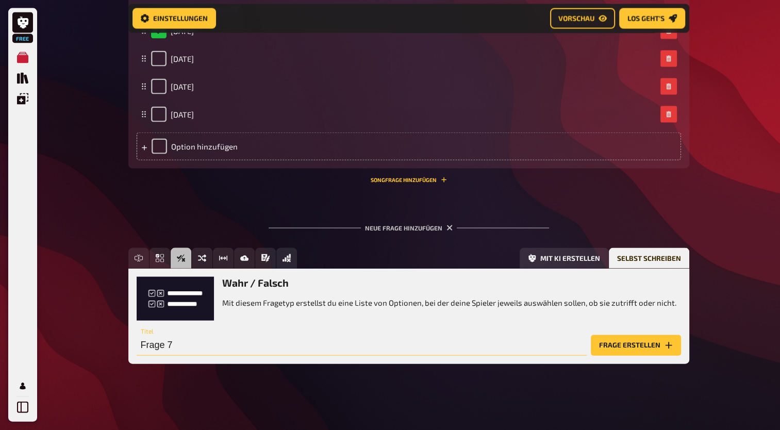
click at [196, 345] on input "Frage 7" at bounding box center [362, 345] width 450 height 21
click at [210, 346] on input "Eignung von AUsbildenden und" at bounding box center [362, 345] width 450 height 21
click at [276, 346] on input "Eignung von Ausbildenden und" at bounding box center [362, 345] width 450 height 21
type input "Eignung von Ausbildenden und Ausbilder:innen"
click at [621, 345] on button "Frage erstellen" at bounding box center [636, 345] width 90 height 21
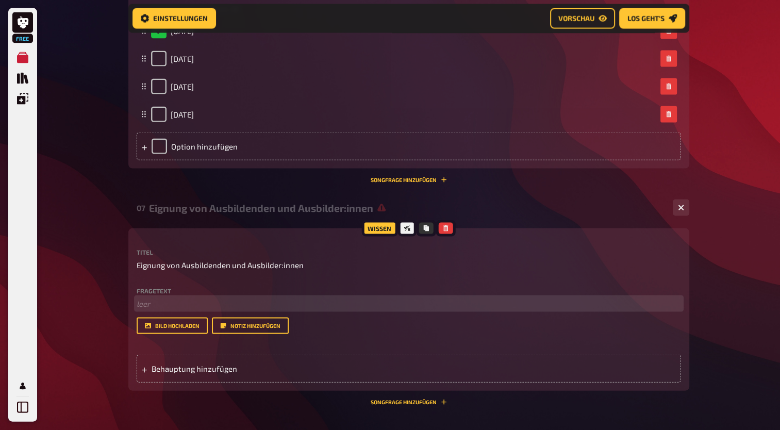
click at [163, 298] on p "﻿ leer" at bounding box center [409, 304] width 544 height 12
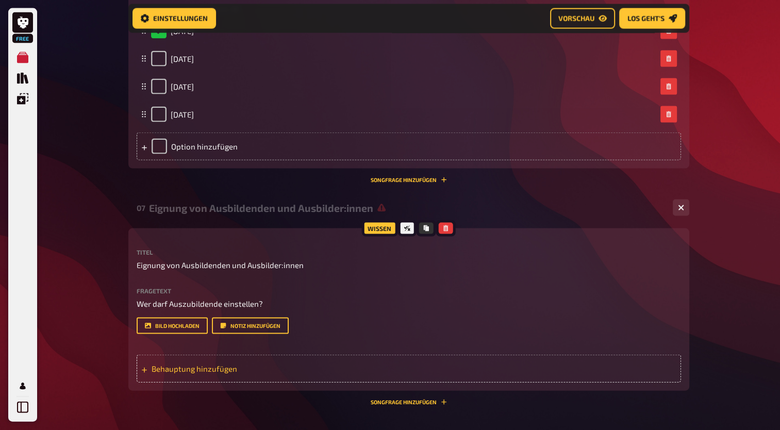
click at [184, 372] on span "Behauptung hinzufügen" at bounding box center [231, 368] width 160 height 9
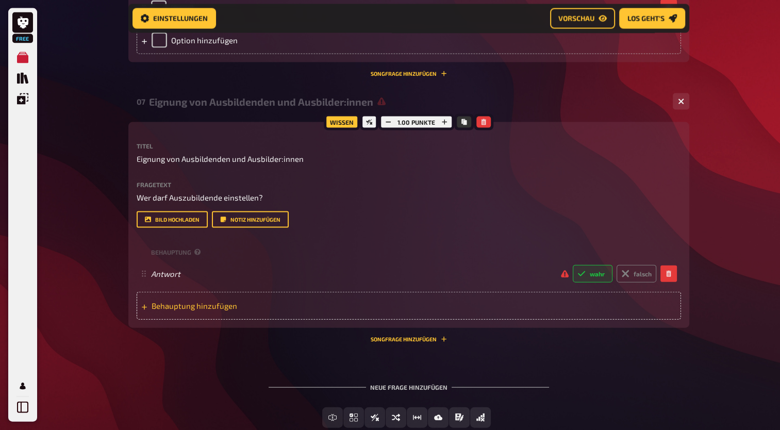
scroll to position [2187, 0]
click at [194, 303] on span "Behauptung hinzufügen" at bounding box center [231, 304] width 160 height 9
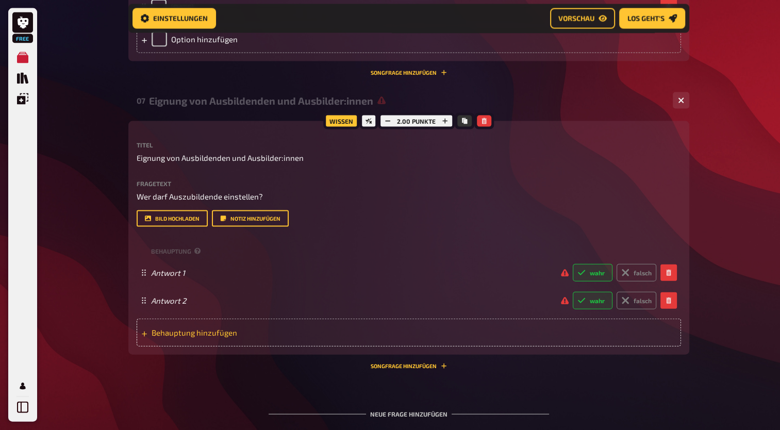
click at [193, 333] on span "Behauptung hinzufügen" at bounding box center [231, 332] width 160 height 9
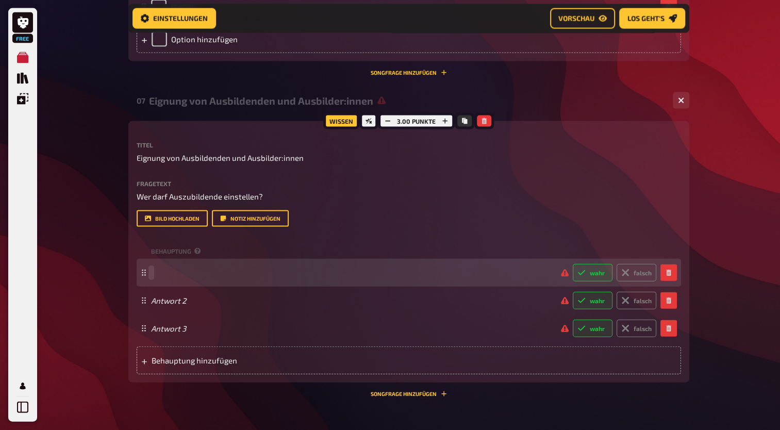
click at [172, 279] on div "wahr falsch" at bounding box center [403, 273] width 505 height 18
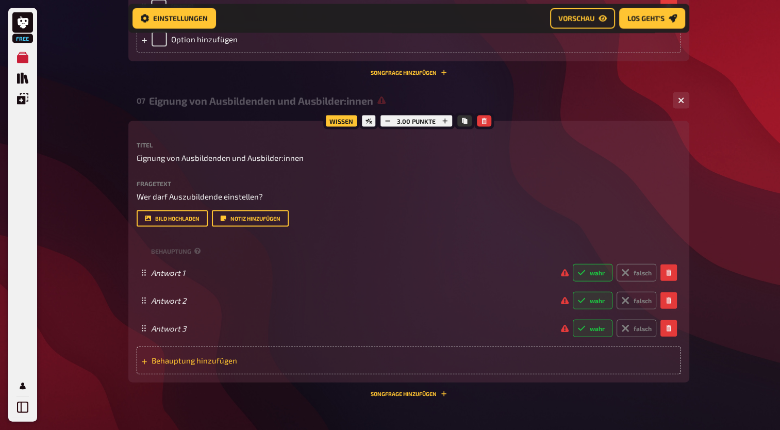
click at [185, 360] on span "Behauptung hinzufügen" at bounding box center [231, 360] width 160 height 9
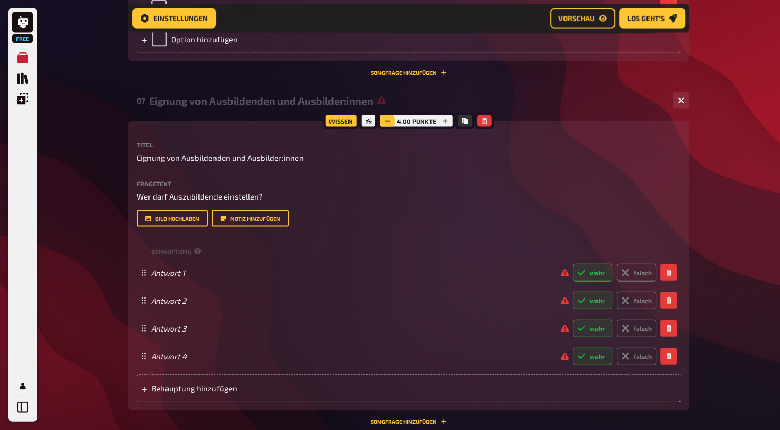
click at [386, 125] on button "button" at bounding box center [387, 120] width 14 height 11
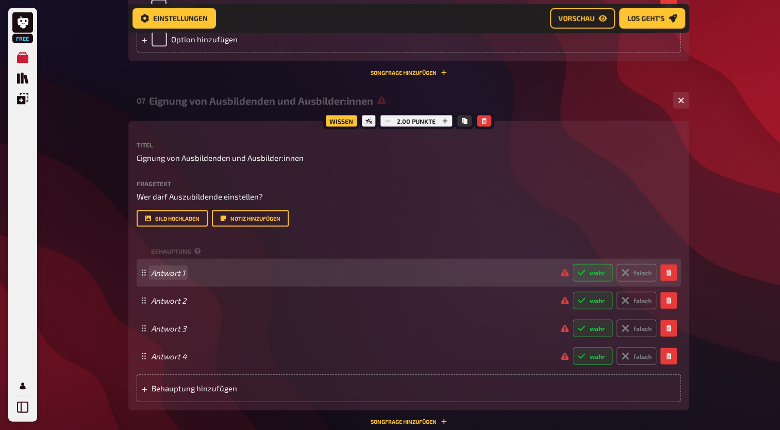
click at [190, 275] on span "Antwort 1" at bounding box center [351, 272] width 401 height 9
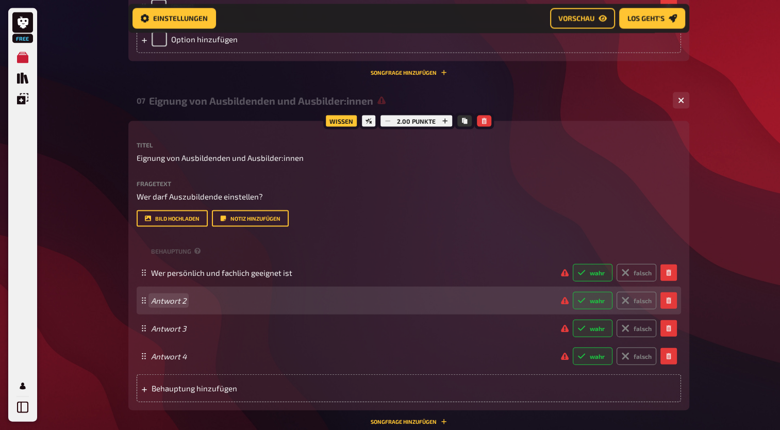
click at [231, 304] on span "Antwort 2" at bounding box center [351, 300] width 401 height 9
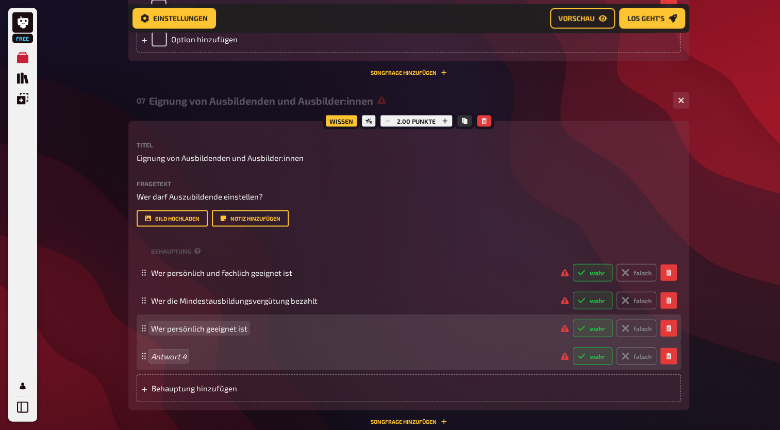
click at [260, 327] on span "Wer persönlich geeignet ist" at bounding box center [351, 328] width 401 height 9
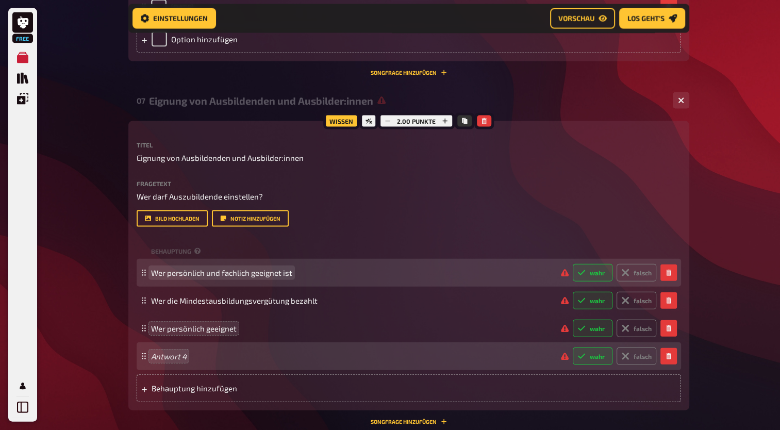
click at [218, 273] on span "Wer persönlich und fachlich geeignet ist" at bounding box center [221, 272] width 141 height 9
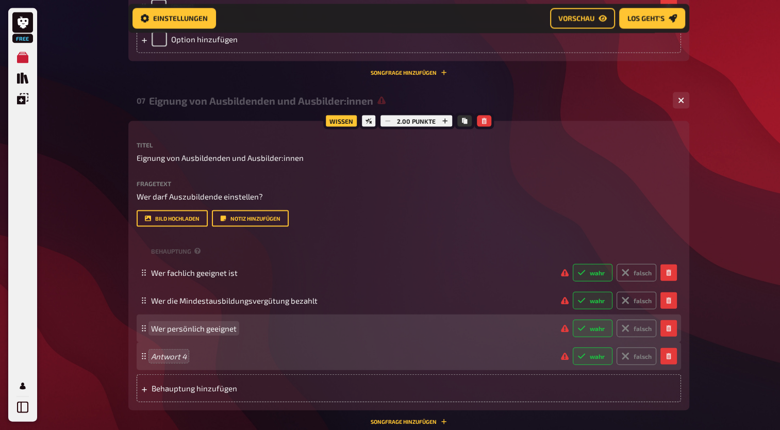
click at [245, 328] on span "Wer persönlich geeignet" at bounding box center [351, 328] width 401 height 9
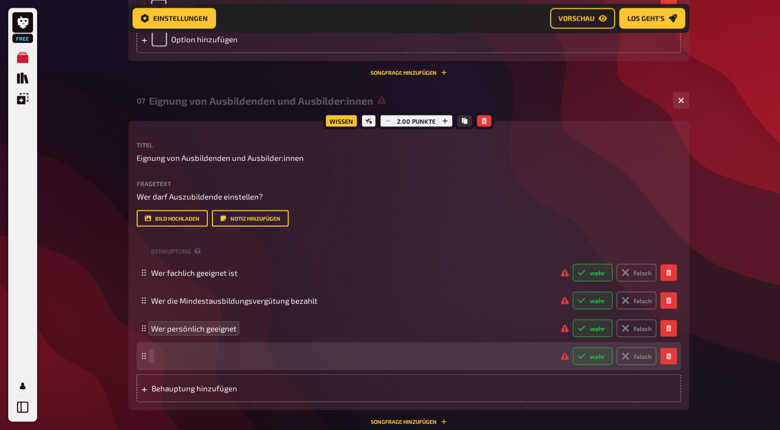
click at [194, 357] on span at bounding box center [351, 355] width 401 height 9
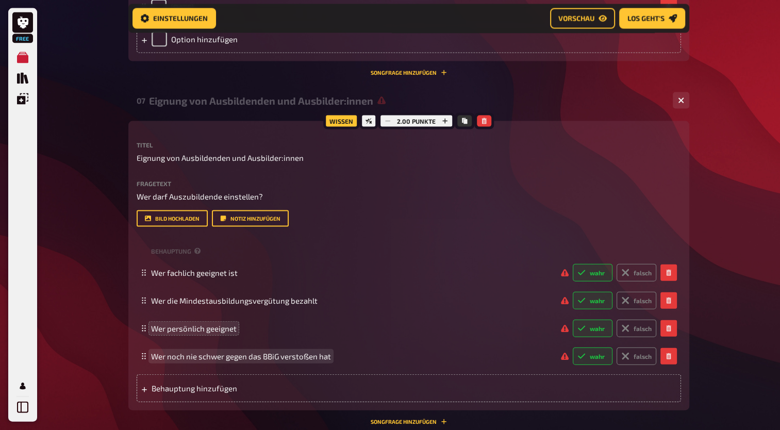
click at [196, 360] on span "Wer noch nie schwer gegen das BBiG verstoßen hat" at bounding box center [241, 355] width 180 height 9
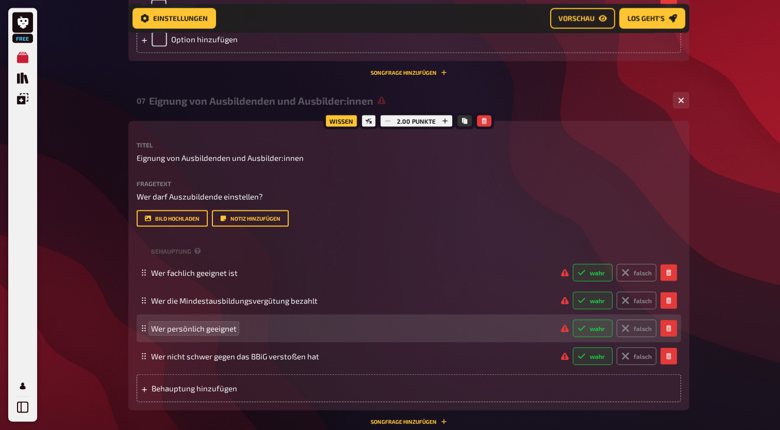
click at [594, 323] on label "wahr" at bounding box center [592, 328] width 40 height 18
click at [572, 319] on input "wahr" at bounding box center [572, 319] width 1 height 1
radio input "true"
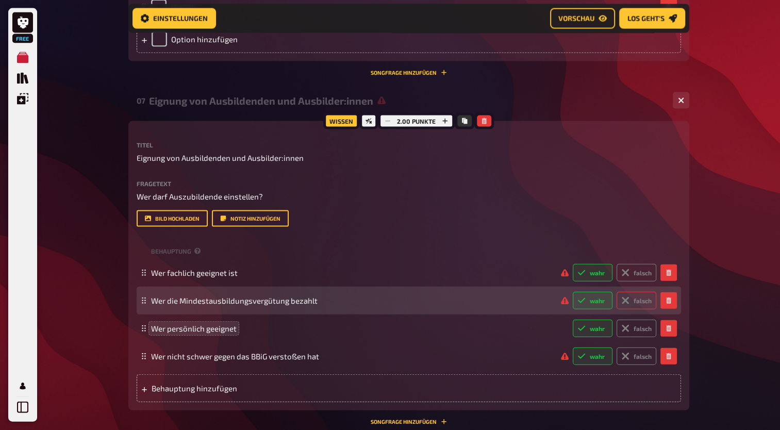
click at [636, 299] on label "falsch" at bounding box center [636, 301] width 40 height 18
click at [572, 292] on input "falsch" at bounding box center [572, 291] width 1 height 1
radio input "true"
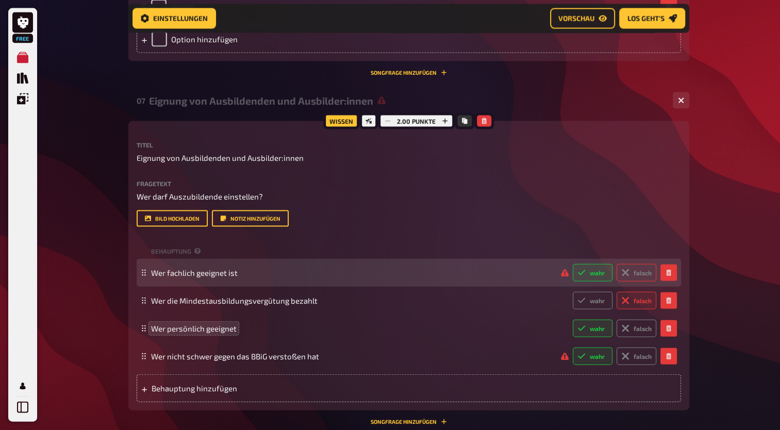
click at [635, 277] on label "falsch" at bounding box center [636, 273] width 40 height 18
click at [572, 264] on input "falsch" at bounding box center [572, 263] width 1 height 1
radio input "true"
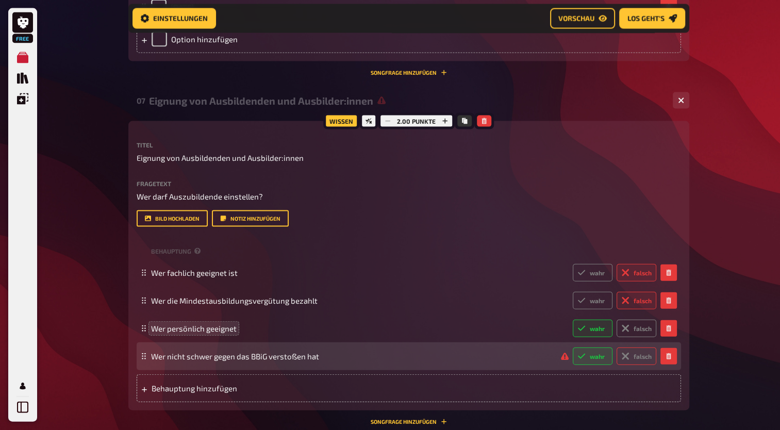
click at [639, 365] on label "falsch" at bounding box center [636, 356] width 40 height 18
click at [572, 347] on input "falsch" at bounding box center [572, 347] width 1 height 1
radio input "true"
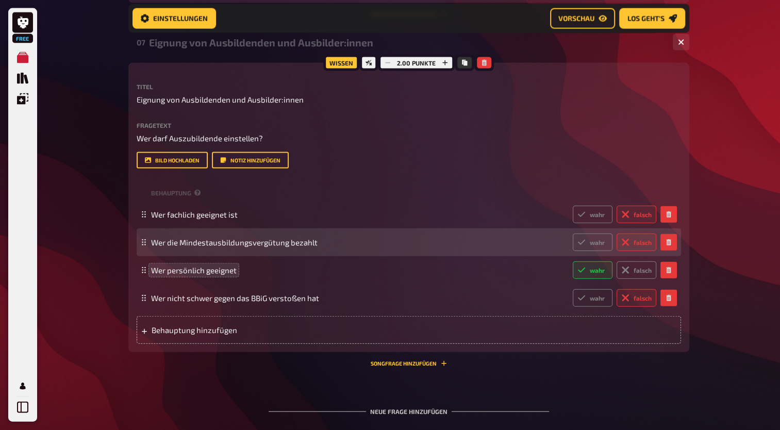
scroll to position [2333, 0]
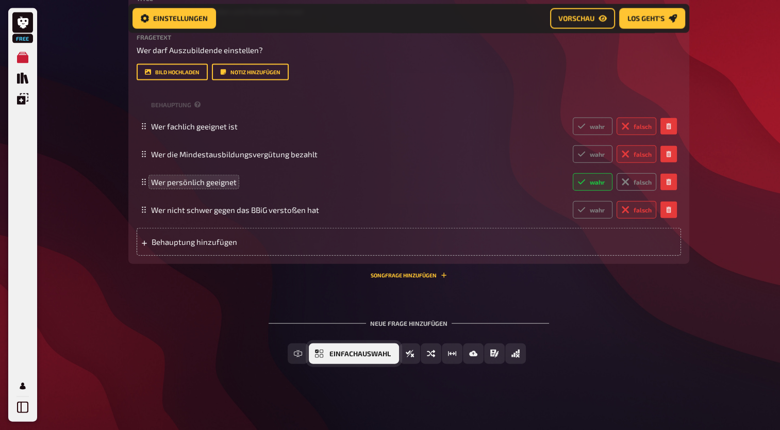
click at [348, 354] on span "Einfachauswahl" at bounding box center [359, 353] width 61 height 7
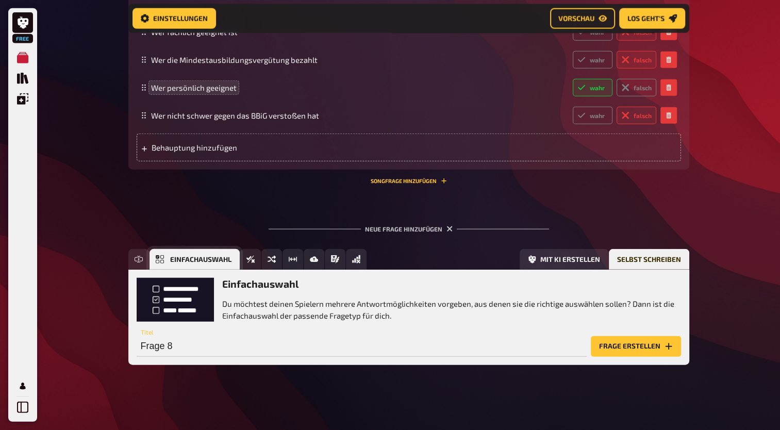
scroll to position [2429, 0]
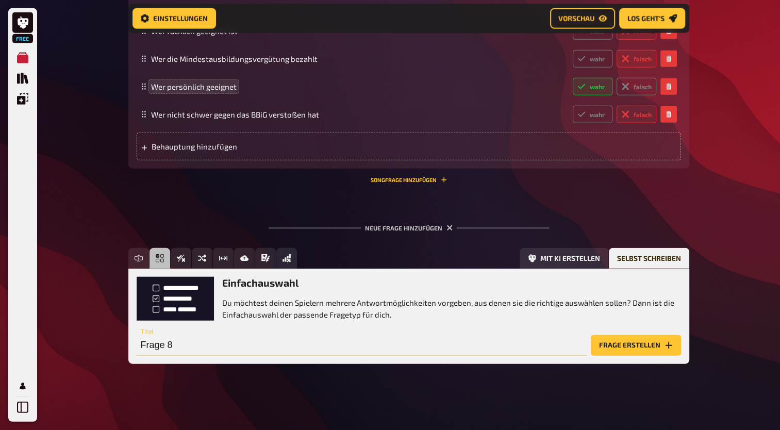
click at [193, 344] on input "Frage 8" at bounding box center [362, 345] width 450 height 21
type input "Ausbildungsstätte"
click at [609, 342] on button "Frage erstellen" at bounding box center [636, 345] width 90 height 21
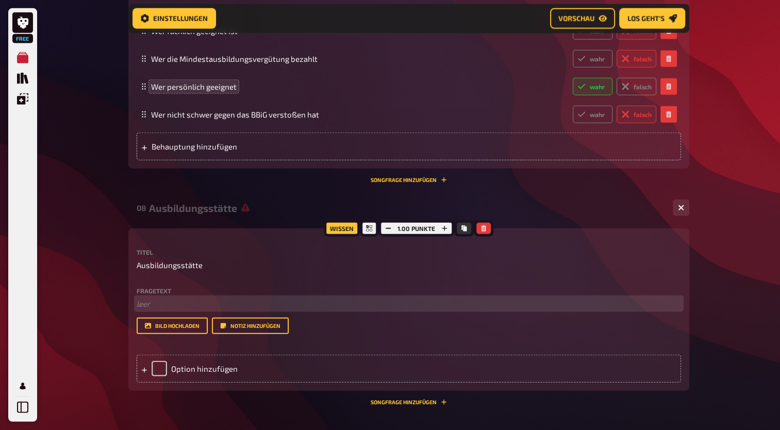
click at [159, 304] on p "﻿ leer" at bounding box center [409, 304] width 544 height 12
click at [137, 308] on span "Wann gilt eine Ausbildungsstätte laut § 27 BBiG als geeignet?" at bounding box center [244, 303] width 214 height 9
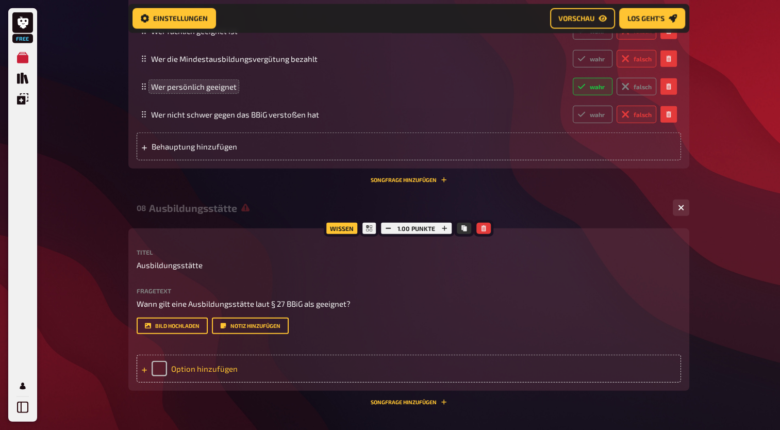
click at [194, 367] on div "Option hinzufügen" at bounding box center [409, 369] width 544 height 28
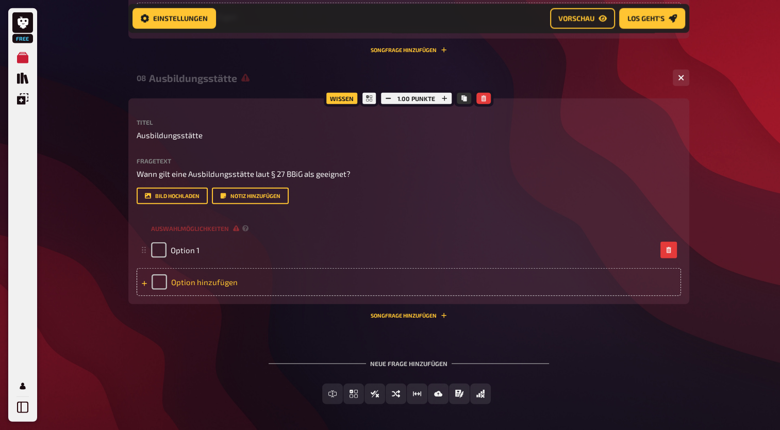
scroll to position [2560, 0]
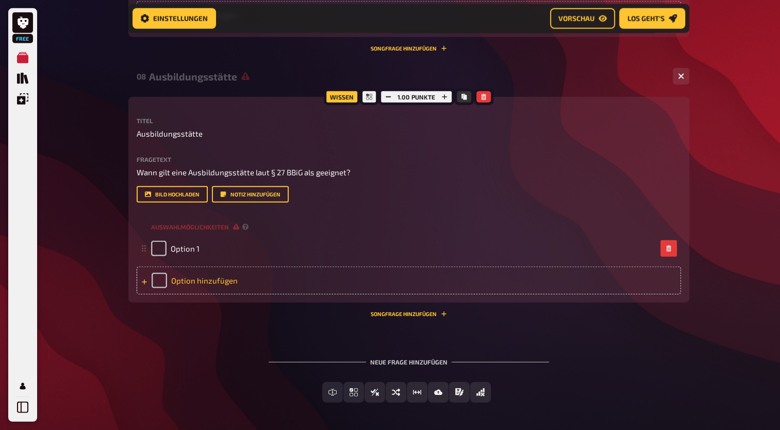
click at [203, 281] on div "Option hinzufügen" at bounding box center [409, 280] width 544 height 28
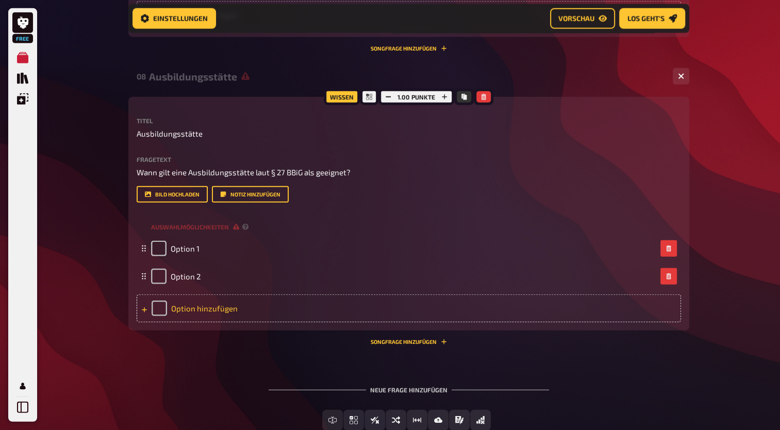
click at [212, 310] on div "Option hinzufügen" at bounding box center [409, 308] width 544 height 28
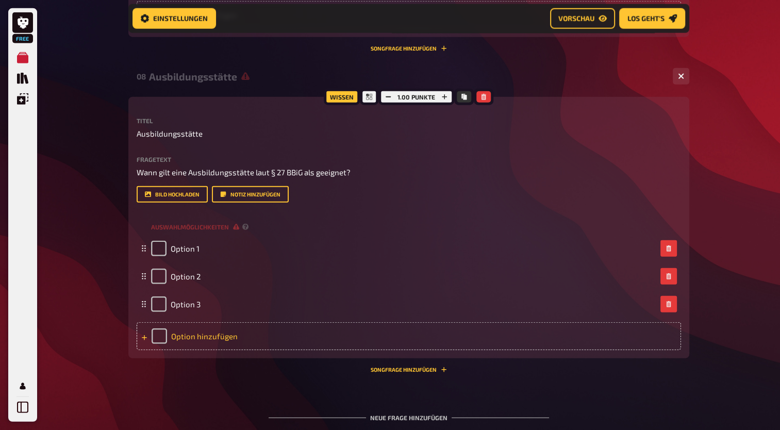
click at [212, 336] on div "Option hinzufügen" at bounding box center [409, 336] width 544 height 28
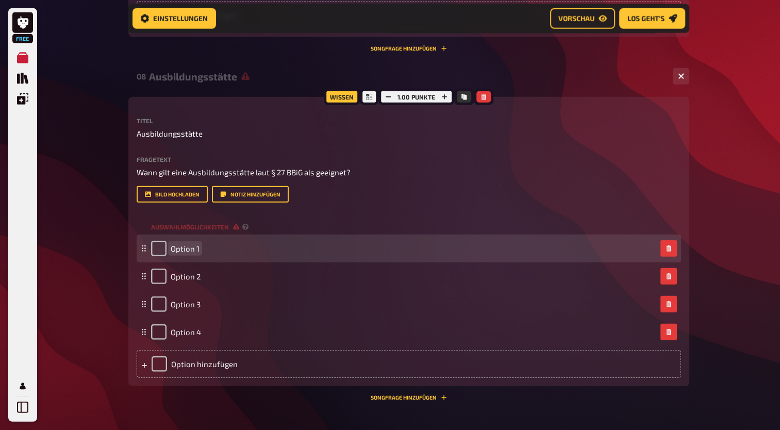
click at [188, 249] on span "Option 1" at bounding box center [185, 248] width 29 height 9
paste span
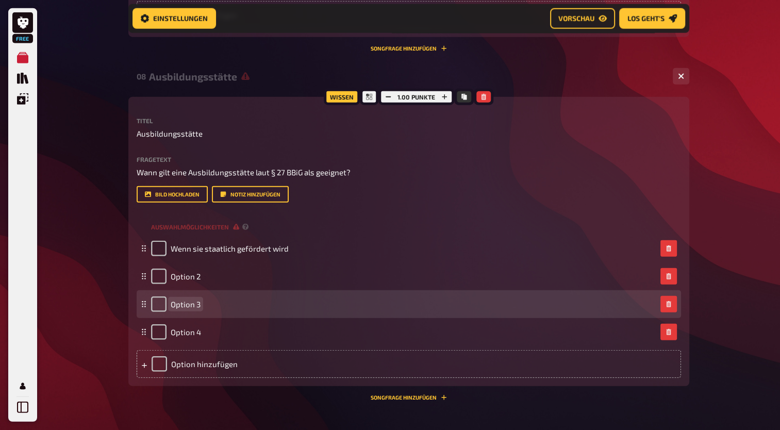
click at [188, 300] on span "Option 3" at bounding box center [186, 303] width 30 height 9
paste span
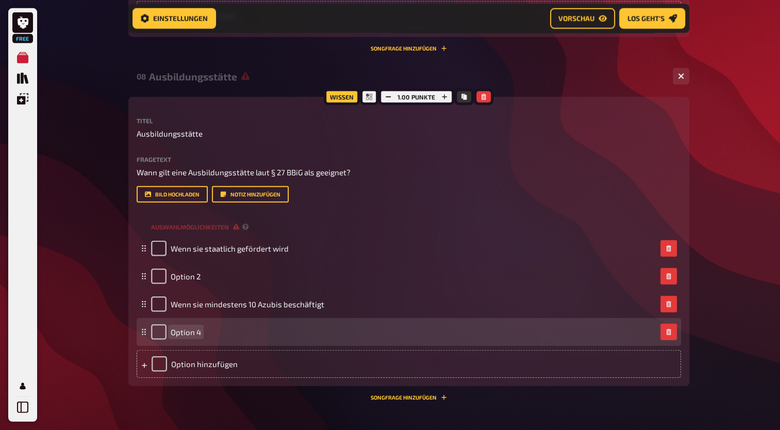
click at [194, 333] on span "Option 4" at bounding box center [186, 331] width 30 height 9
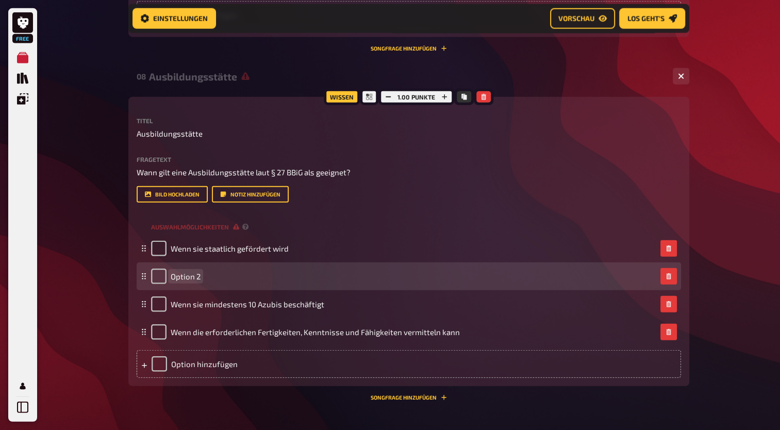
click at [199, 277] on span "Option 2" at bounding box center [186, 276] width 30 height 9
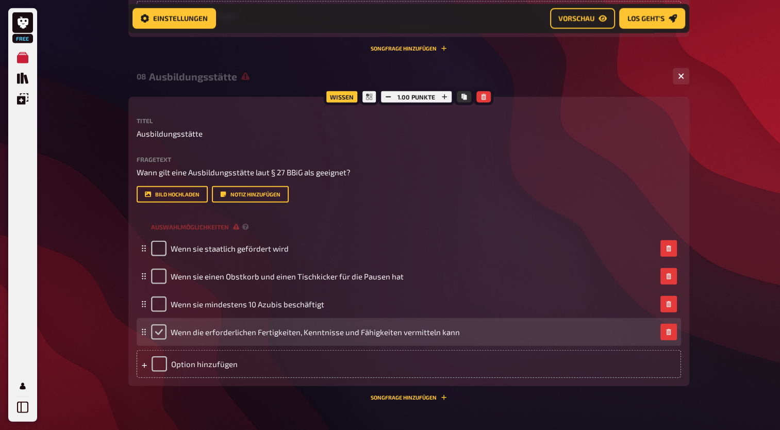
click at [162, 336] on input "checkbox" at bounding box center [158, 331] width 15 height 15
checkbox input "true"
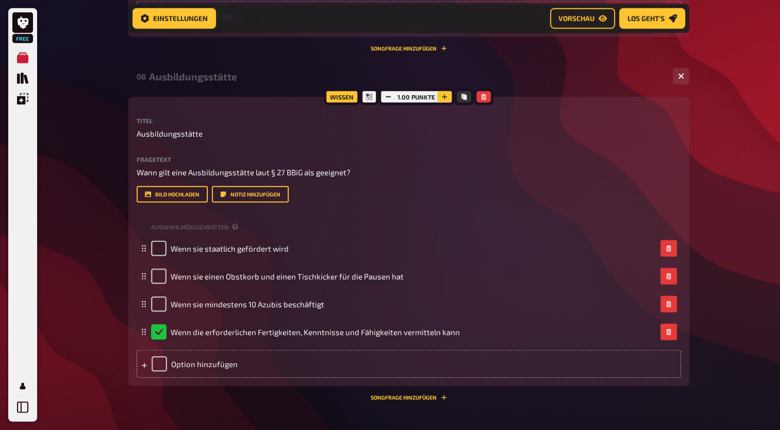
click at [443, 98] on icon "button" at bounding box center [444, 97] width 6 height 6
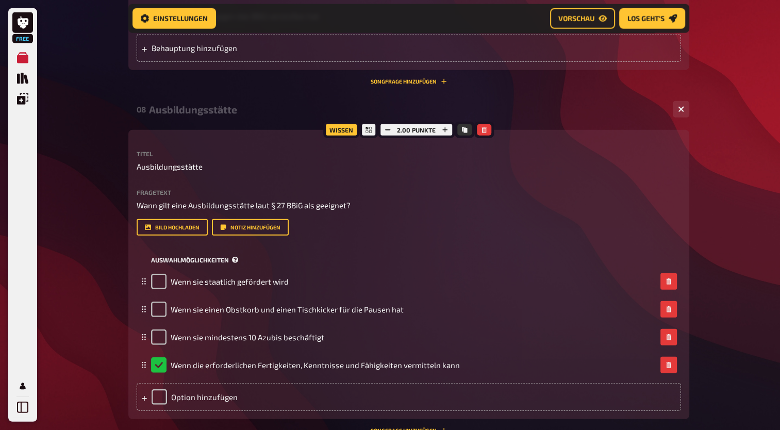
scroll to position [2682, 0]
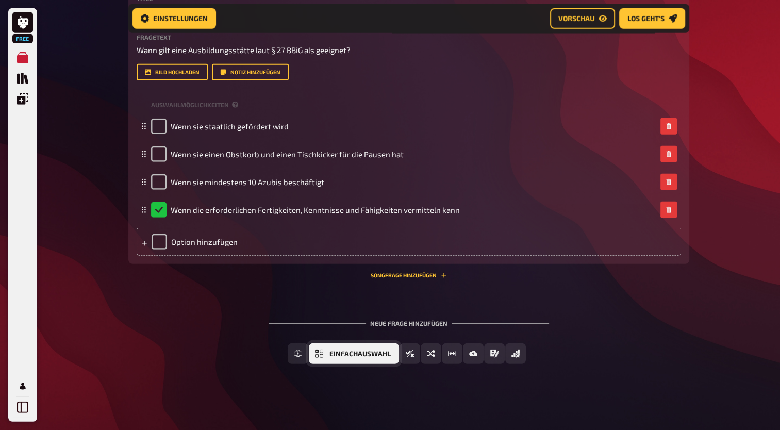
click at [346, 352] on span "Einfachauswahl" at bounding box center [359, 353] width 61 height 7
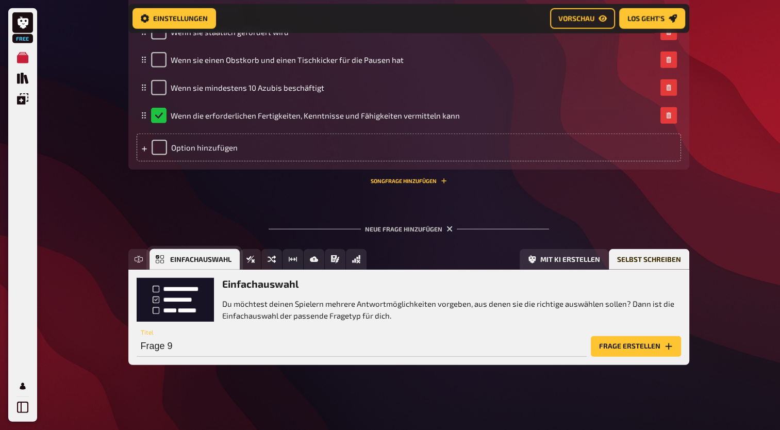
scroll to position [2777, 0]
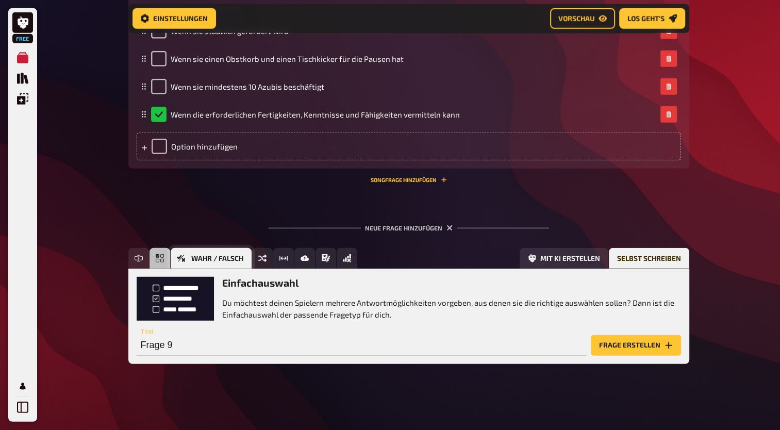
click at [182, 257] on icon "Wahr / Falsch" at bounding box center [181, 258] width 8 height 8
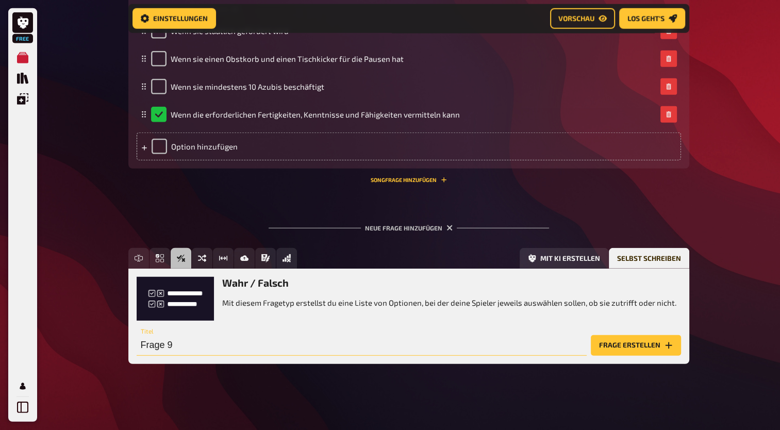
click at [199, 349] on input "Frage 9" at bounding box center [362, 345] width 450 height 21
type input "Sonderfrage 3"
click at [657, 342] on button "Frage erstellen" at bounding box center [636, 345] width 90 height 21
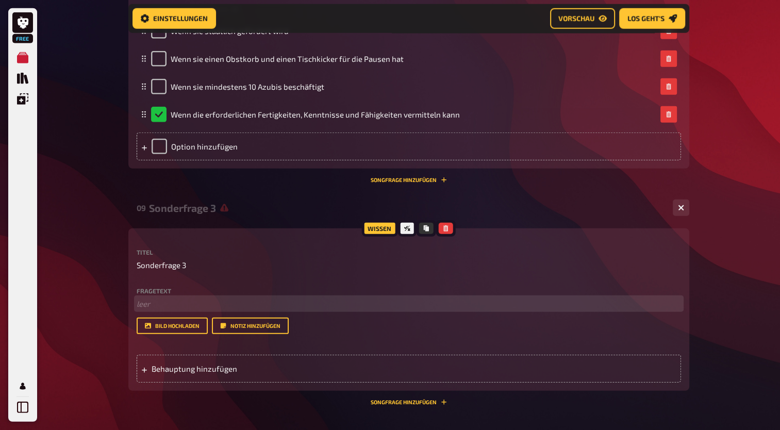
click at [159, 305] on p "﻿ leer" at bounding box center [409, 304] width 544 height 12
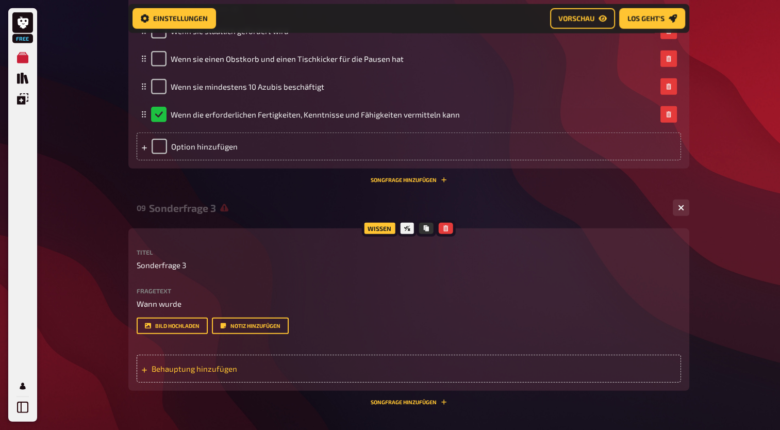
click at [186, 374] on div "Behauptung hinzufügen" at bounding box center [409, 369] width 544 height 28
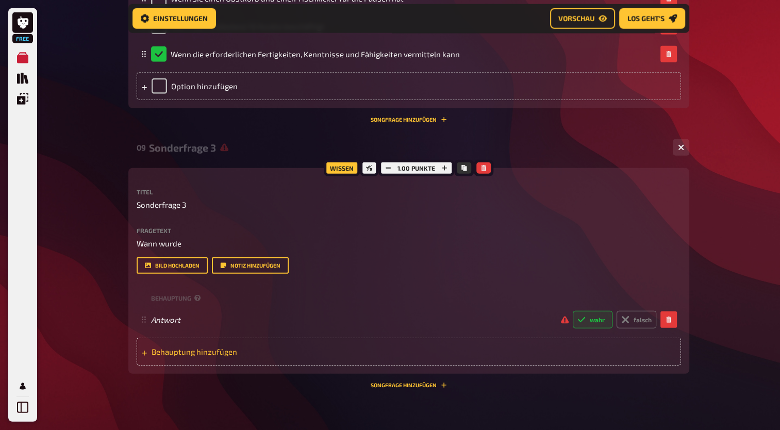
scroll to position [2837, 0]
click at [192, 362] on div "Behauptung hinzufügen" at bounding box center [409, 352] width 544 height 28
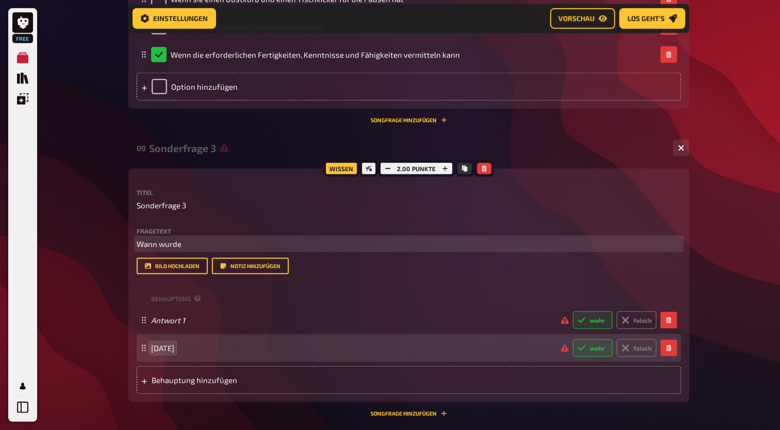
click at [191, 242] on p "Wann wurde" at bounding box center [409, 244] width 544 height 12
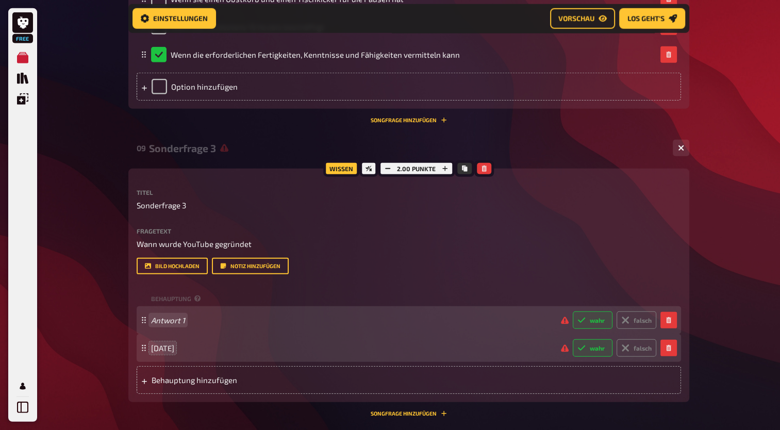
click at [188, 323] on span "Antwort 1" at bounding box center [351, 319] width 401 height 9
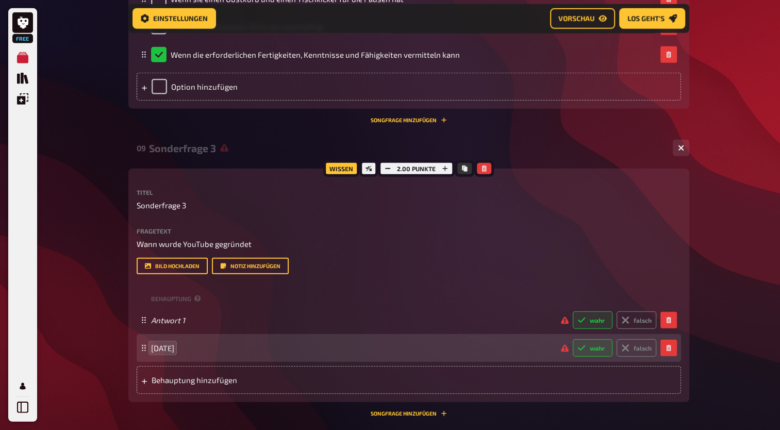
click at [582, 349] on icon at bounding box center [581, 348] width 8 height 8
click at [572, 339] on input "wahr" at bounding box center [572, 339] width 1 height 1
radio input "true"
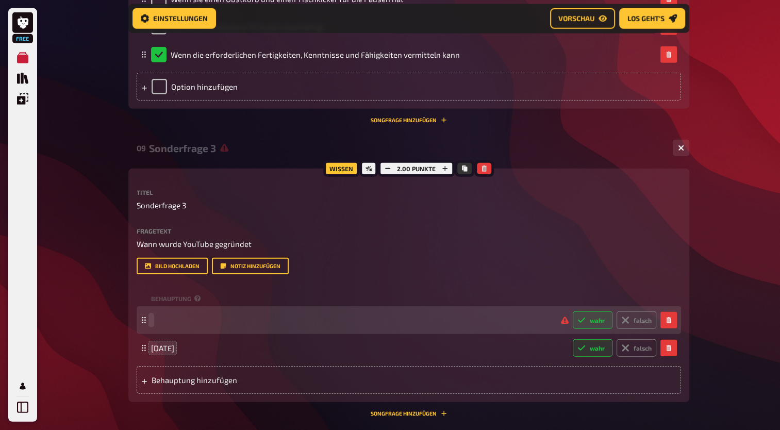
click at [185, 323] on span at bounding box center [351, 319] width 401 height 9
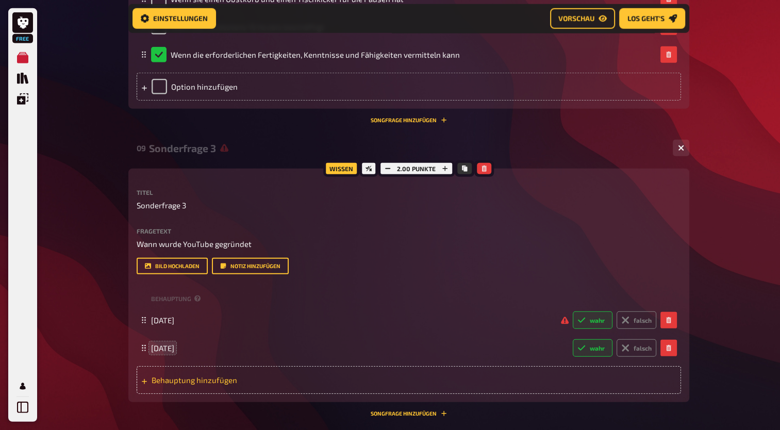
click at [210, 383] on span "Behauptung hinzufügen" at bounding box center [231, 379] width 160 height 9
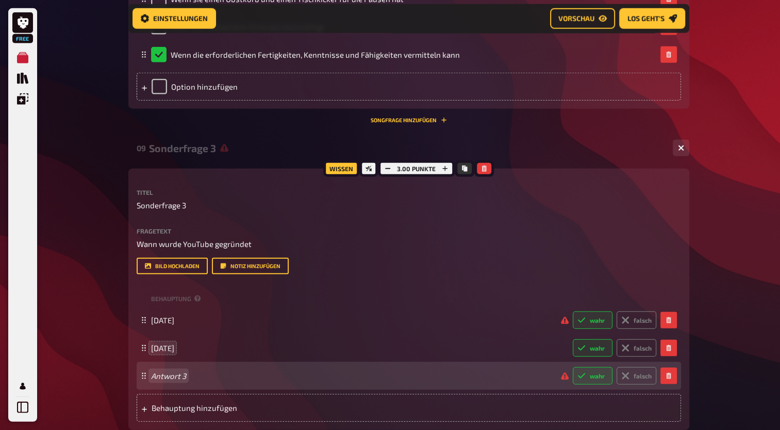
click at [186, 365] on div "Antwort 3 wahr falsch" at bounding box center [409, 376] width 544 height 28
click at [151, 378] on span "[DATE]" at bounding box center [162, 375] width 23 height 9
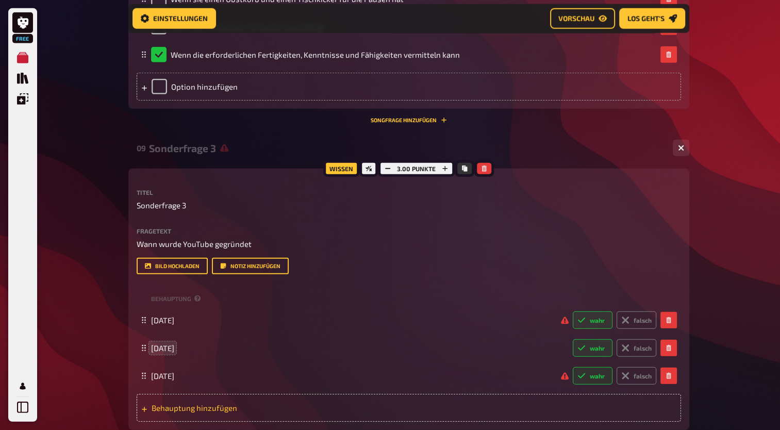
click at [193, 404] on span "Behauptung hinzufügen" at bounding box center [231, 407] width 160 height 9
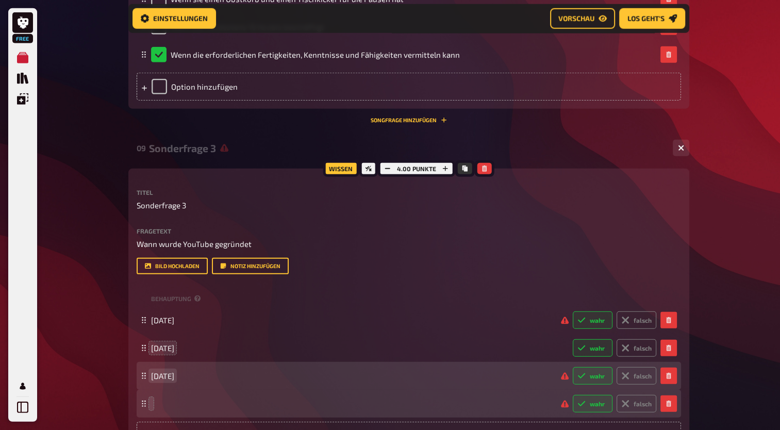
click at [174, 377] on span "[DATE]" at bounding box center [162, 375] width 23 height 9
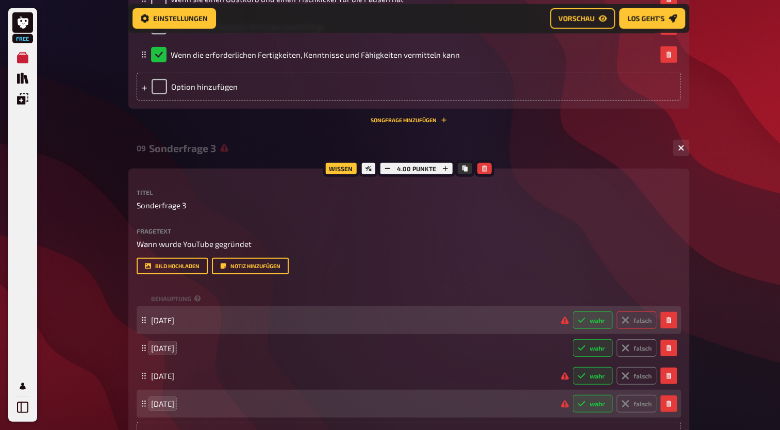
click at [639, 326] on label "falsch" at bounding box center [636, 320] width 40 height 18
click at [572, 311] on input "falsch" at bounding box center [572, 311] width 1 height 1
radio input "true"
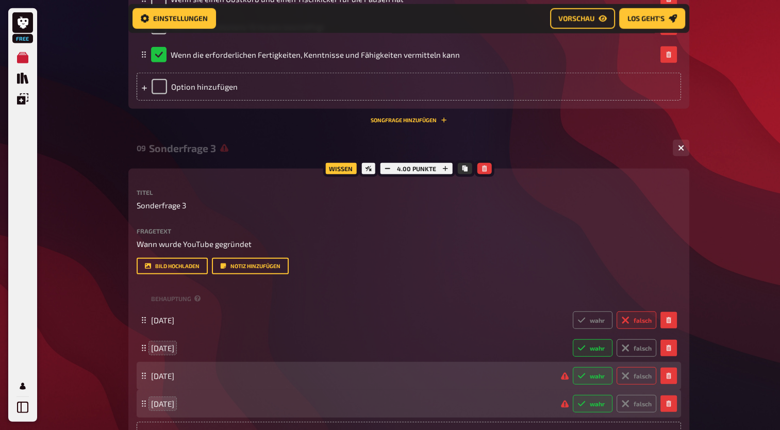
click at [635, 374] on label "falsch" at bounding box center [636, 376] width 40 height 18
click at [572, 367] on input "falsch" at bounding box center [572, 366] width 1 height 1
radio input "true"
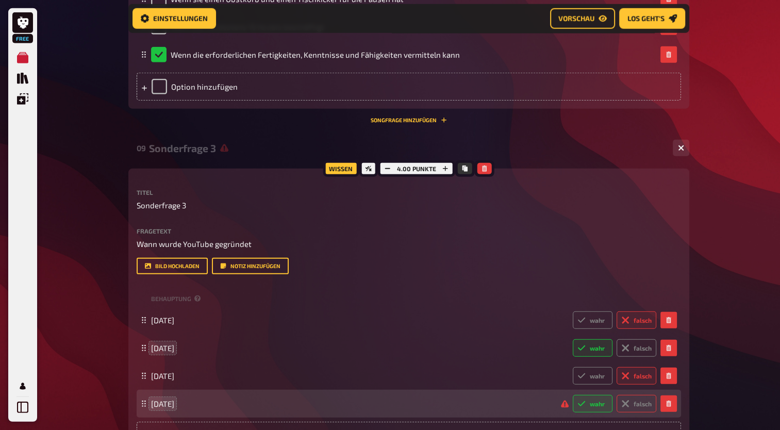
click at [641, 400] on label "falsch" at bounding box center [636, 404] width 40 height 18
click at [572, 395] on input "falsch" at bounding box center [572, 394] width 1 height 1
radio input "true"
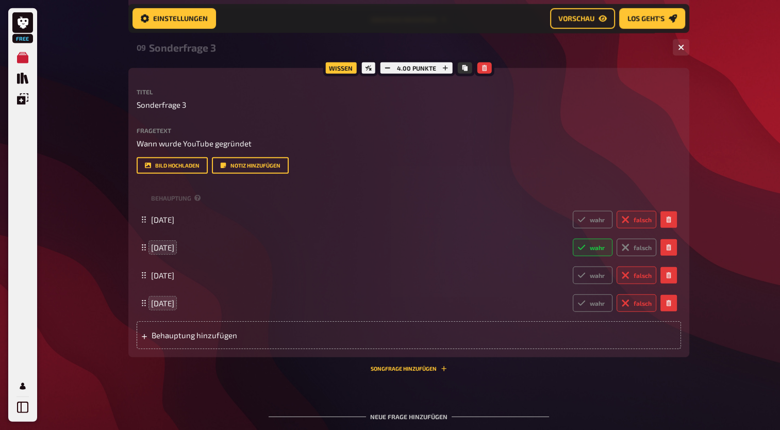
scroll to position [2938, 0]
click at [387, 72] on button "button" at bounding box center [387, 67] width 14 height 11
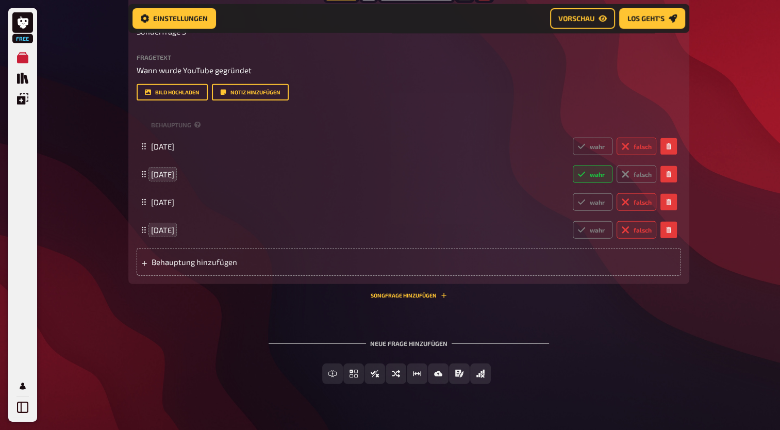
scroll to position [3031, 0]
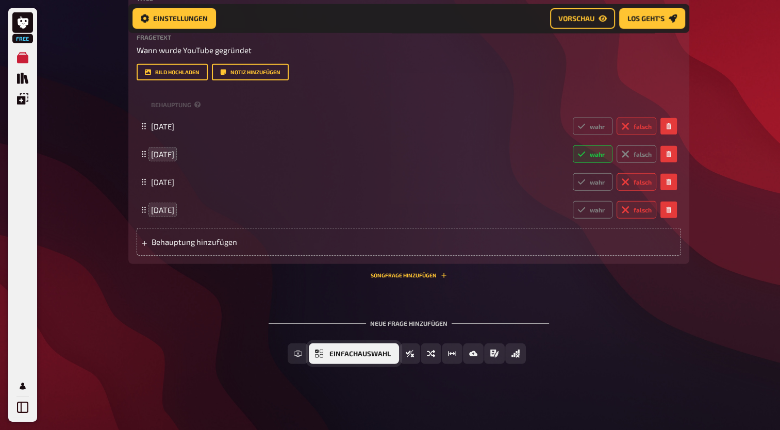
click at [365, 353] on span "Einfachauswahl" at bounding box center [359, 353] width 61 height 7
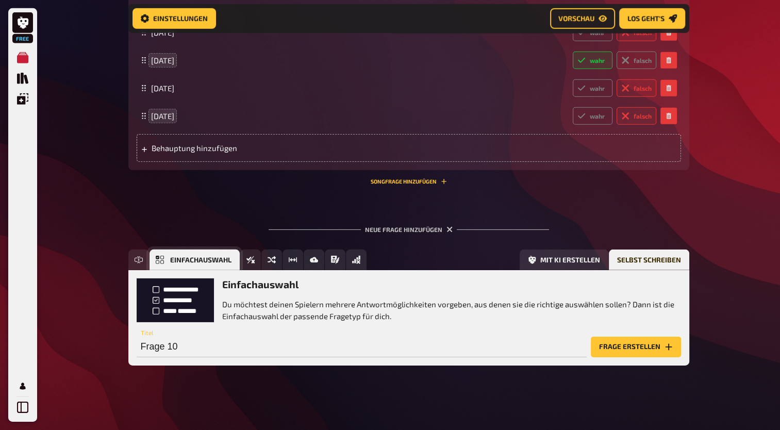
scroll to position [3126, 0]
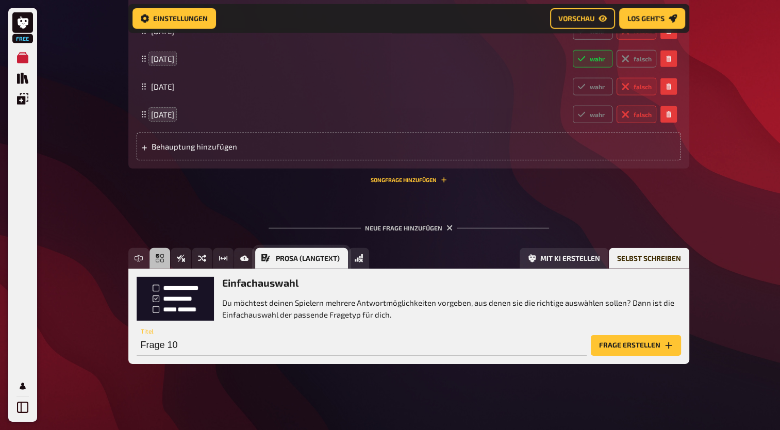
click at [279, 259] on span "Prosa (Langtext)" at bounding box center [308, 258] width 64 height 7
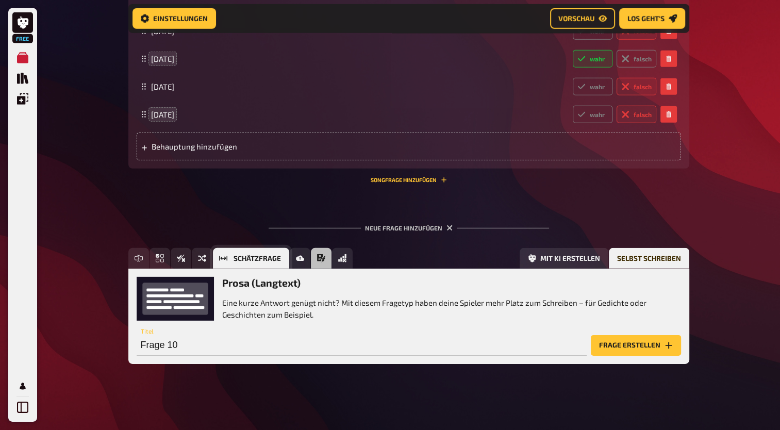
click at [237, 260] on span "Schätzfrage" at bounding box center [256, 258] width 47 height 7
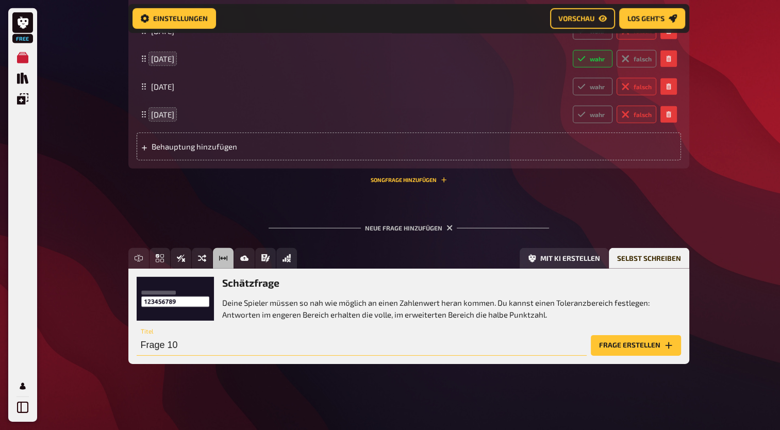
click at [208, 348] on input "Frage 10" at bounding box center [362, 345] width 450 height 21
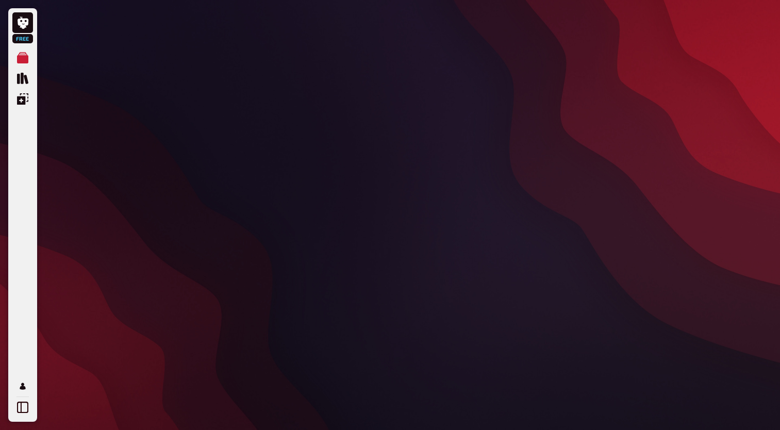
scroll to position [0, 0]
